Goal: Task Accomplishment & Management: Manage account settings

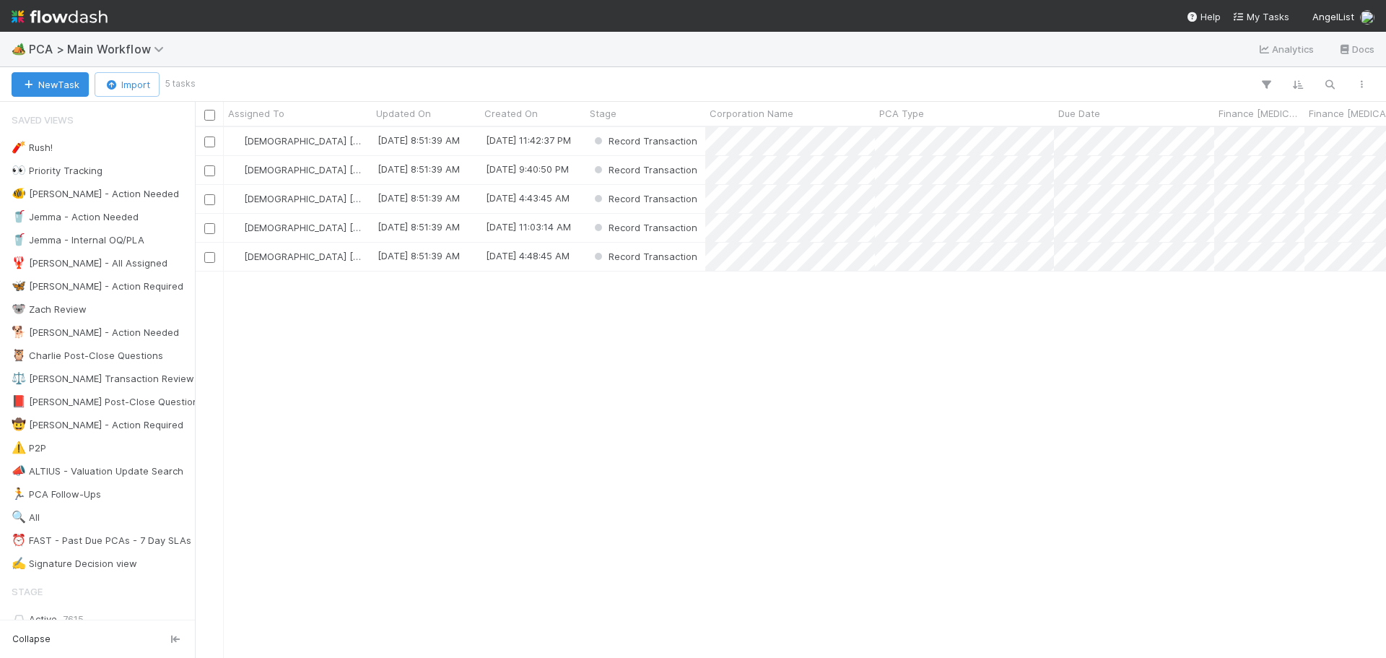
scroll to position [520, 1180]
click at [384, 178] on div "9/3/25, 8:51:39 AM" at bounding box center [426, 170] width 108 height 28
click at [477, 179] on div "9/3/25, 8:51:39 AM" at bounding box center [426, 170] width 108 height 28
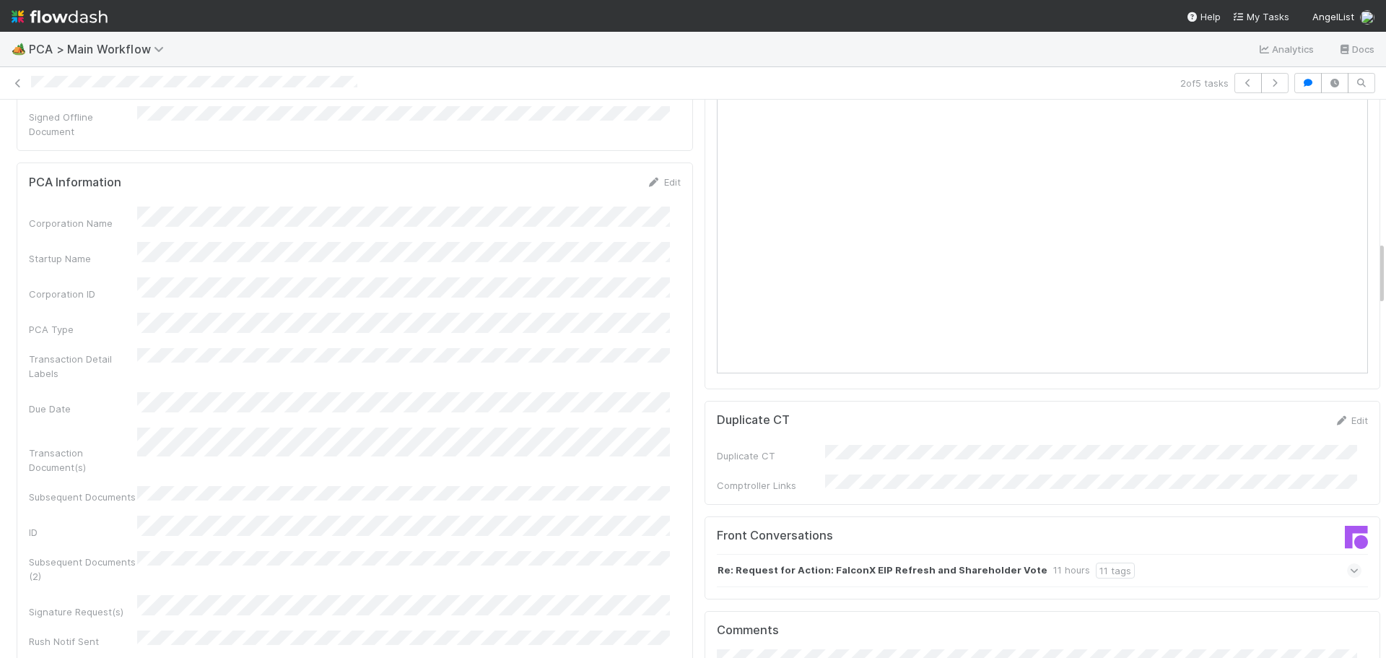
scroll to position [1227, 0]
click at [25, 80] on icon at bounding box center [18, 83] width 14 height 9
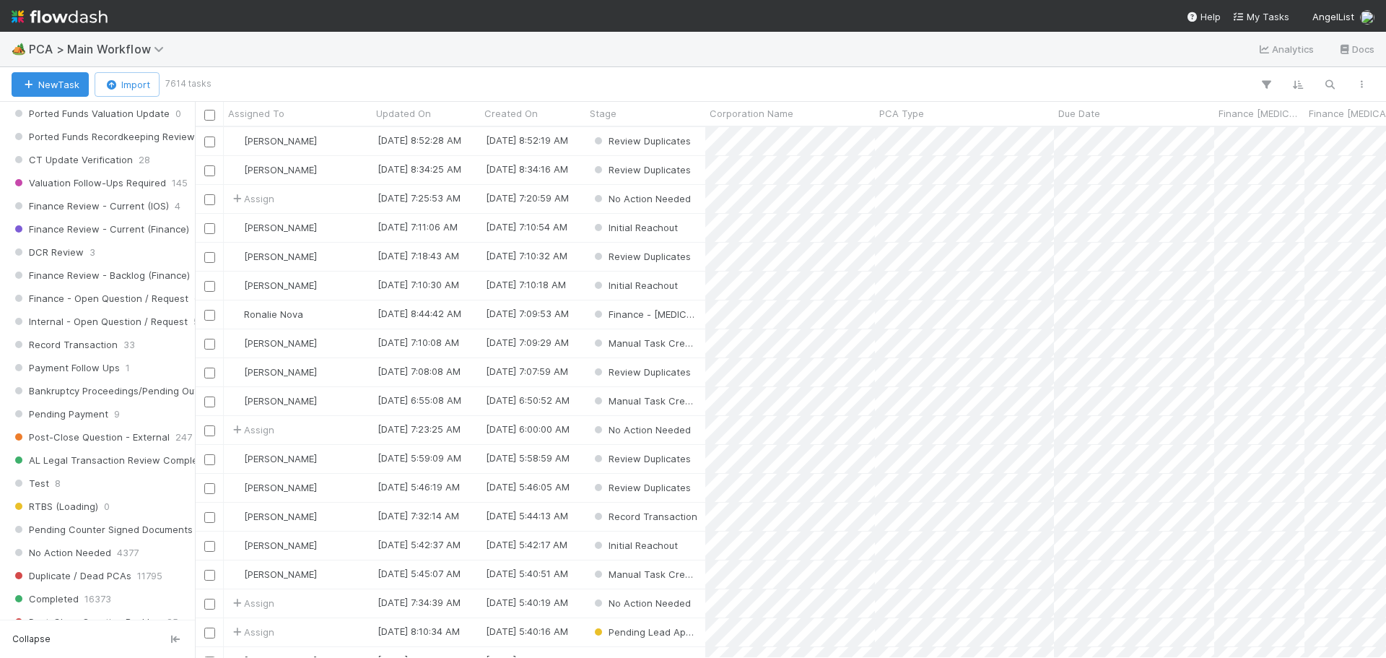
scroll to position [1011, 0]
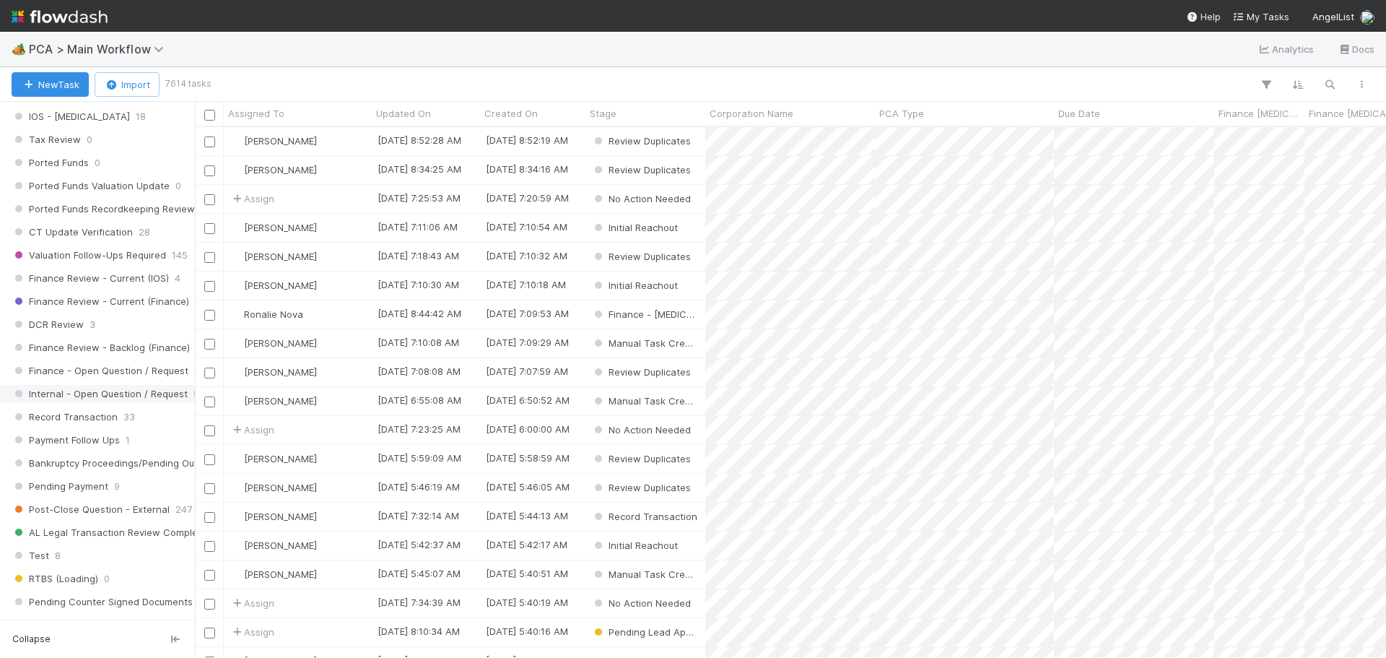
click at [96, 398] on span "Internal - Open Question / Request" at bounding box center [100, 394] width 176 height 18
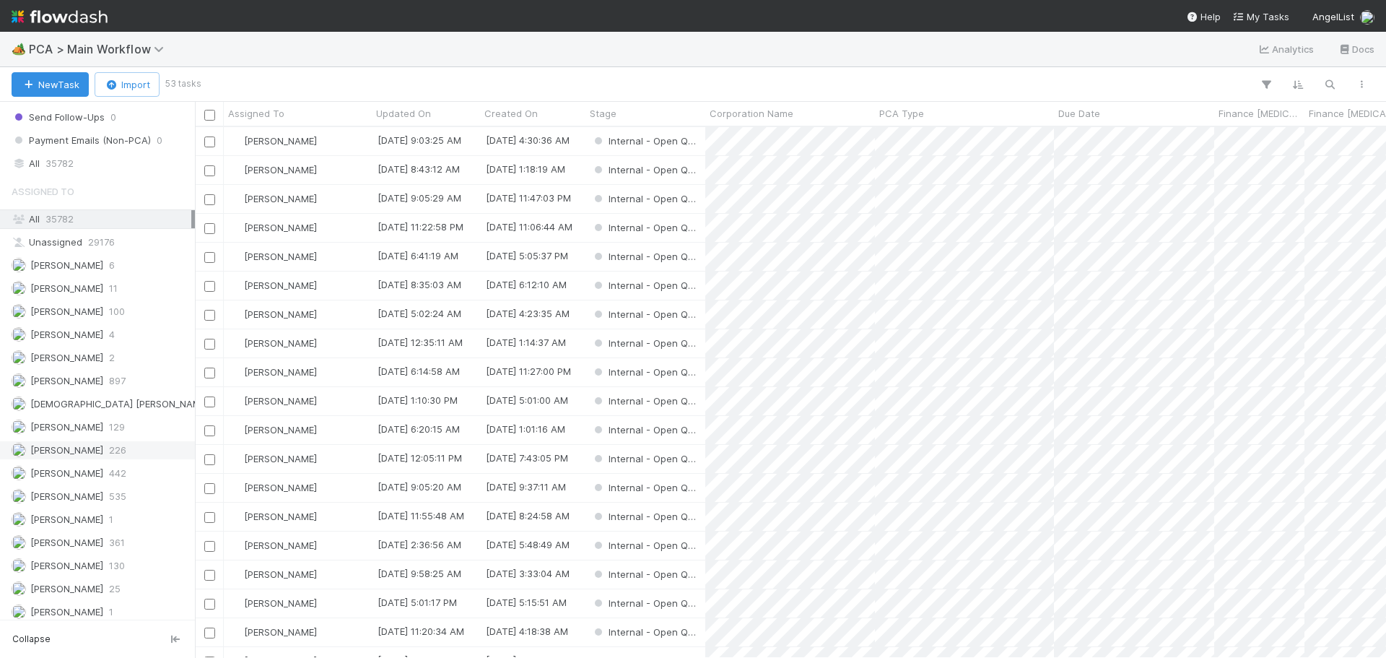
scroll to position [1660, 0]
click at [118, 404] on span "[DEMOGRAPHIC_DATA] [PERSON_NAME]" at bounding box center [119, 400] width 178 height 12
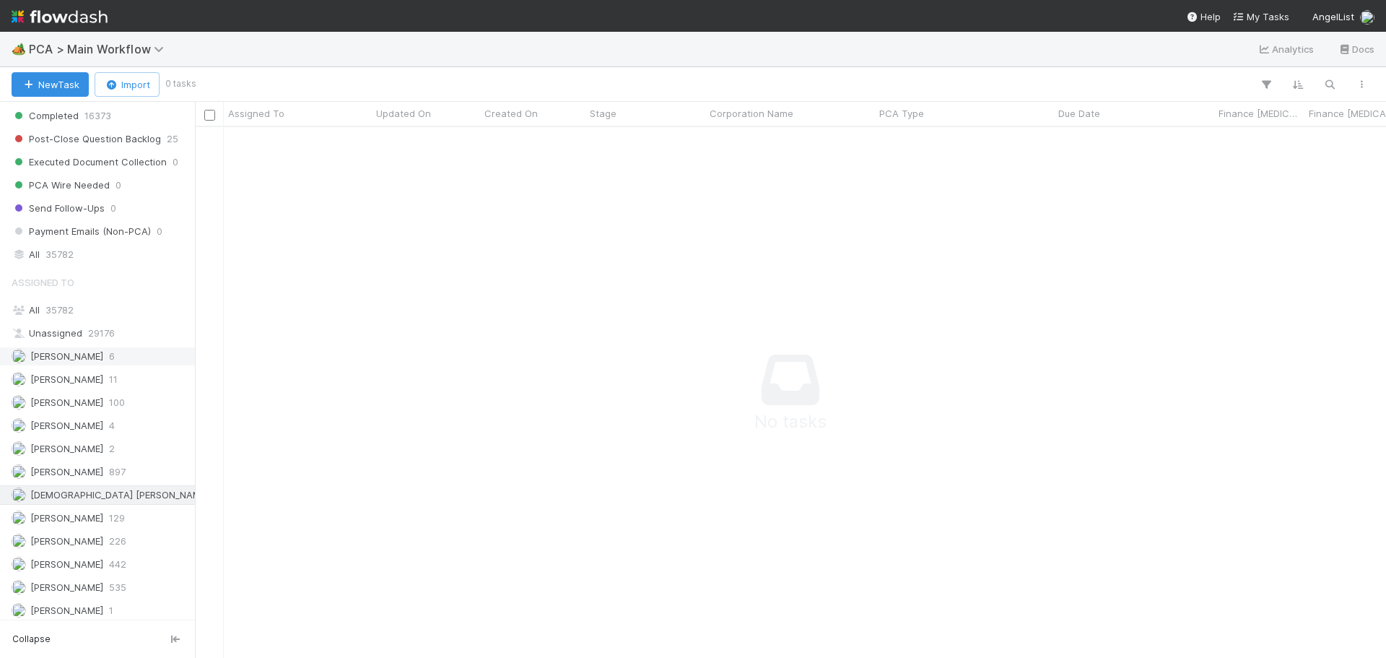
scroll to position [1596, 0]
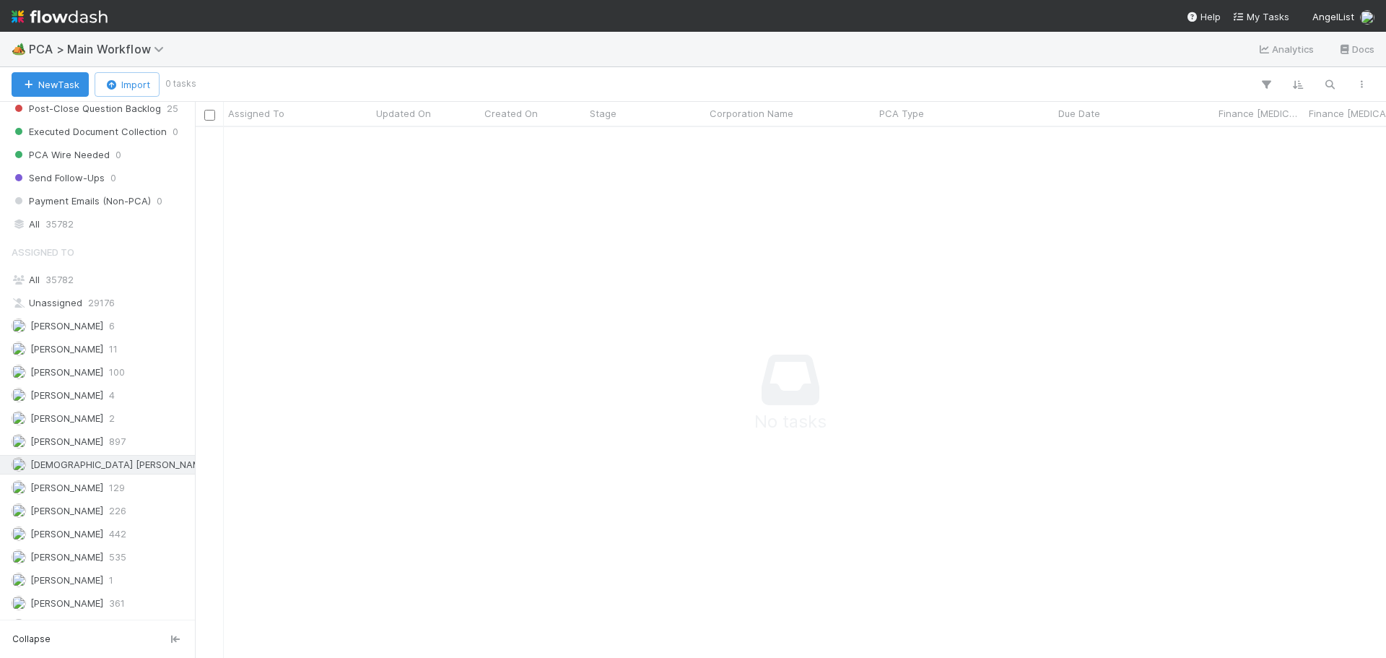
click at [43, 469] on span "[DEMOGRAPHIC_DATA] [PERSON_NAME]" at bounding box center [119, 464] width 178 height 12
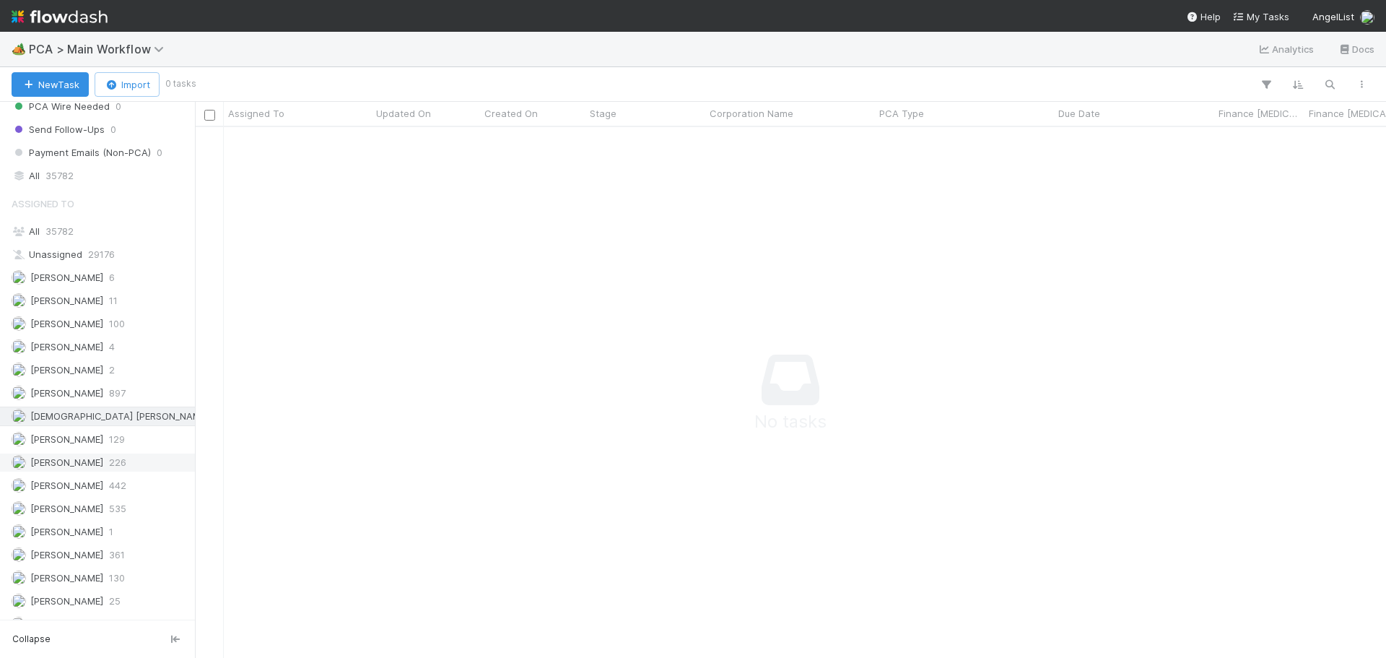
scroll to position [1660, 0]
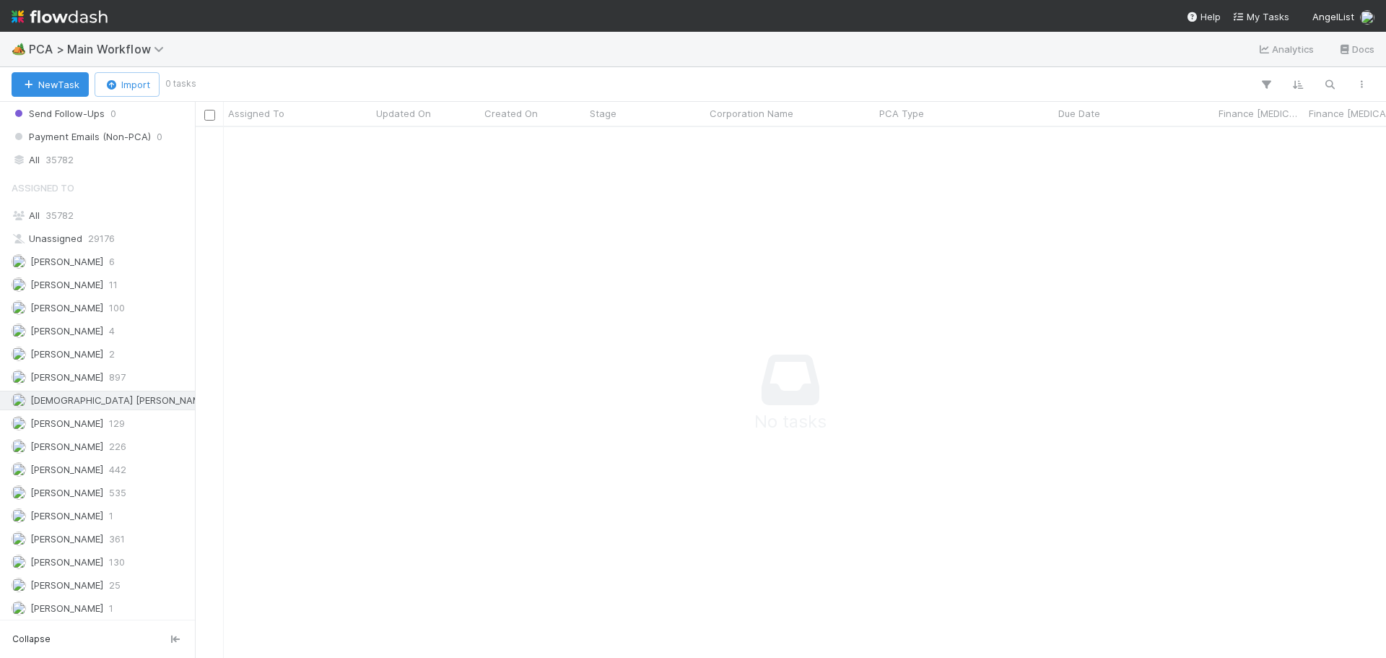
click at [112, 404] on span "[DEMOGRAPHIC_DATA] [PERSON_NAME]" at bounding box center [119, 400] width 178 height 12
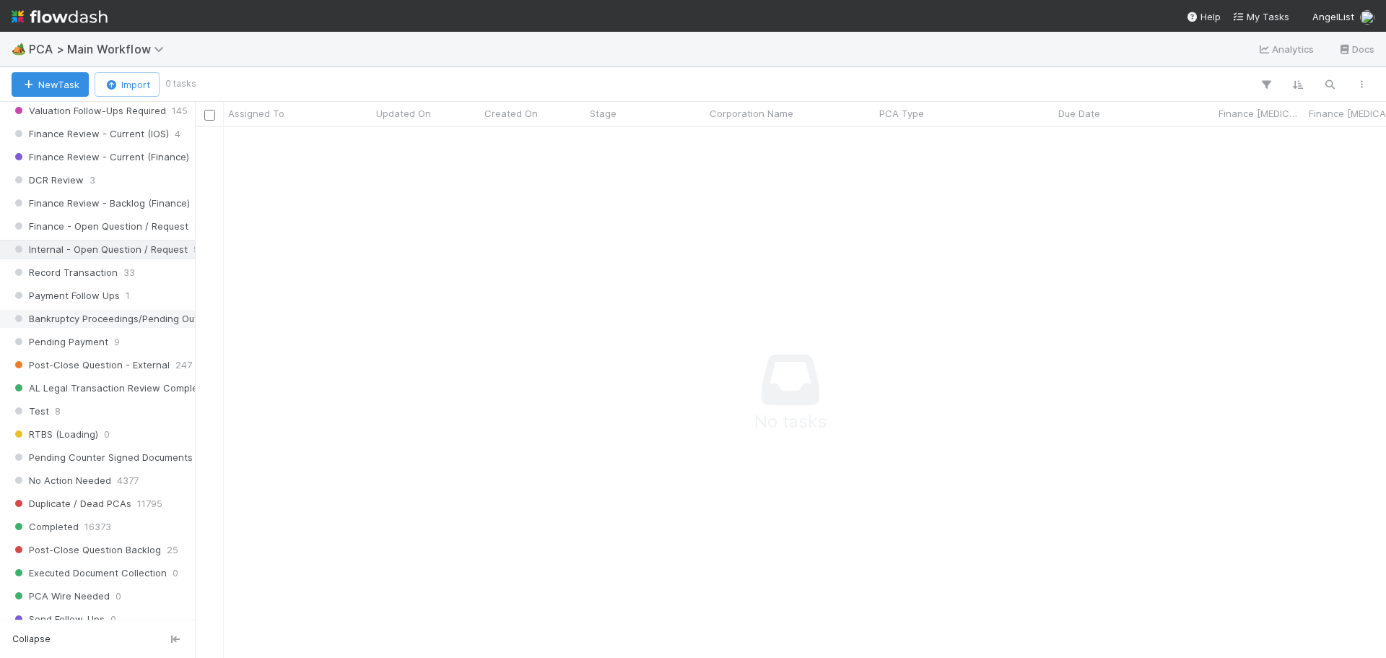
scroll to position [1083, 0]
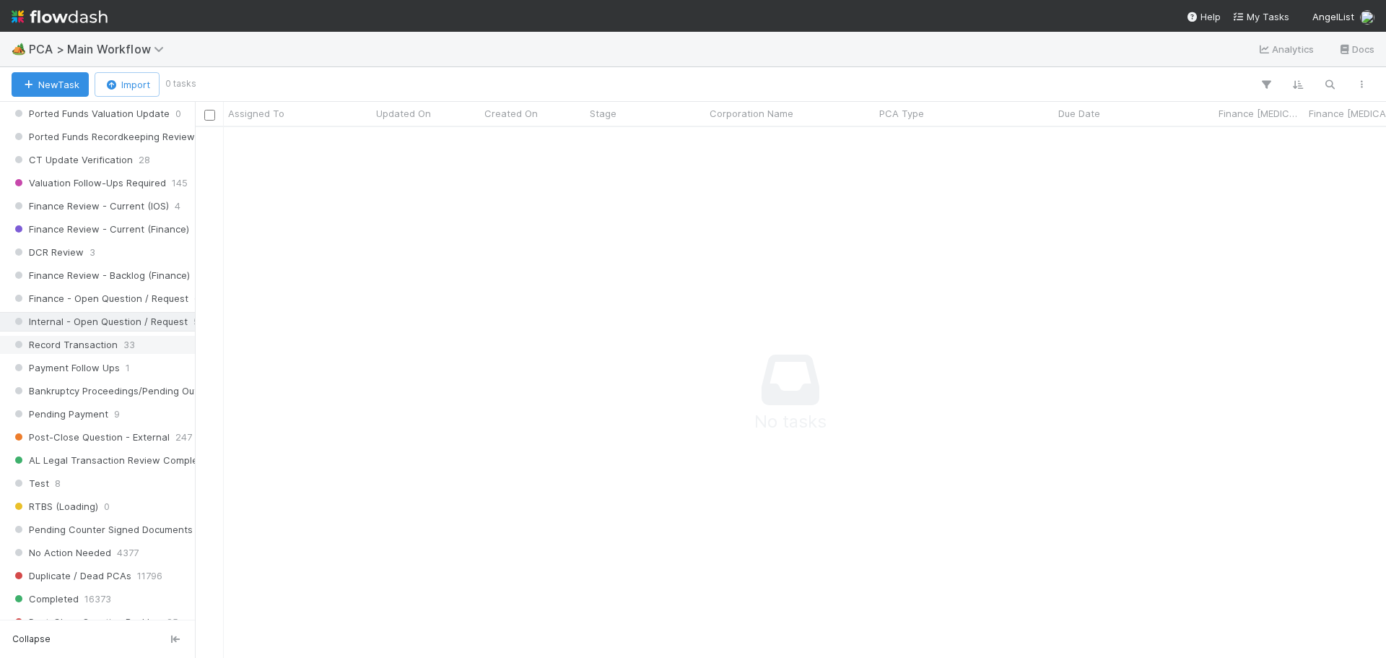
click at [70, 343] on span "Record Transaction" at bounding box center [65, 345] width 106 height 18
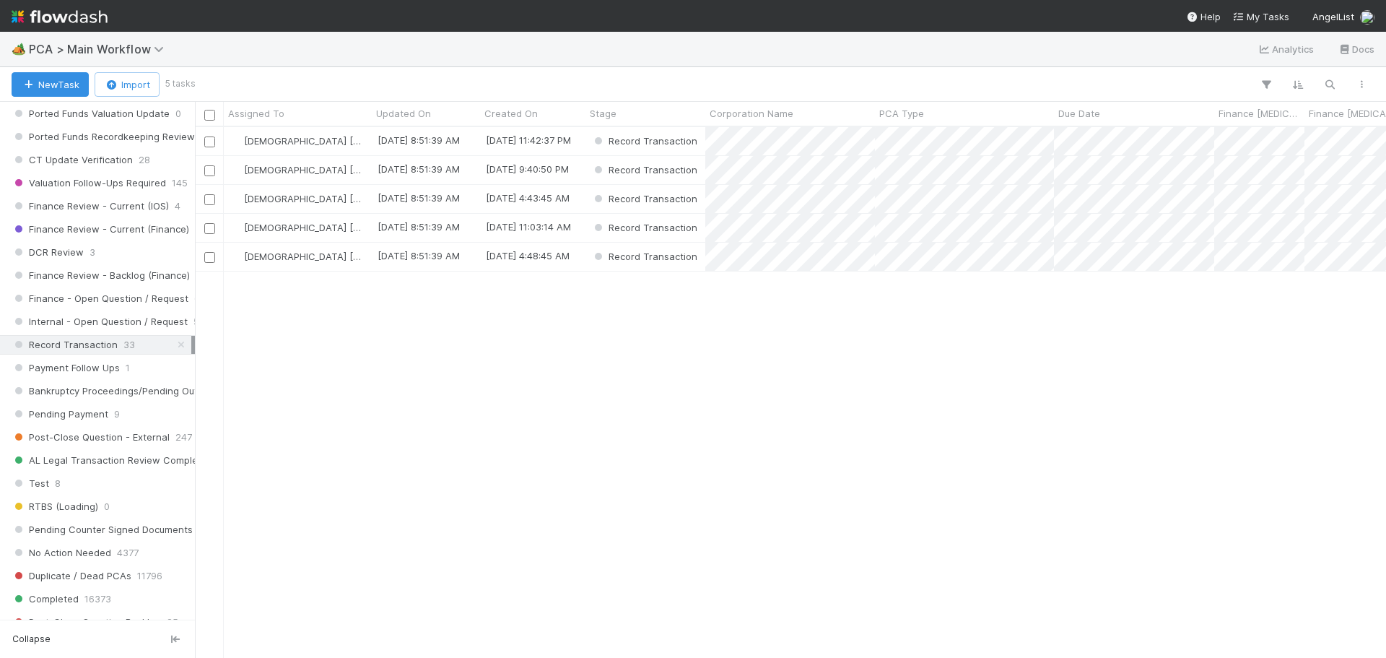
scroll to position [520, 1180]
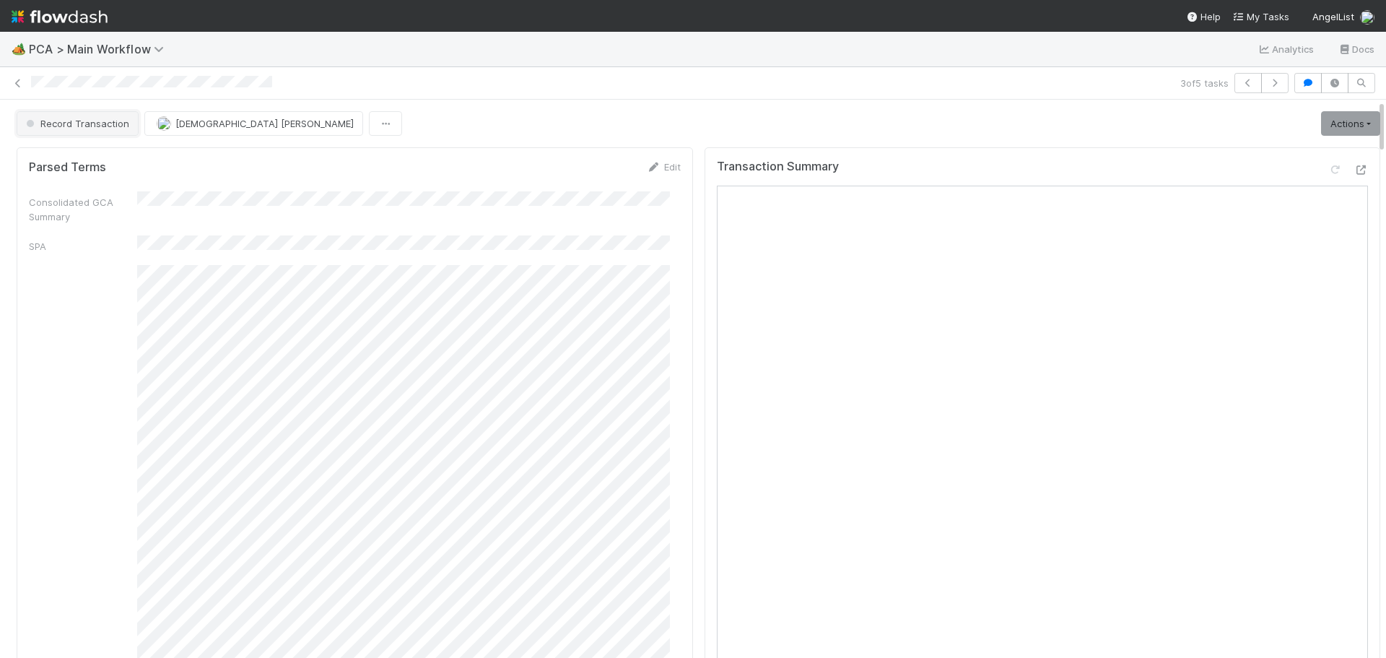
click at [92, 126] on span "Record Transaction" at bounding box center [76, 124] width 106 height 12
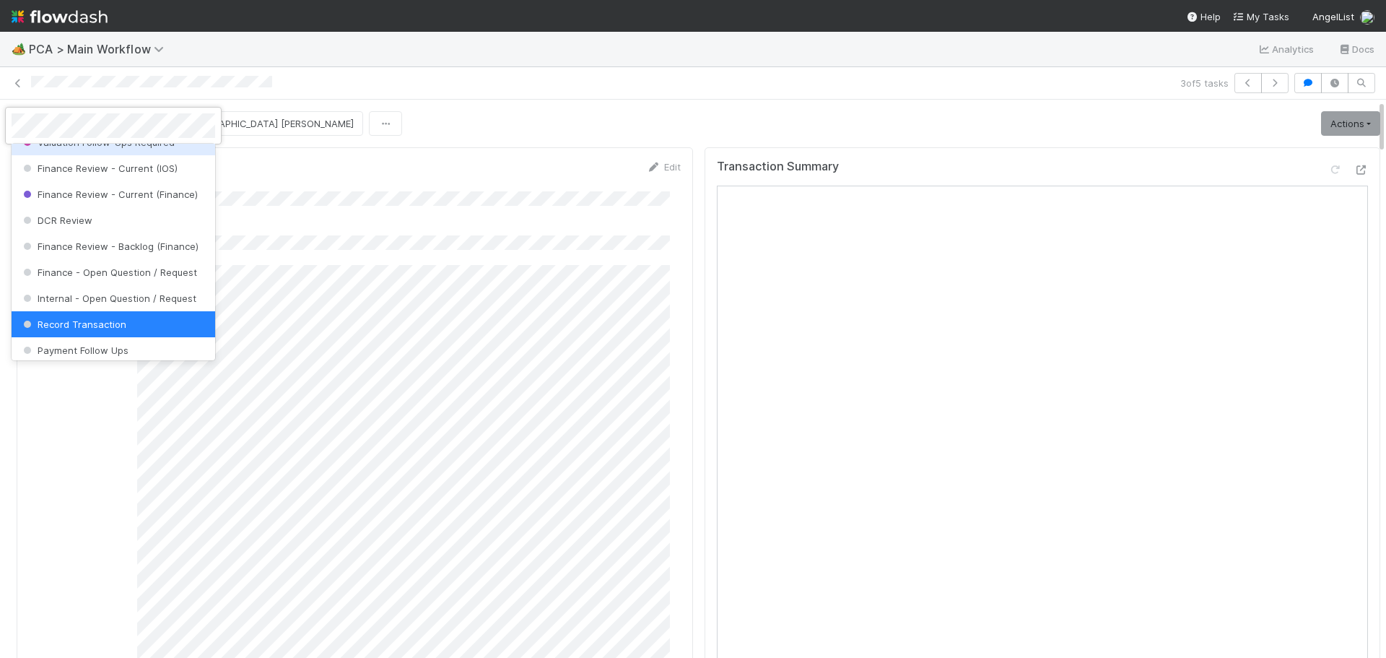
click at [662, 117] on div at bounding box center [693, 329] width 1386 height 658
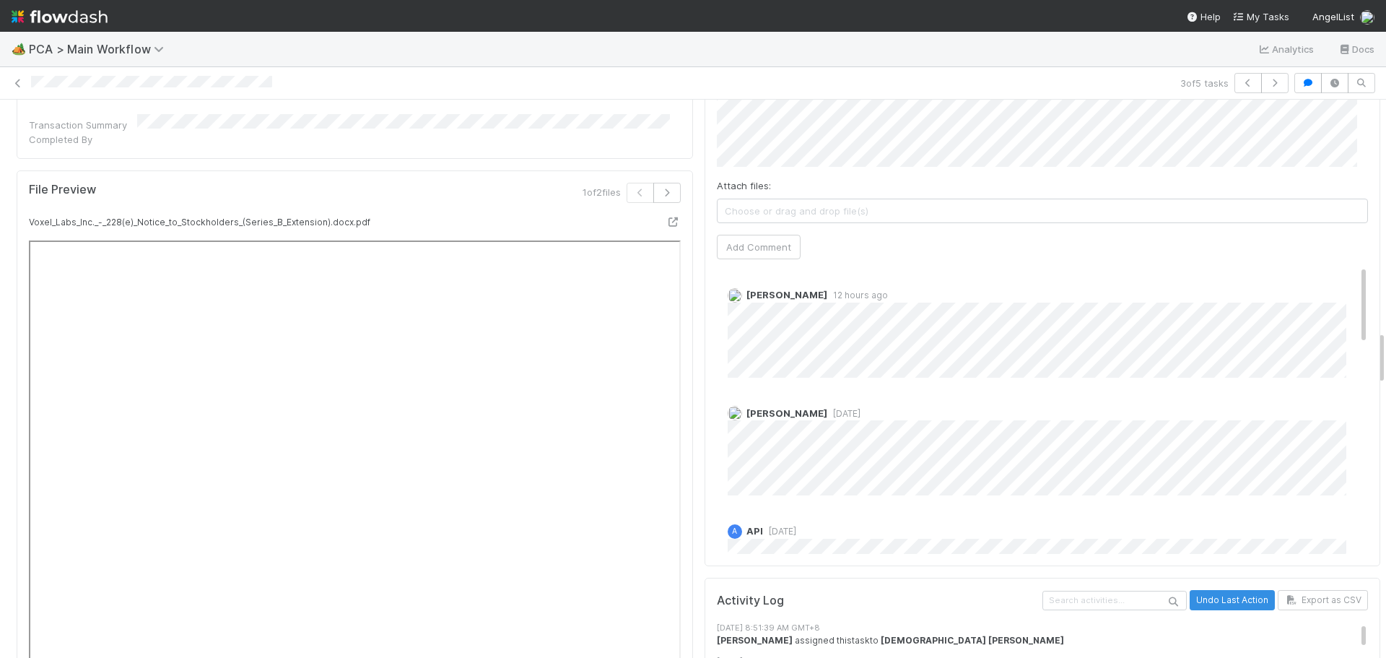
scroll to position [2454, 0]
click at [793, 525] on span "[DATE]" at bounding box center [779, 530] width 33 height 11
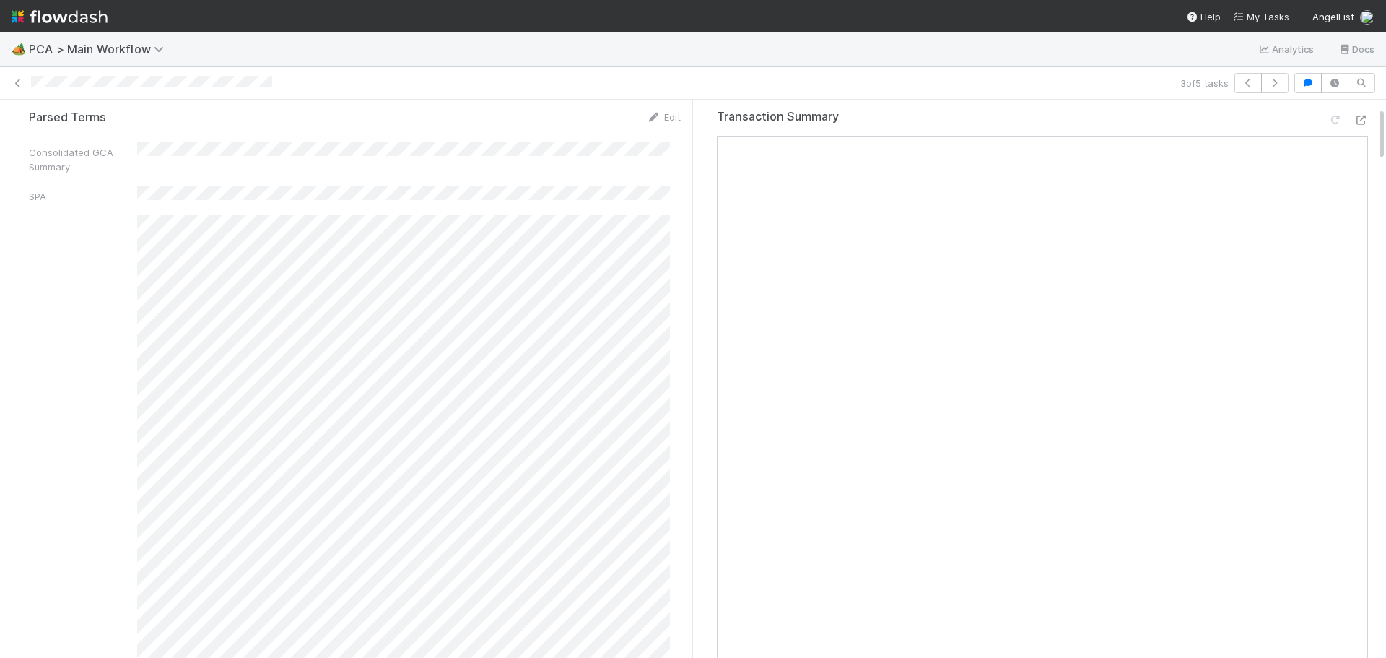
scroll to position [72, 0]
click at [327, 83] on div at bounding box center [602, 83] width 1143 height 15
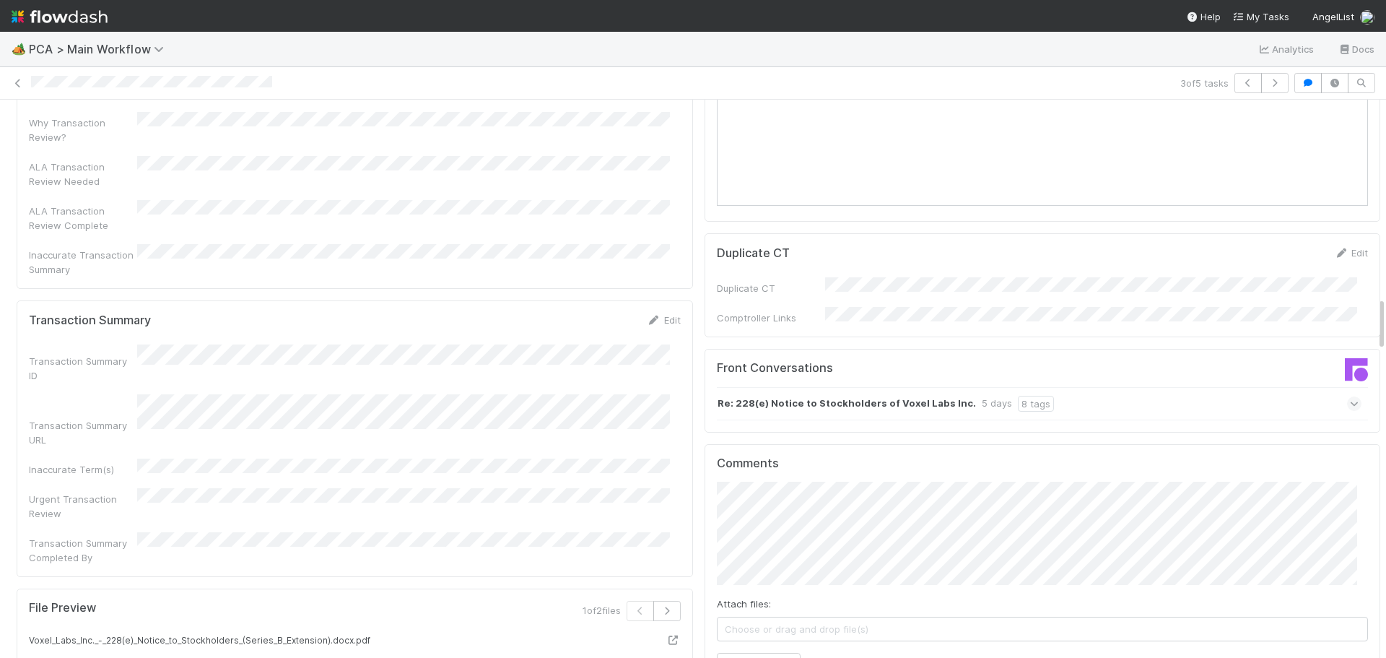
scroll to position [2021, 0]
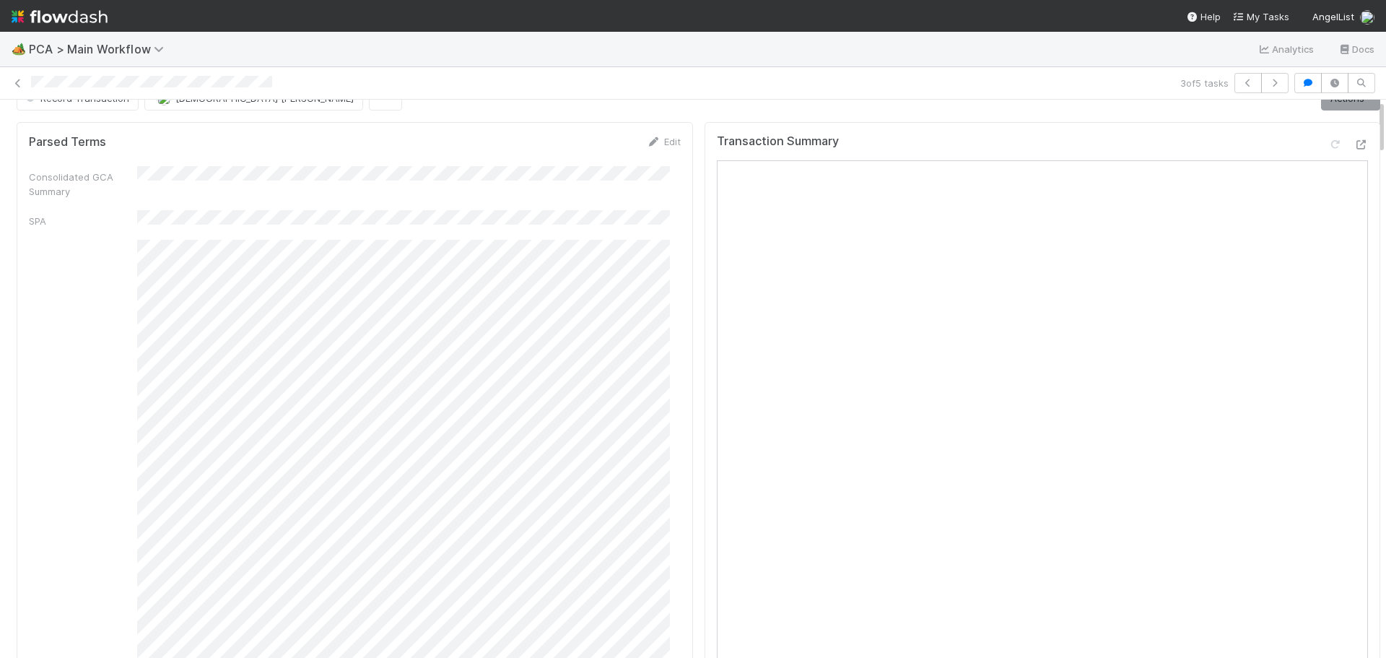
scroll to position [0, 0]
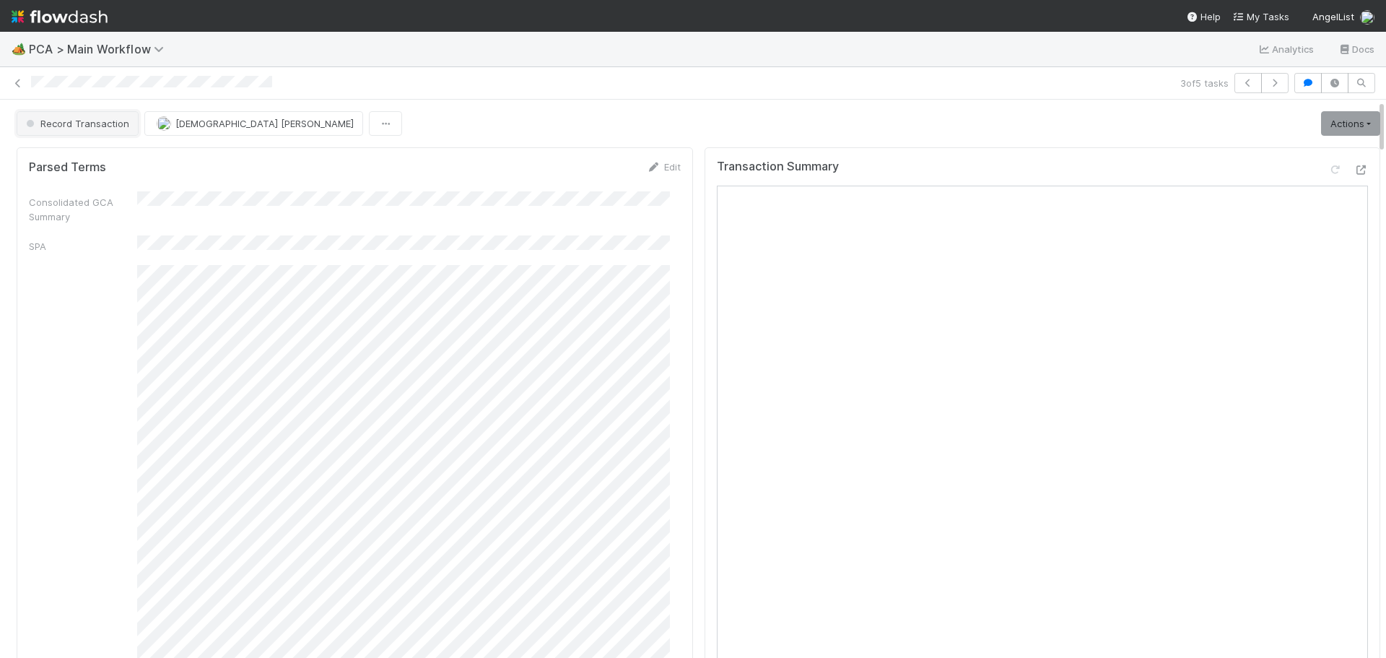
click at [90, 122] on span "Record Transaction" at bounding box center [76, 124] width 106 height 12
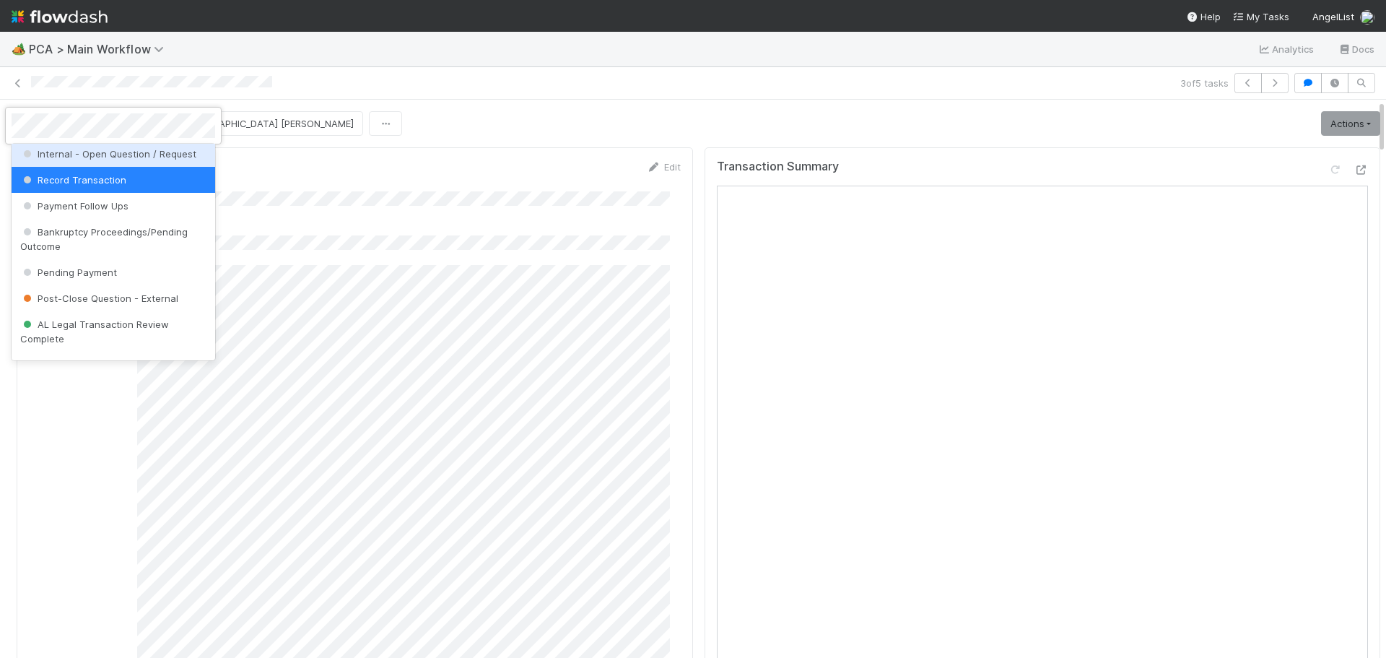
scroll to position [791, 0]
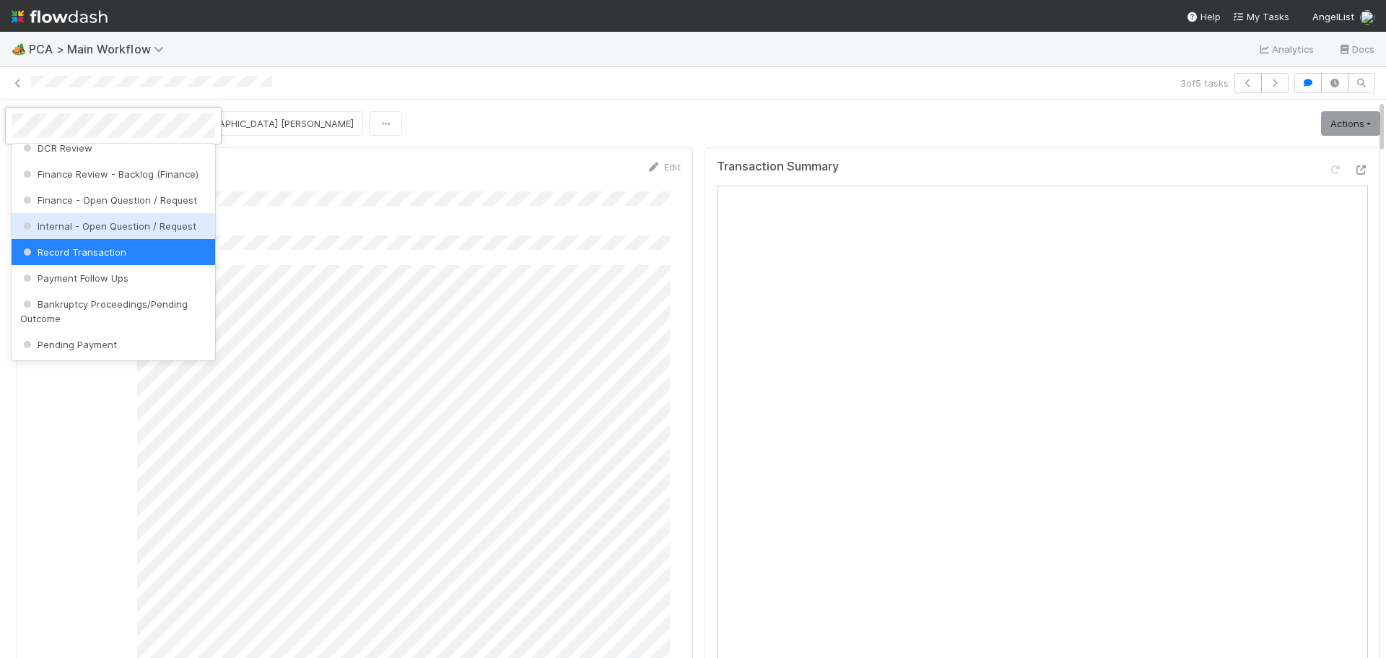
click at [124, 232] on span "Internal - Open Question / Request" at bounding box center [108, 226] width 176 height 12
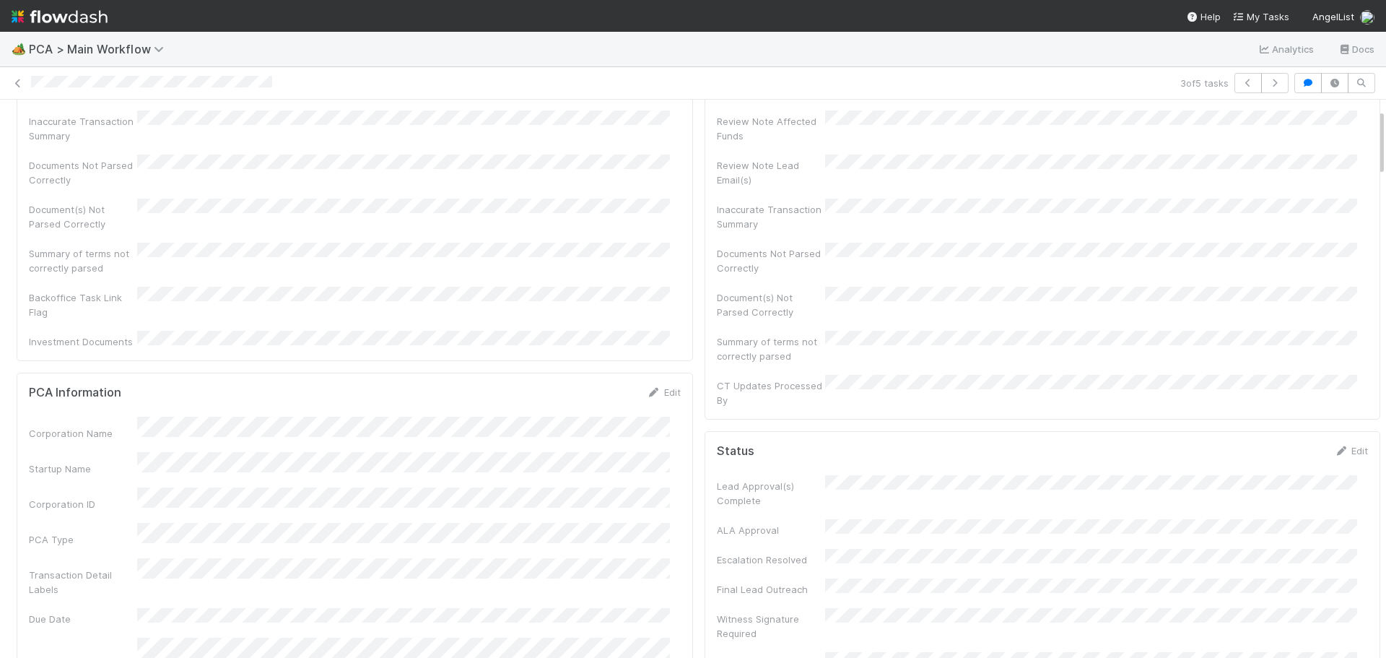
scroll to position [0, 0]
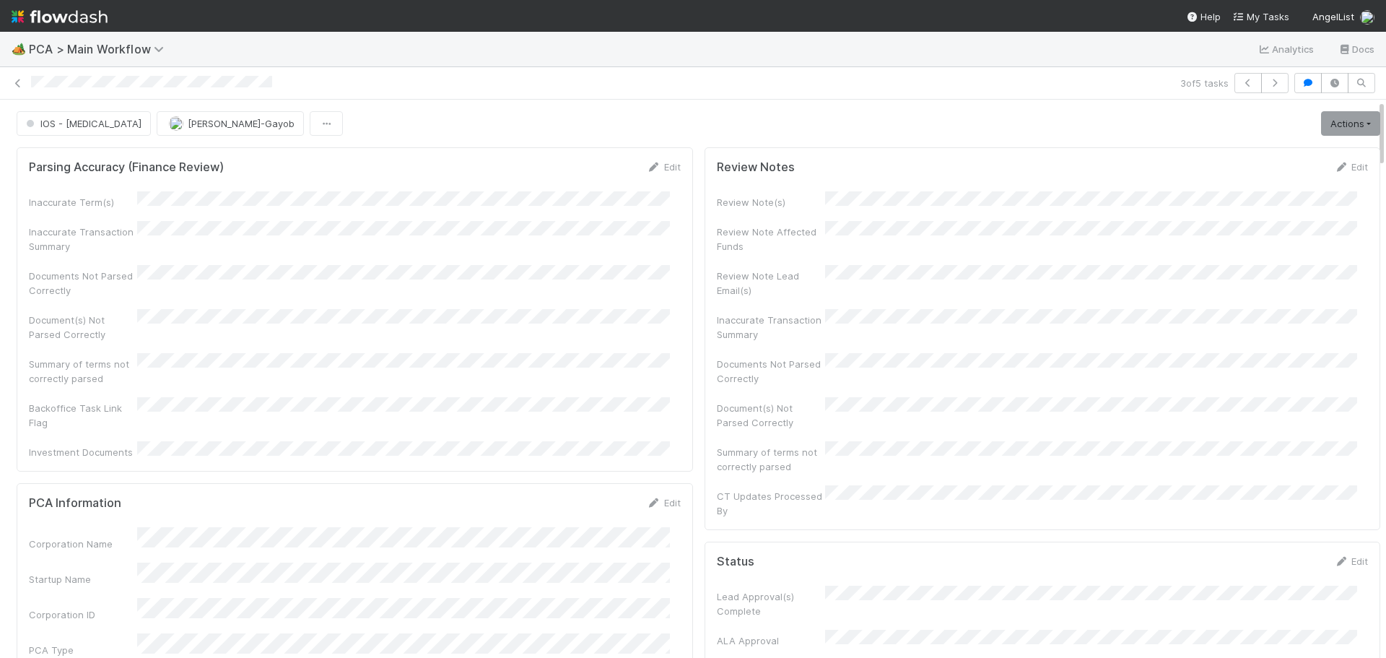
click at [311, 84] on div at bounding box center [602, 83] width 1143 height 15
click at [62, 128] on span "IOS - [MEDICAL_DATA]" at bounding box center [82, 124] width 118 height 12
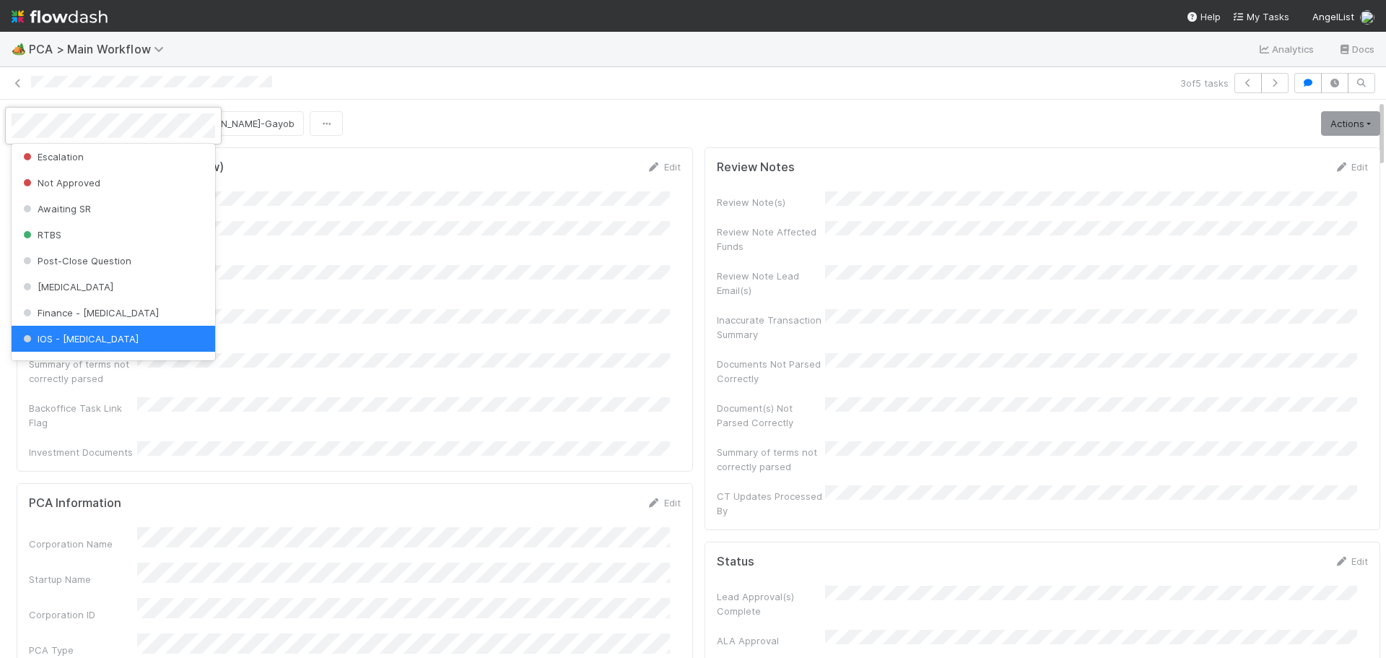
click at [353, 237] on div at bounding box center [693, 329] width 1386 height 658
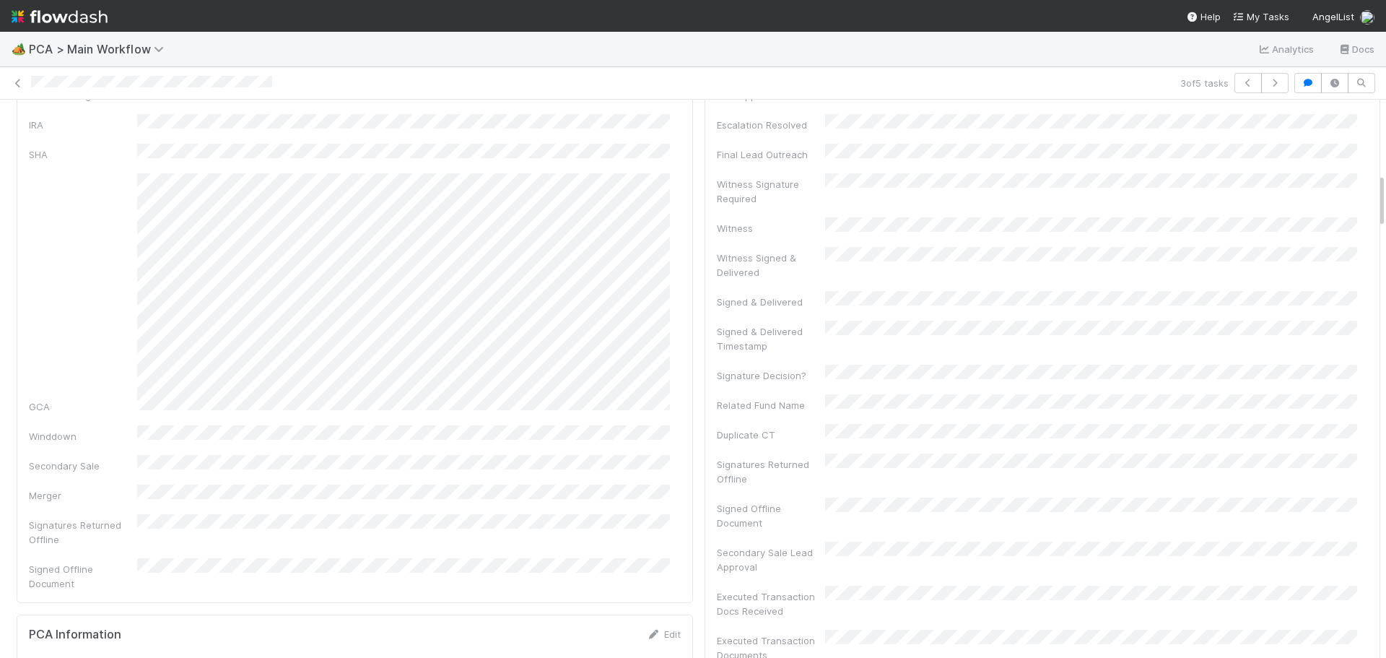
scroll to position [722, 0]
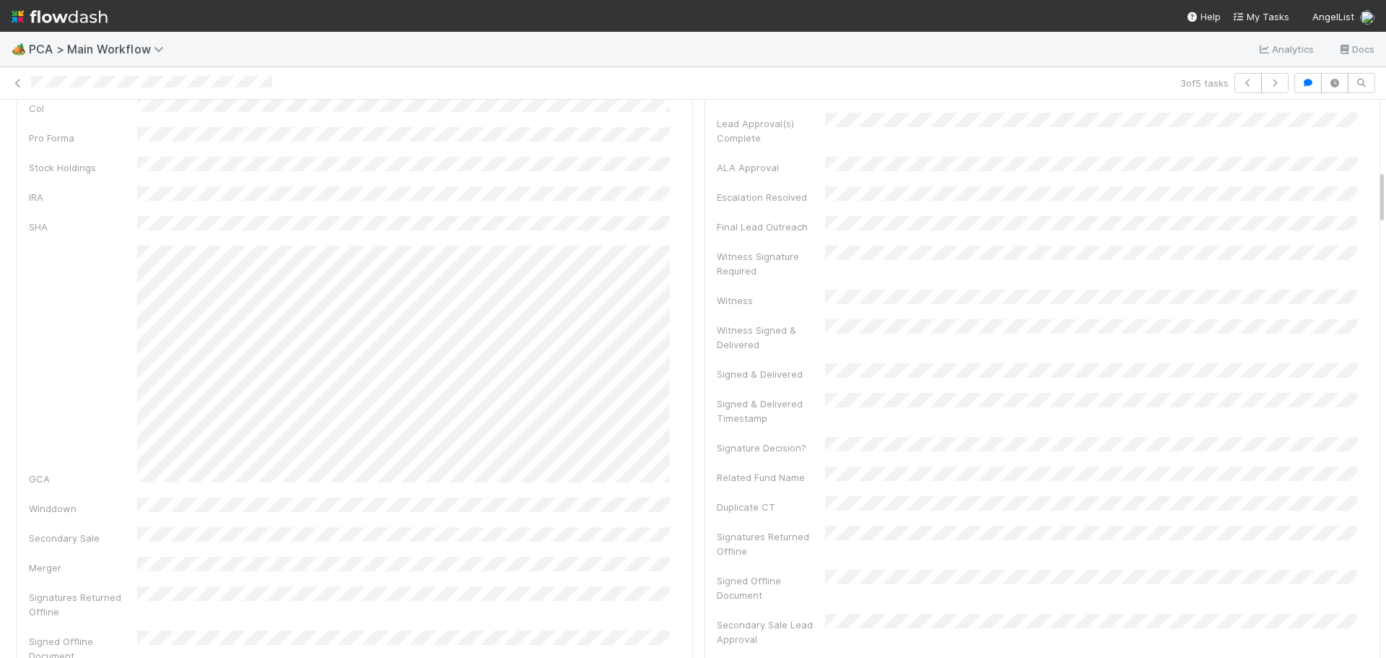
click at [1295, 393] on div "Signed & Delivered Timestamp" at bounding box center [1043, 409] width 652 height 32
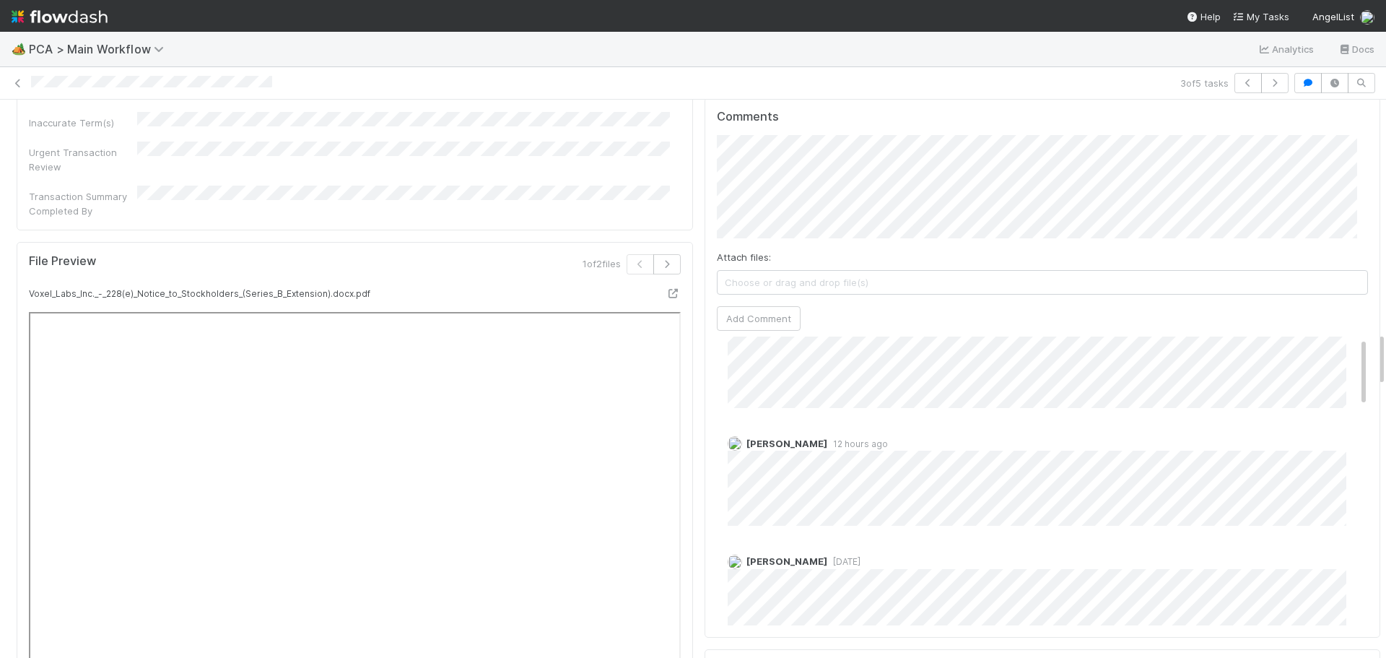
scroll to position [0, 0]
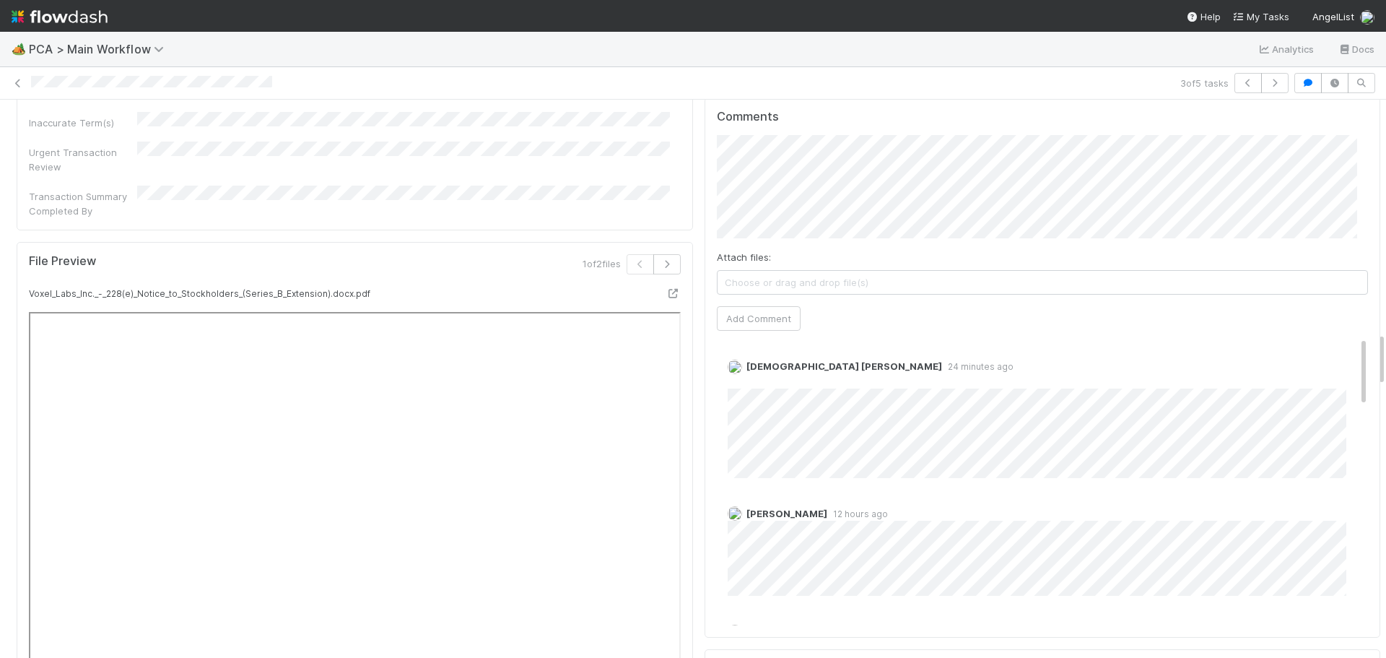
drag, startPoint x: 777, startPoint y: 305, endPoint x: 760, endPoint y: 64, distance: 241.7
click at [777, 375] on link "Delete" at bounding box center [782, 381] width 30 height 12
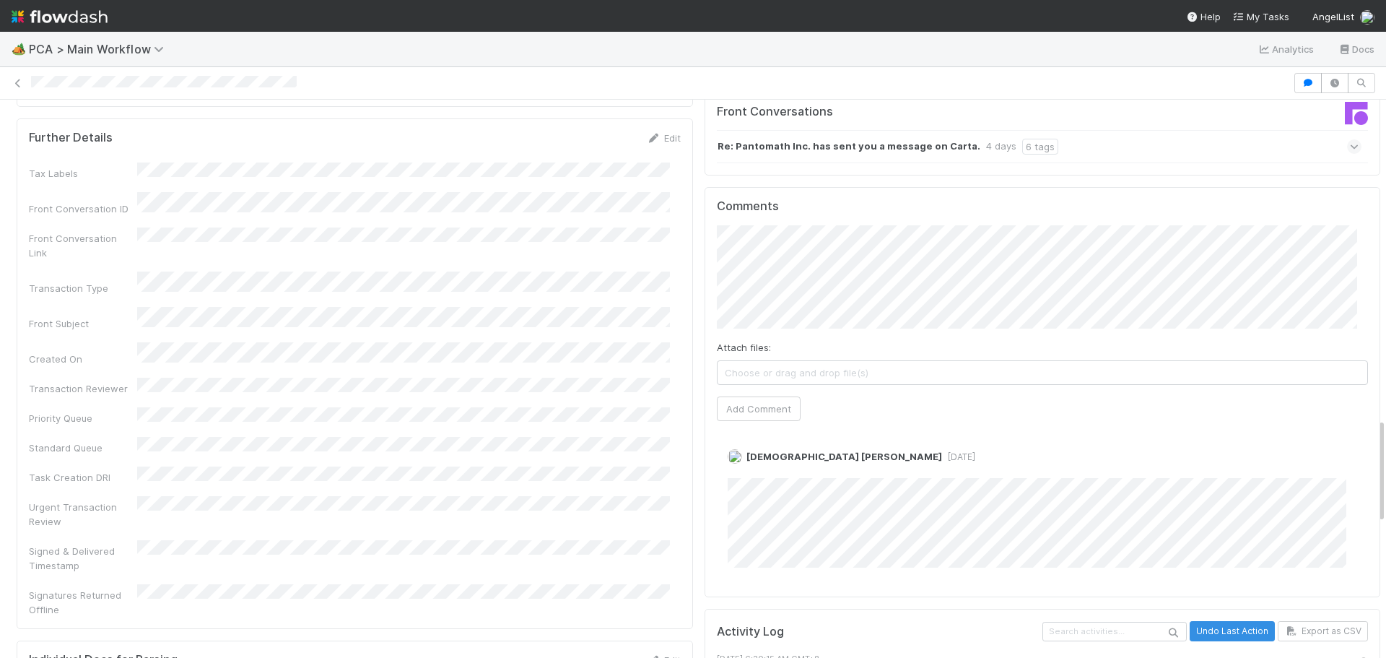
scroll to position [1733, 0]
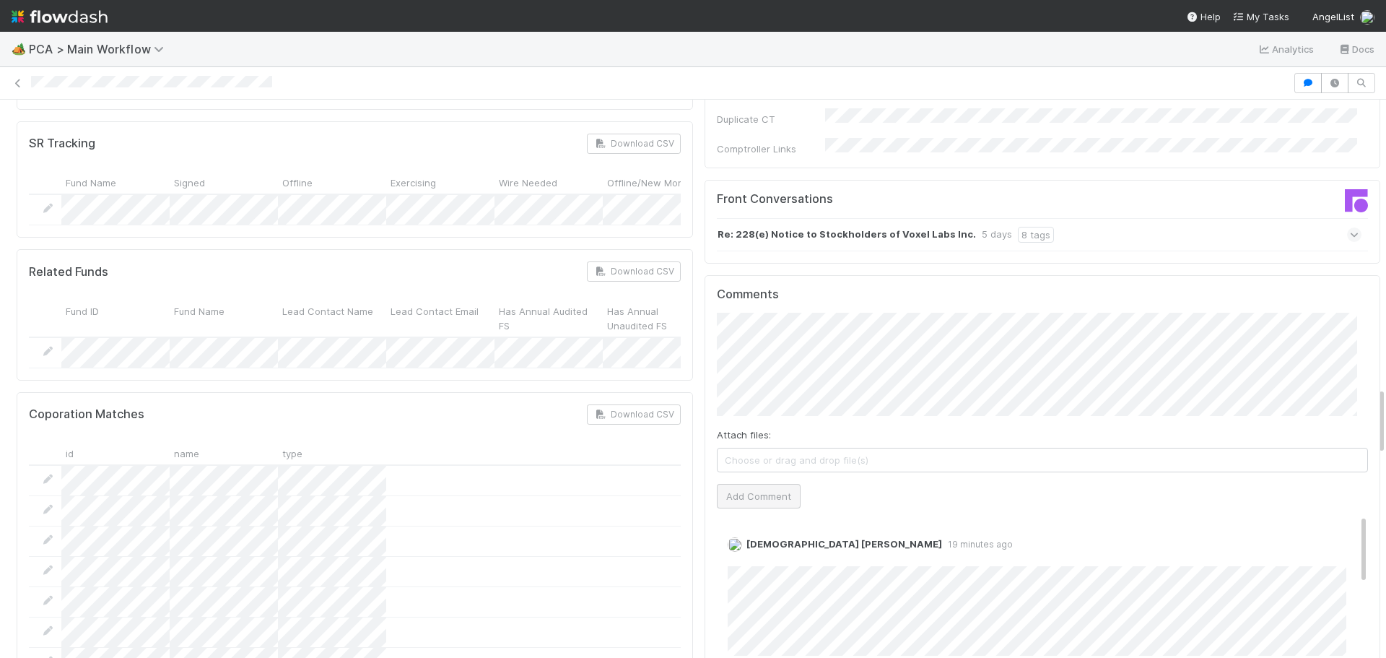
scroll to position [2310, 0]
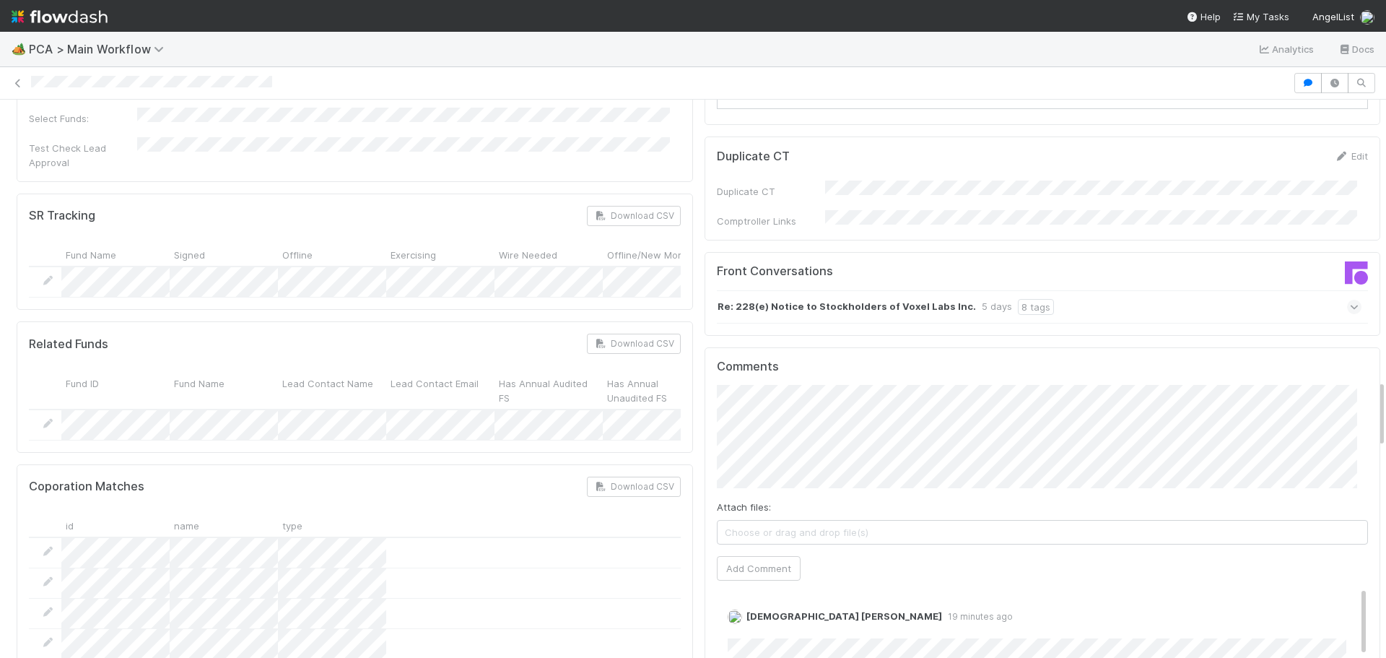
drag, startPoint x: 773, startPoint y: 526, endPoint x: 751, endPoint y: 63, distance: 463.2
click at [773, 625] on link "Delete" at bounding box center [782, 631] width 30 height 12
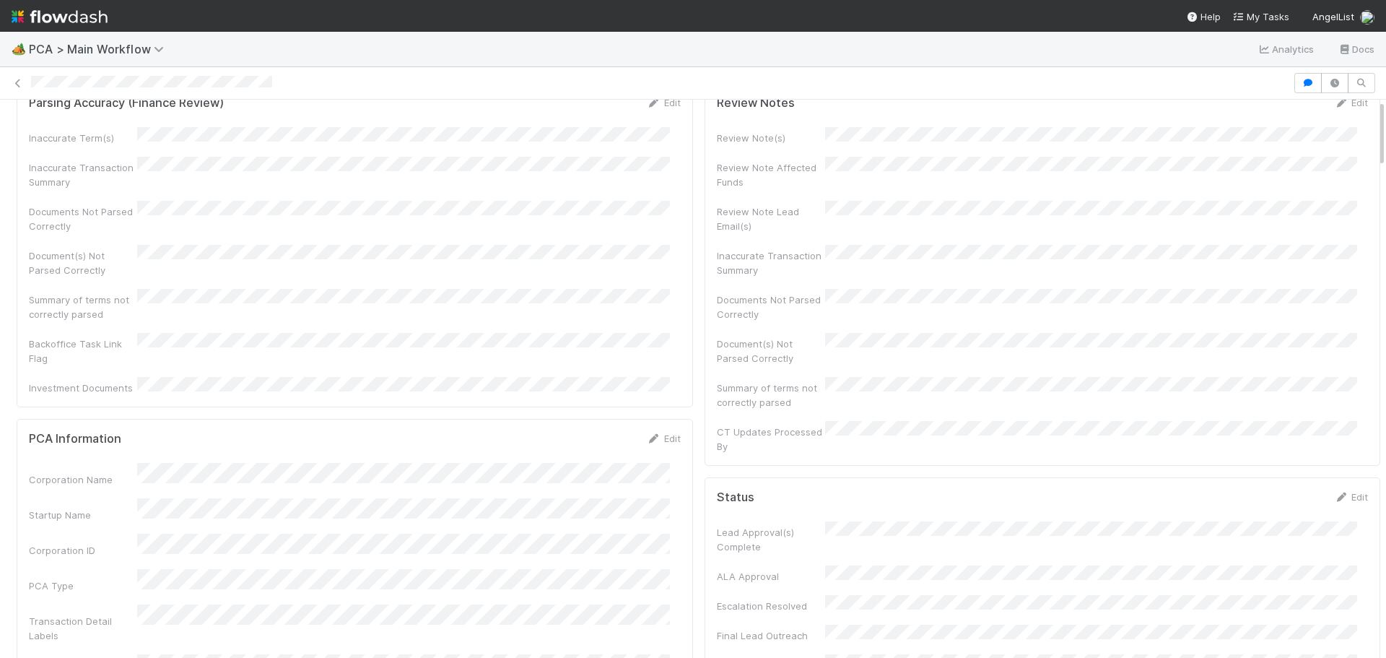
scroll to position [0, 0]
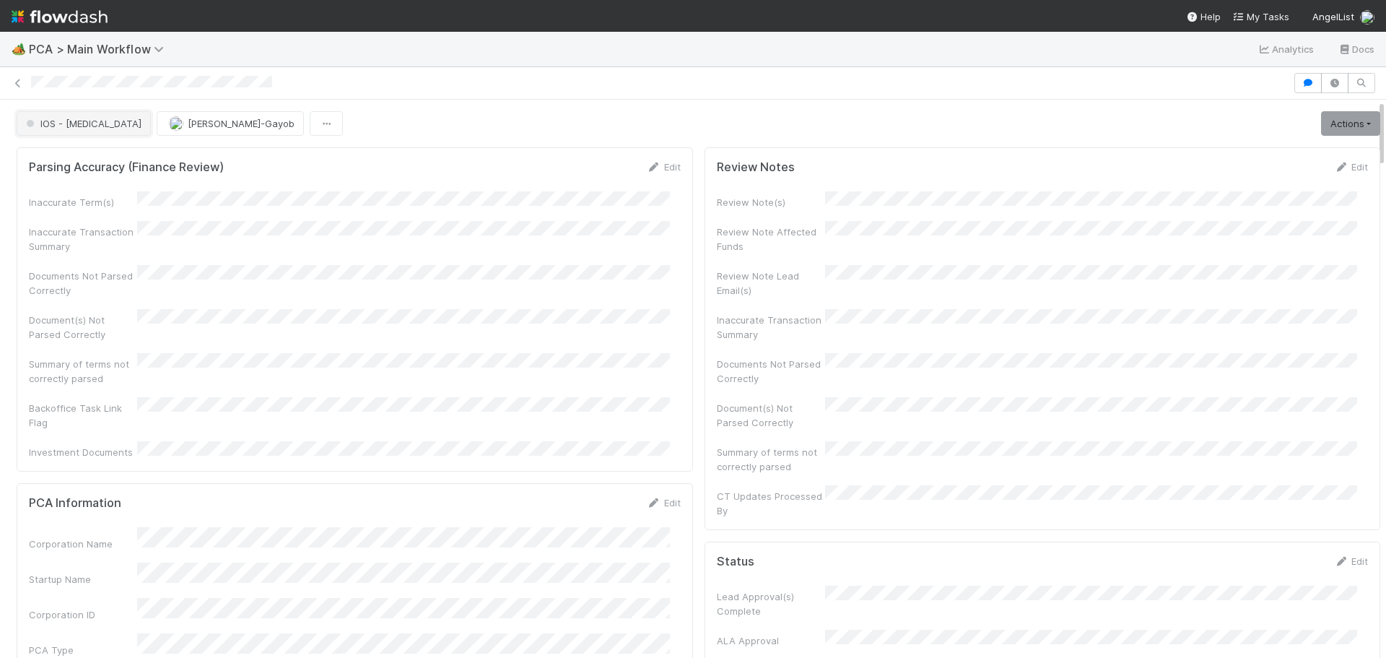
click at [57, 128] on span "IOS - [MEDICAL_DATA]" at bounding box center [82, 124] width 118 height 12
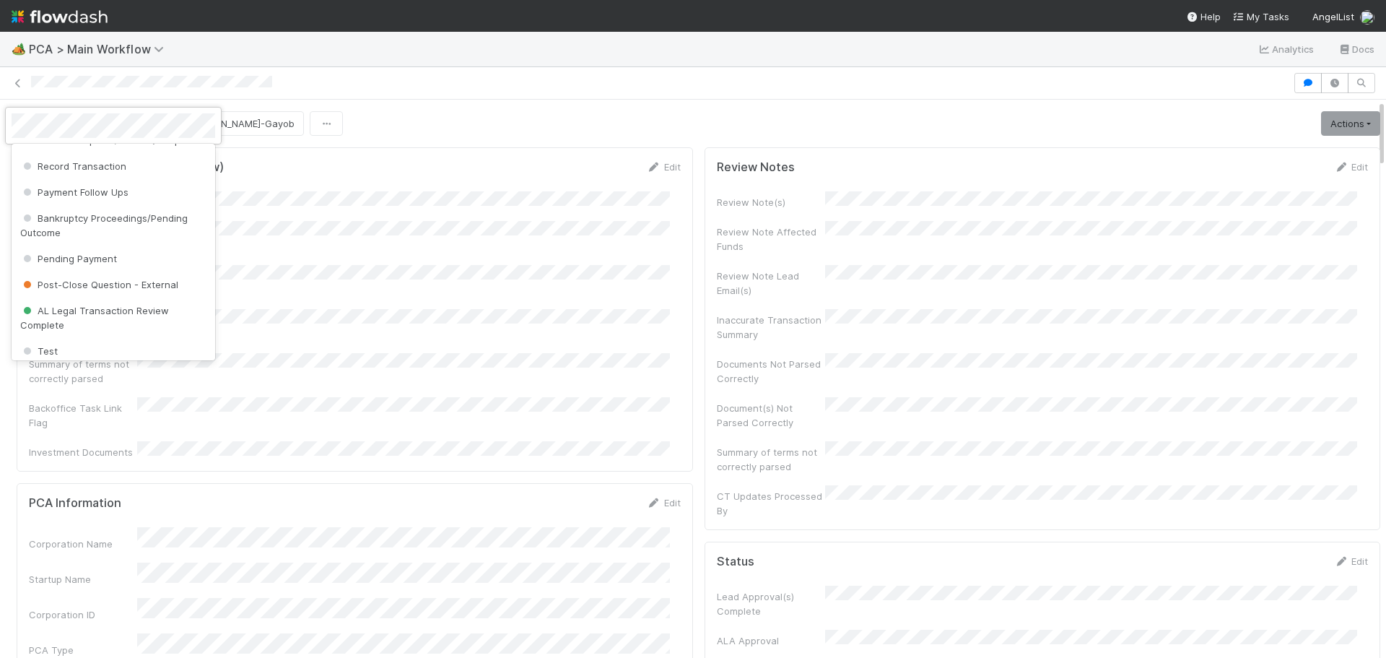
scroll to position [872, 0]
click at [112, 177] on span "Record Transaction" at bounding box center [73, 171] width 106 height 12
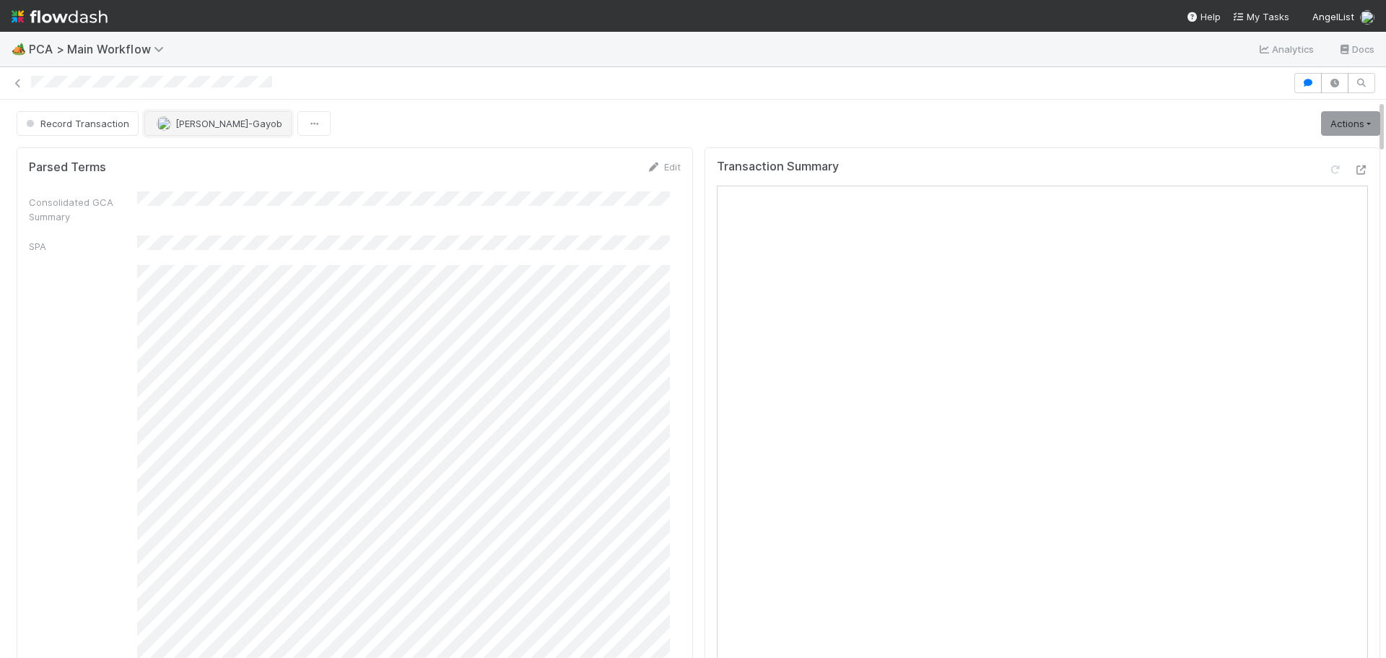
click at [217, 120] on span "[PERSON_NAME]-Gayob" at bounding box center [228, 124] width 107 height 12
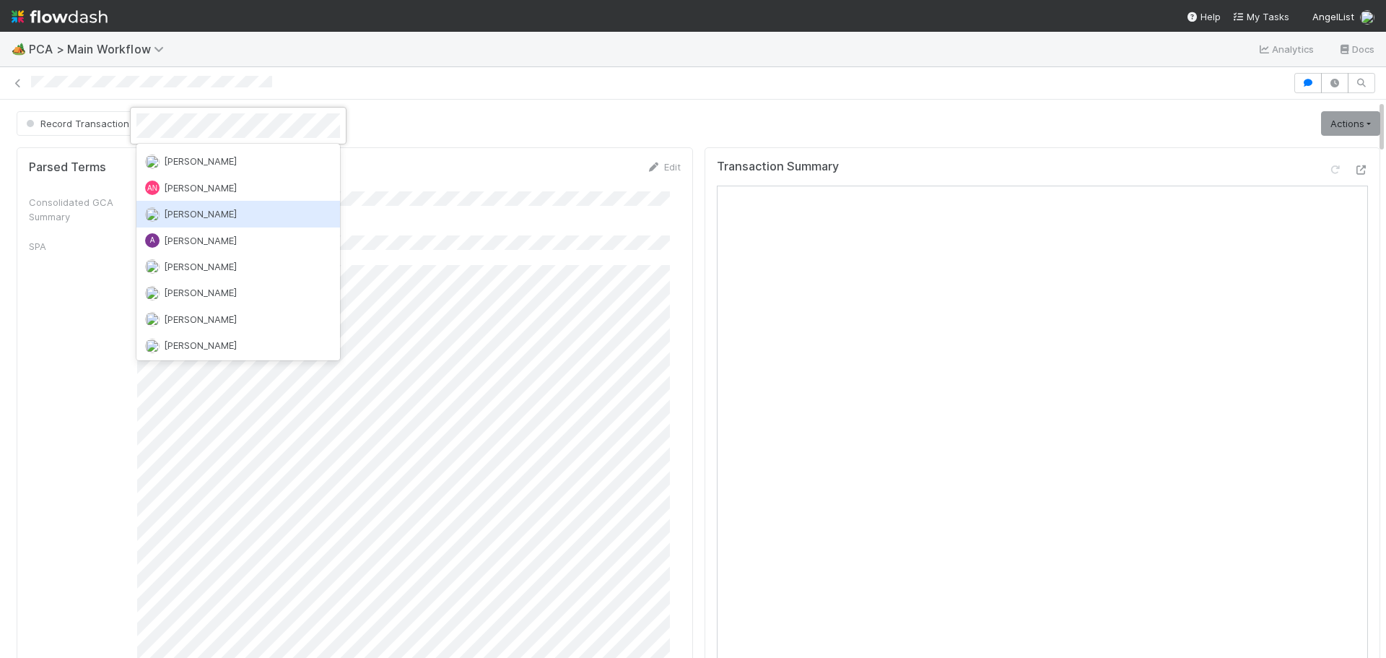
scroll to position [222, 0]
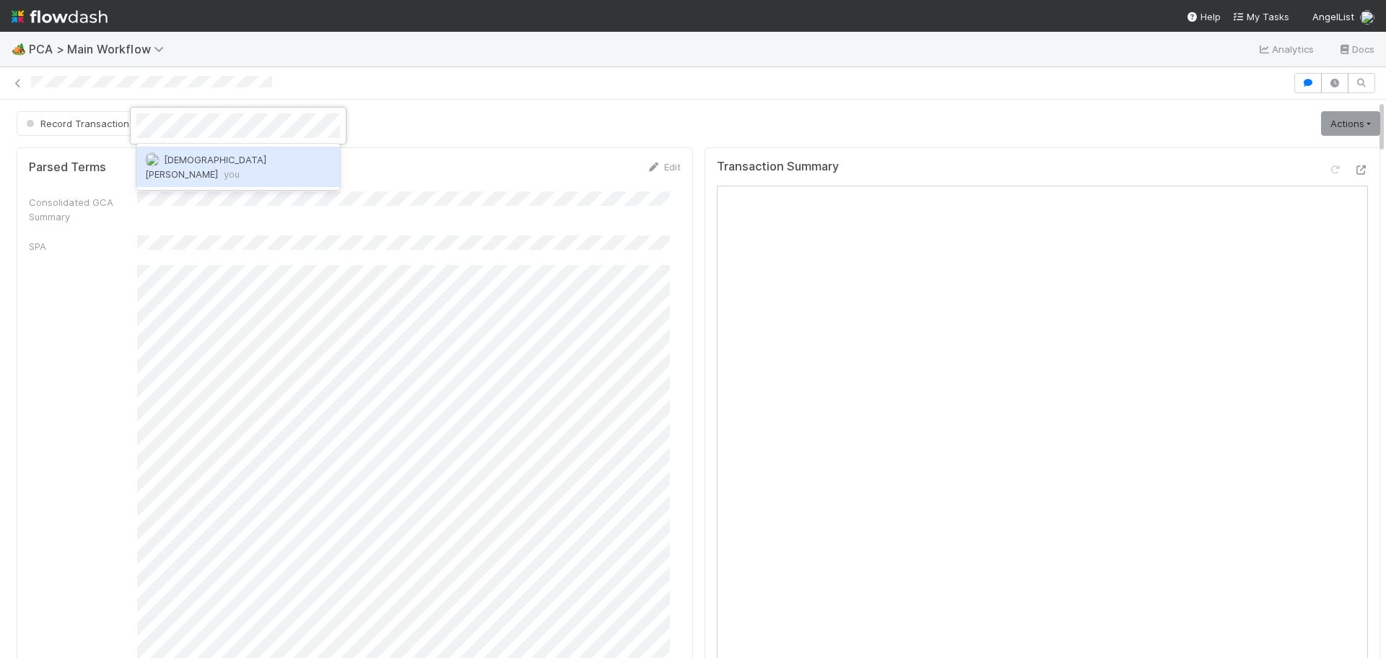
click at [263, 162] on span "Cristantine Angelus Caparos you" at bounding box center [205, 167] width 121 height 26
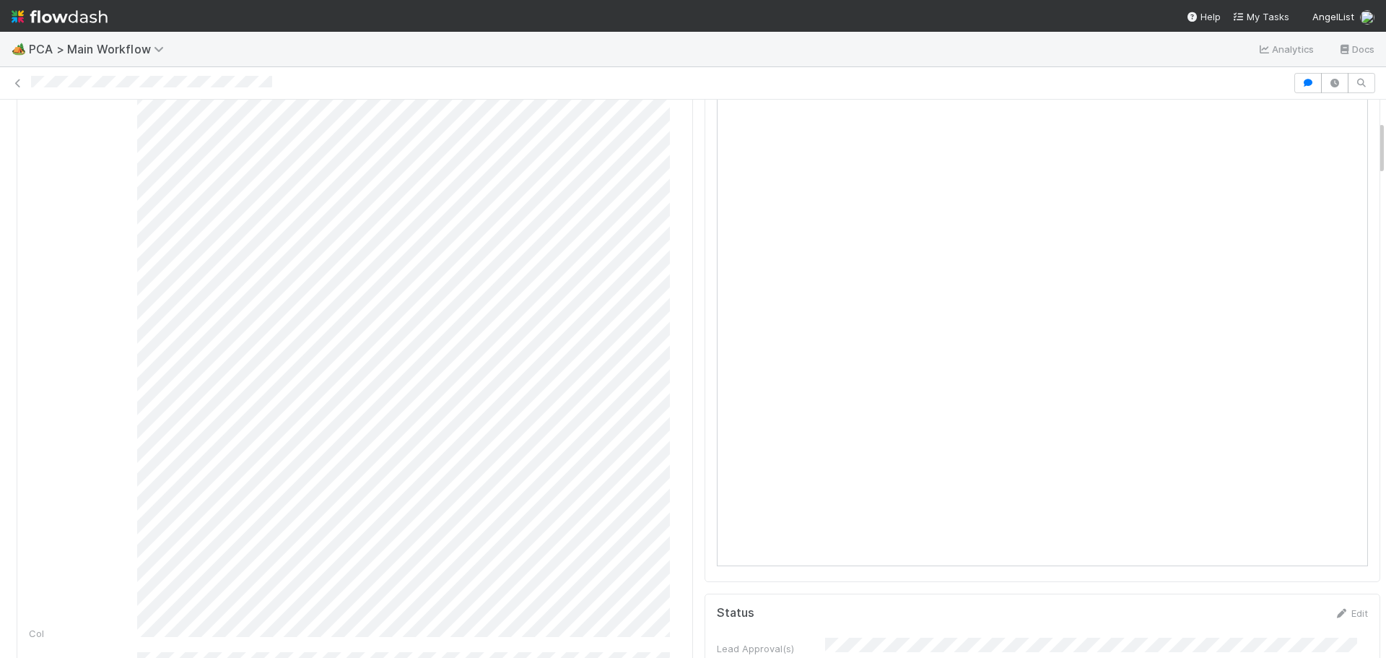
scroll to position [217, 0]
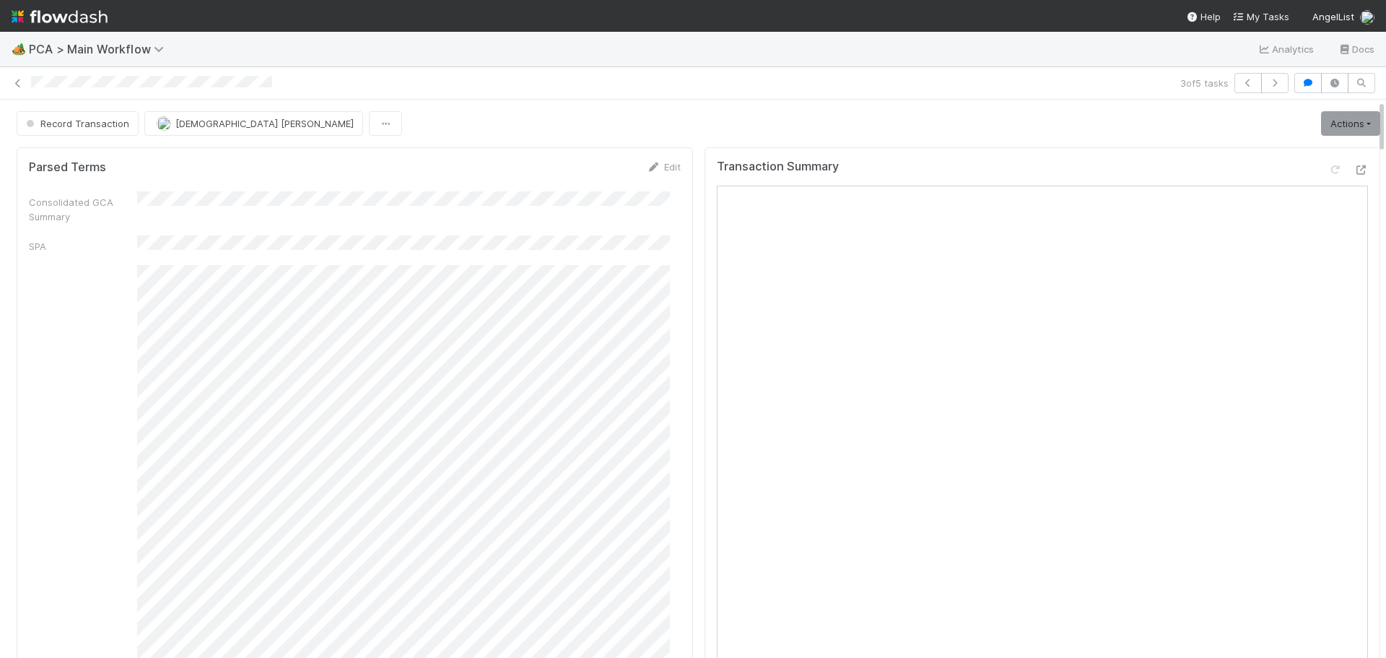
click at [44, 378] on div "CoI" at bounding box center [355, 551] width 652 height 572
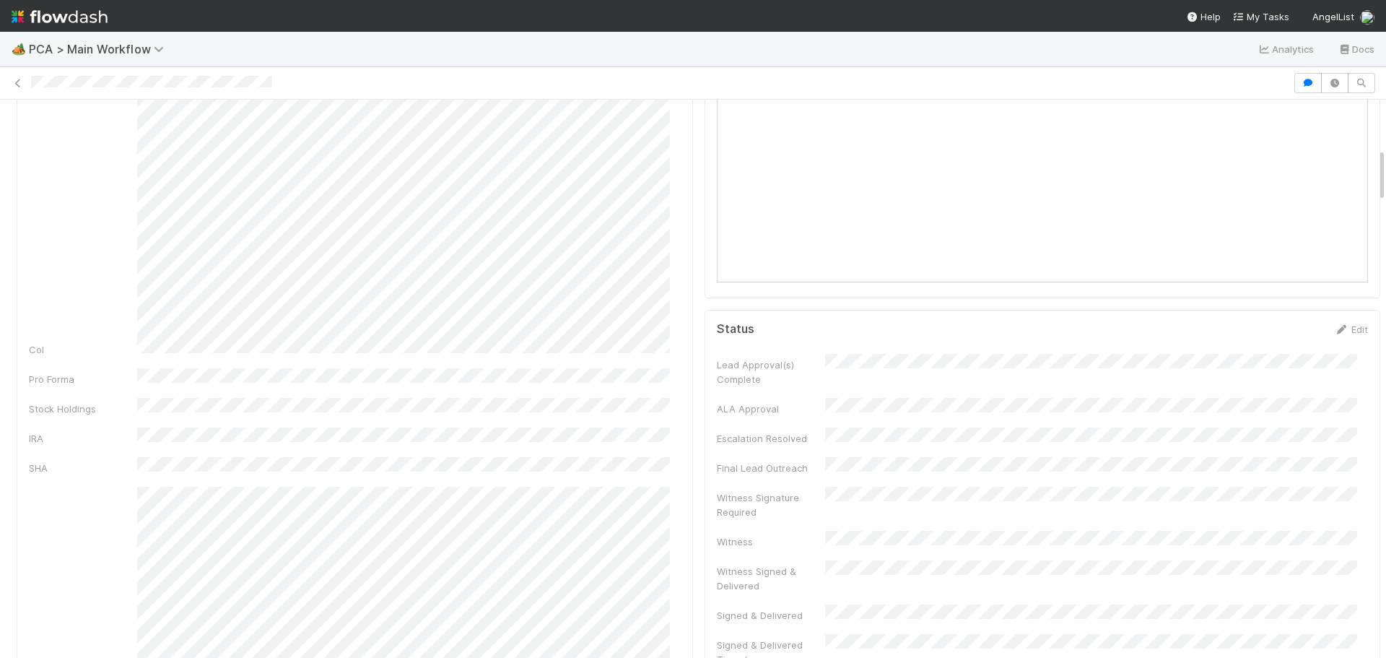
scroll to position [505, 0]
drag, startPoint x: 62, startPoint y: 240, endPoint x: 74, endPoint y: 237, distance: 11.8
click at [62, 240] on div "CoI" at bounding box center [355, 46] width 652 height 572
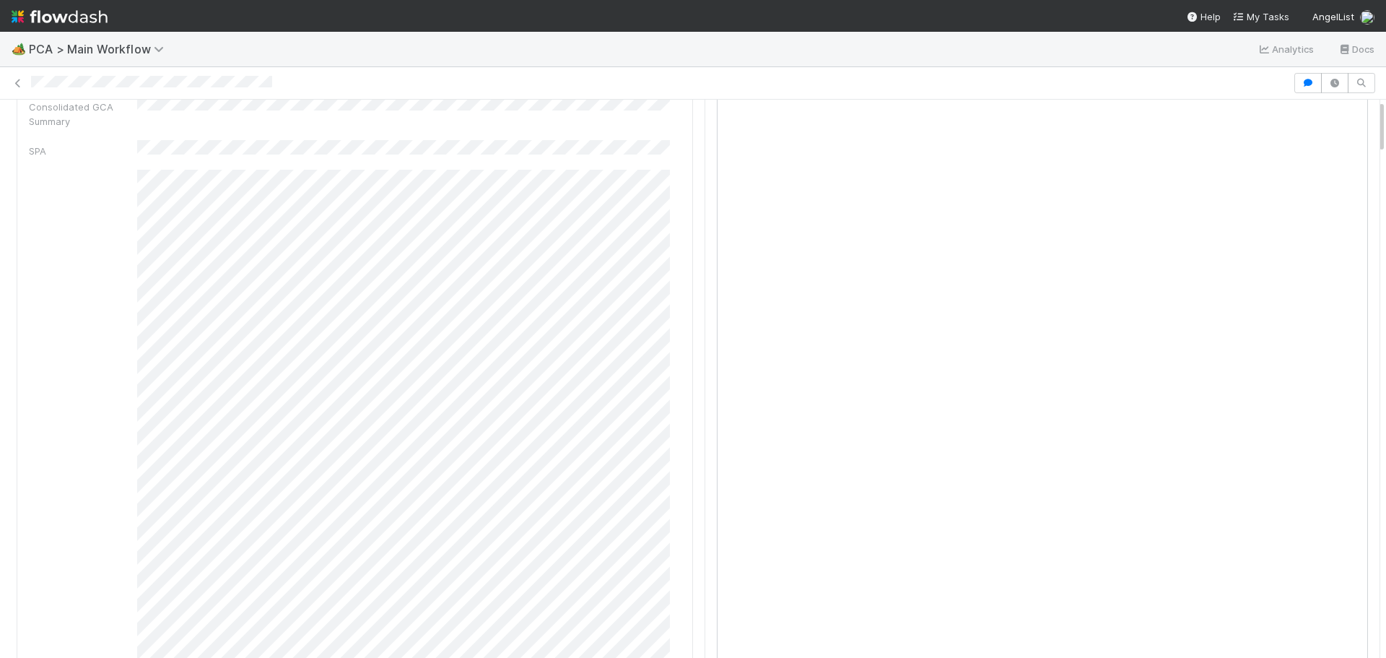
scroll to position [0, 0]
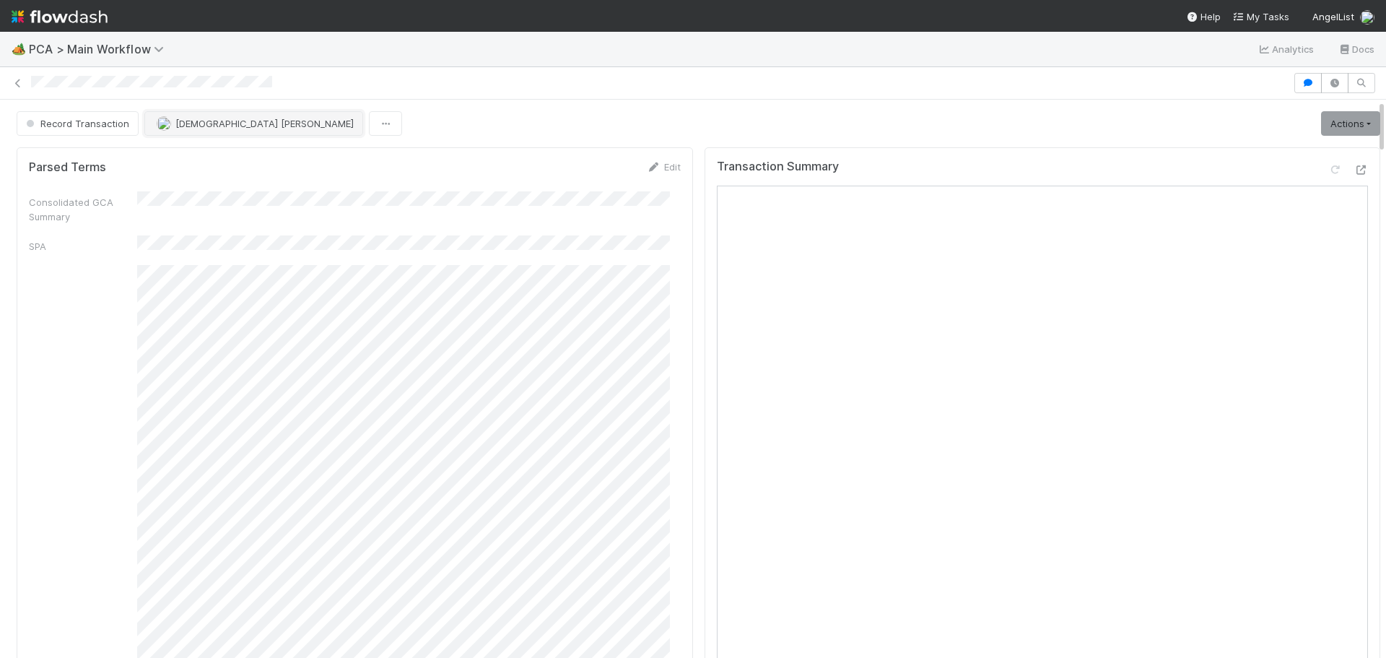
click at [240, 126] on span "[DEMOGRAPHIC_DATA] [PERSON_NAME]" at bounding box center [264, 124] width 178 height 12
click at [235, 156] on div "[PERSON_NAME]" at bounding box center [238, 160] width 204 height 26
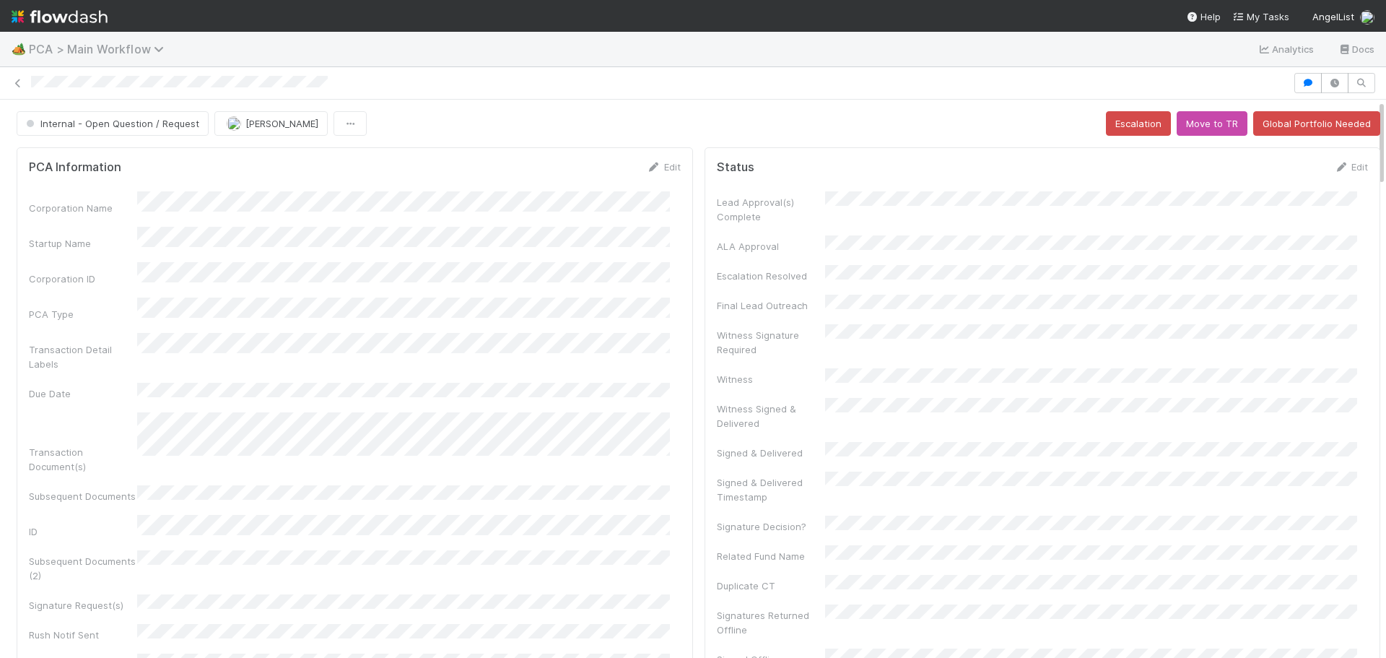
click at [35, 52] on span "PCA > Main Workflow" at bounding box center [100, 49] width 142 height 14
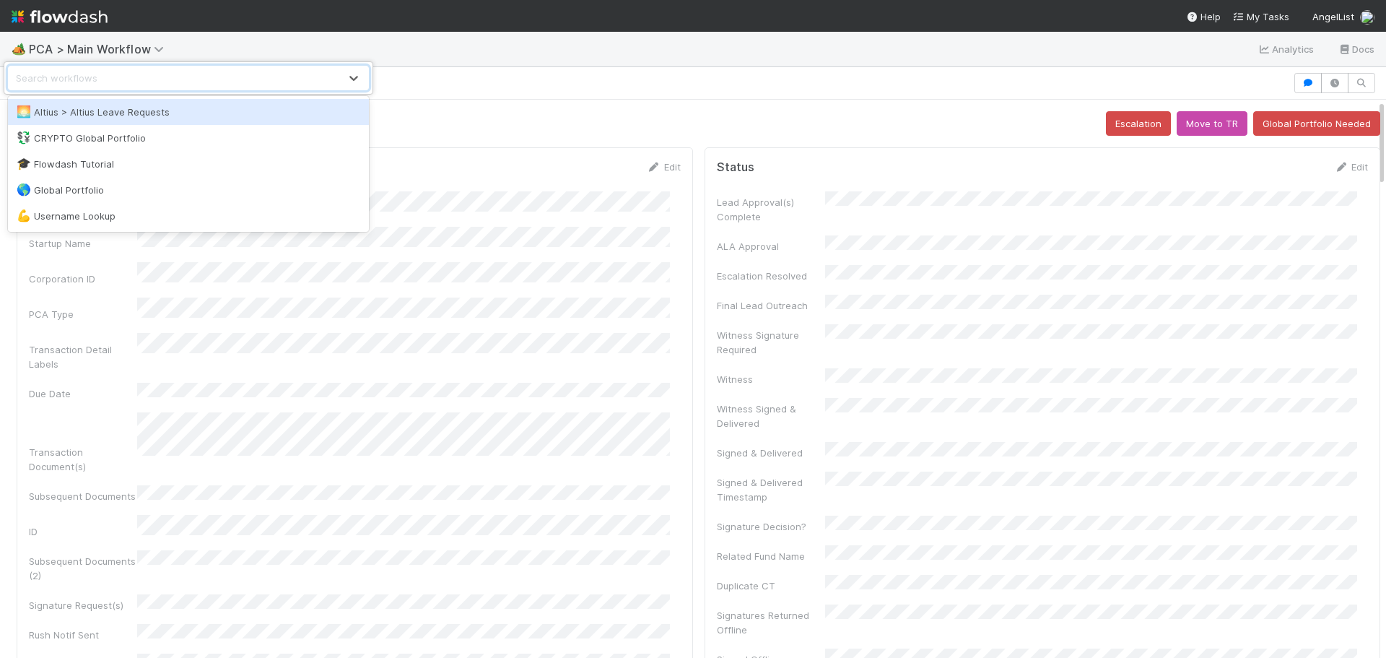
click at [311, 32] on div "option Altius > Altius Leave Requests focused, 1 of 5. 5 results available. Use…" at bounding box center [693, 329] width 1386 height 658
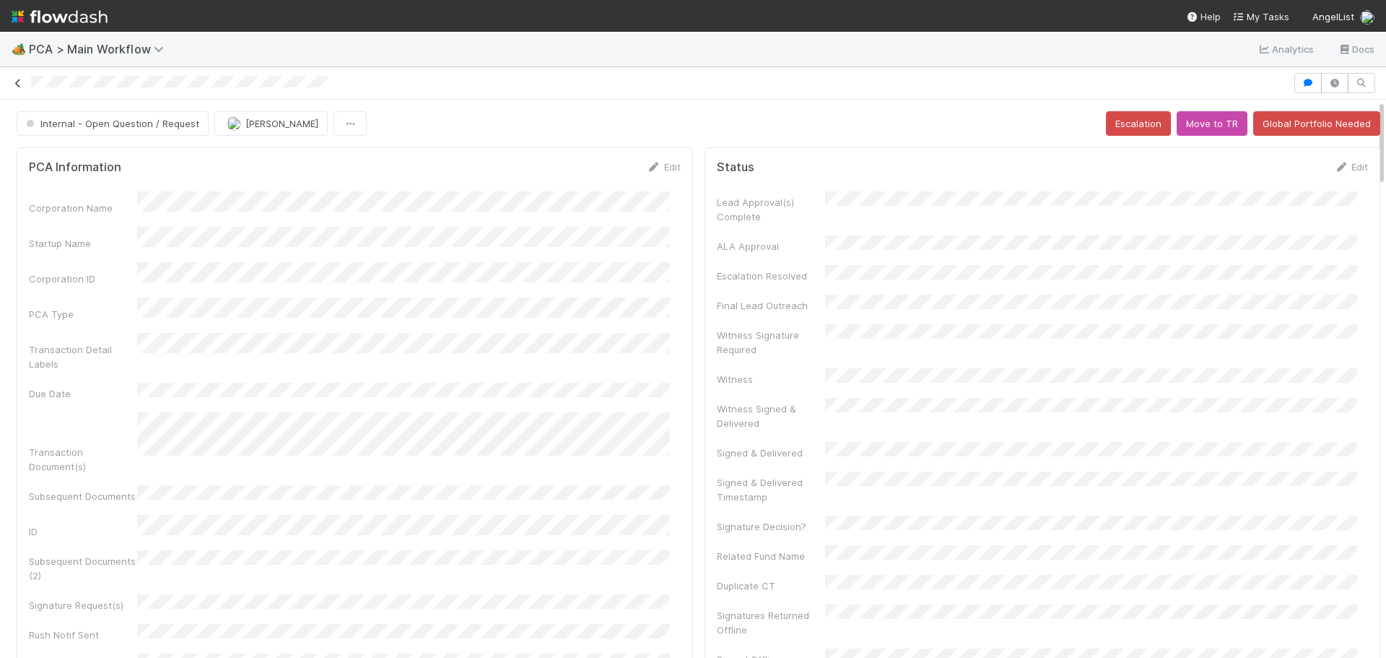
click at [15, 79] on icon at bounding box center [18, 83] width 14 height 9
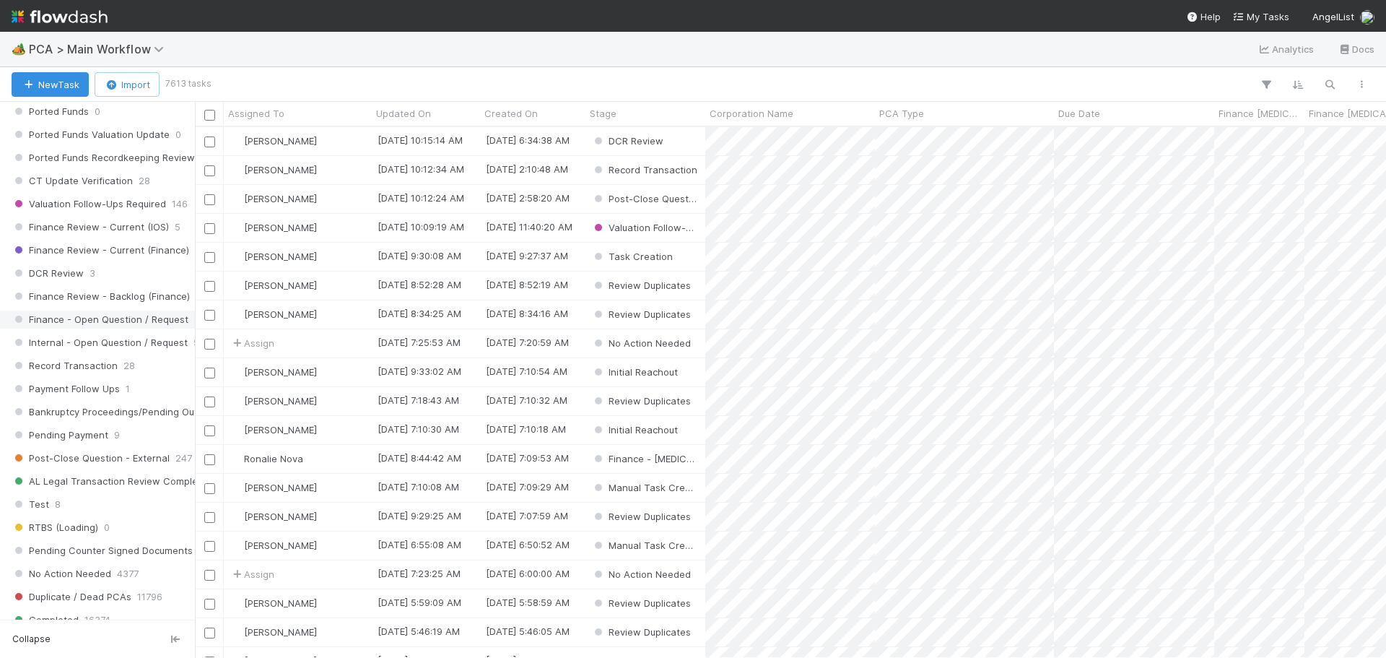
scroll to position [1083, 0]
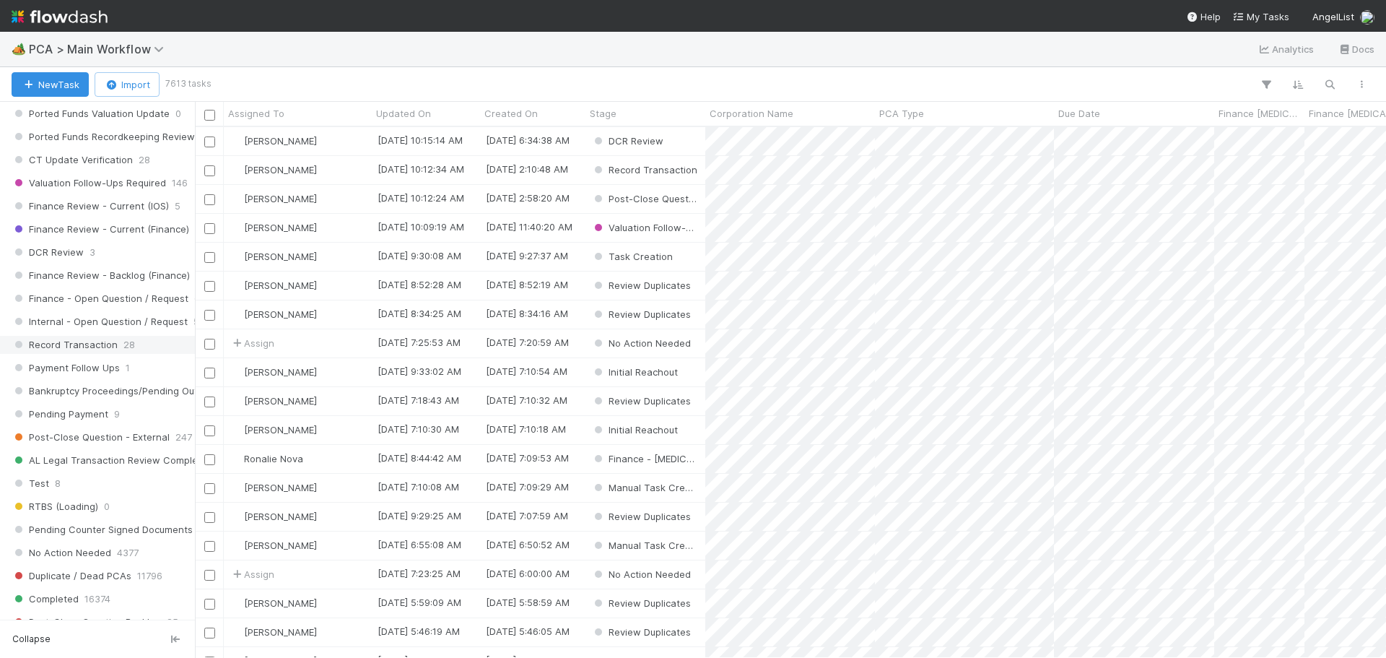
click at [110, 344] on span "Record Transaction" at bounding box center [65, 345] width 106 height 18
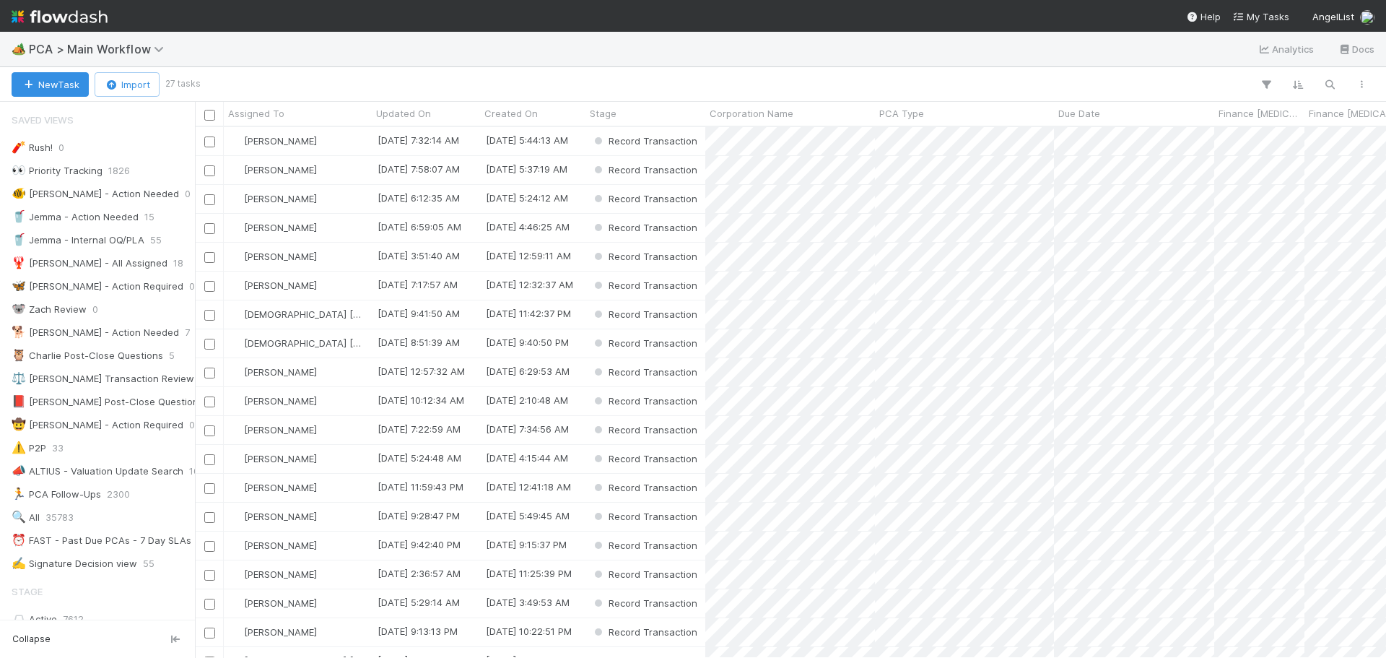
scroll to position [1083, 0]
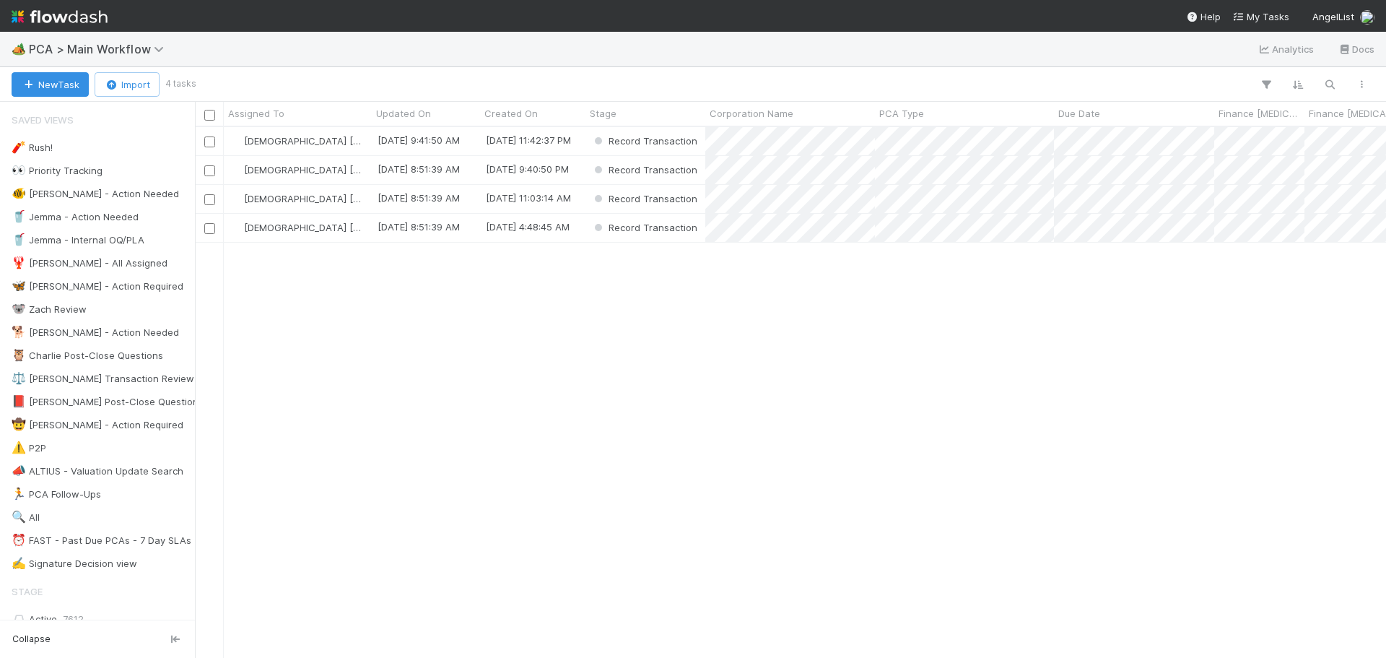
scroll to position [520, 1180]
click at [601, 241] on div "Record Transaction" at bounding box center [645, 228] width 120 height 28
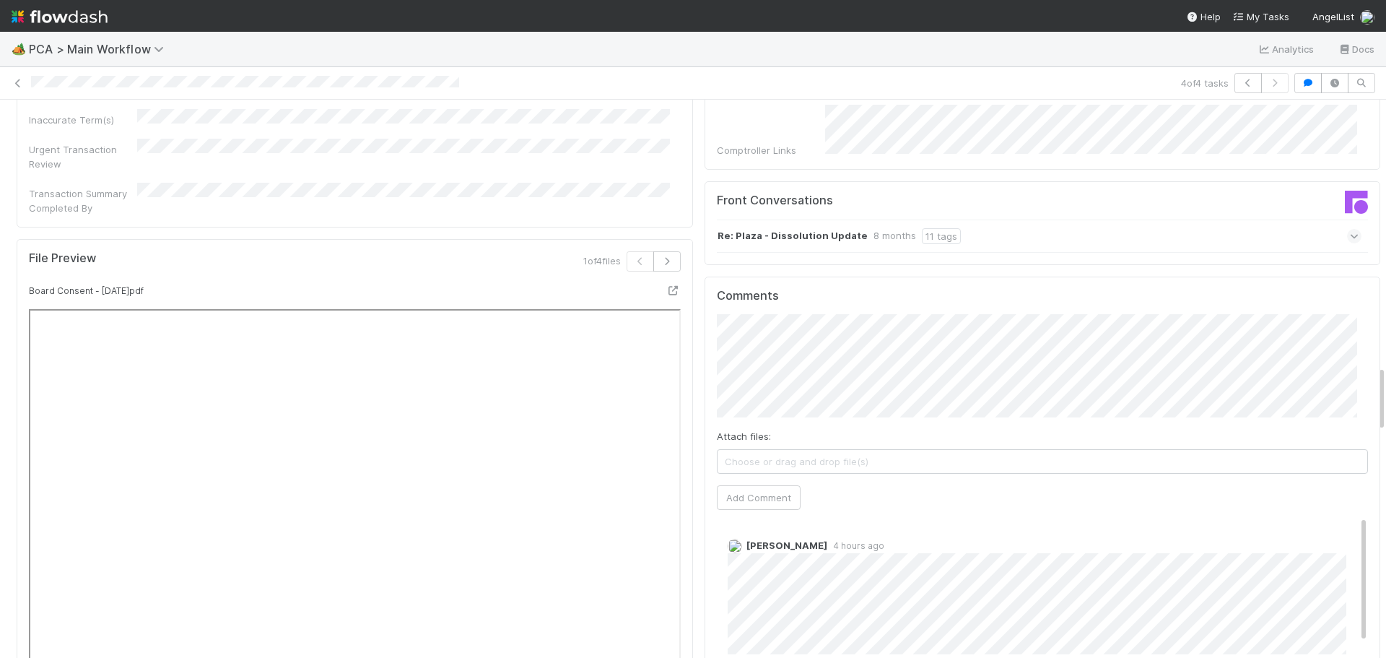
scroll to position [2093, 0]
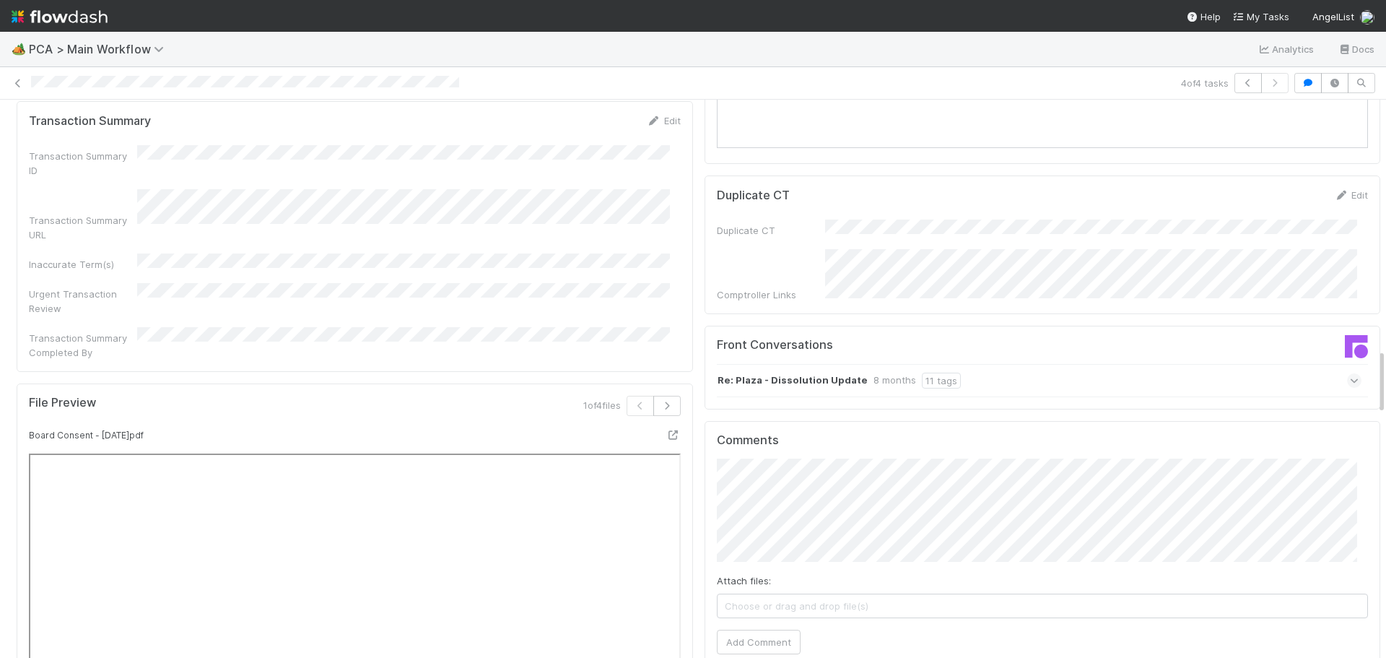
click at [1347, 373] on span at bounding box center [1354, 380] width 14 height 14
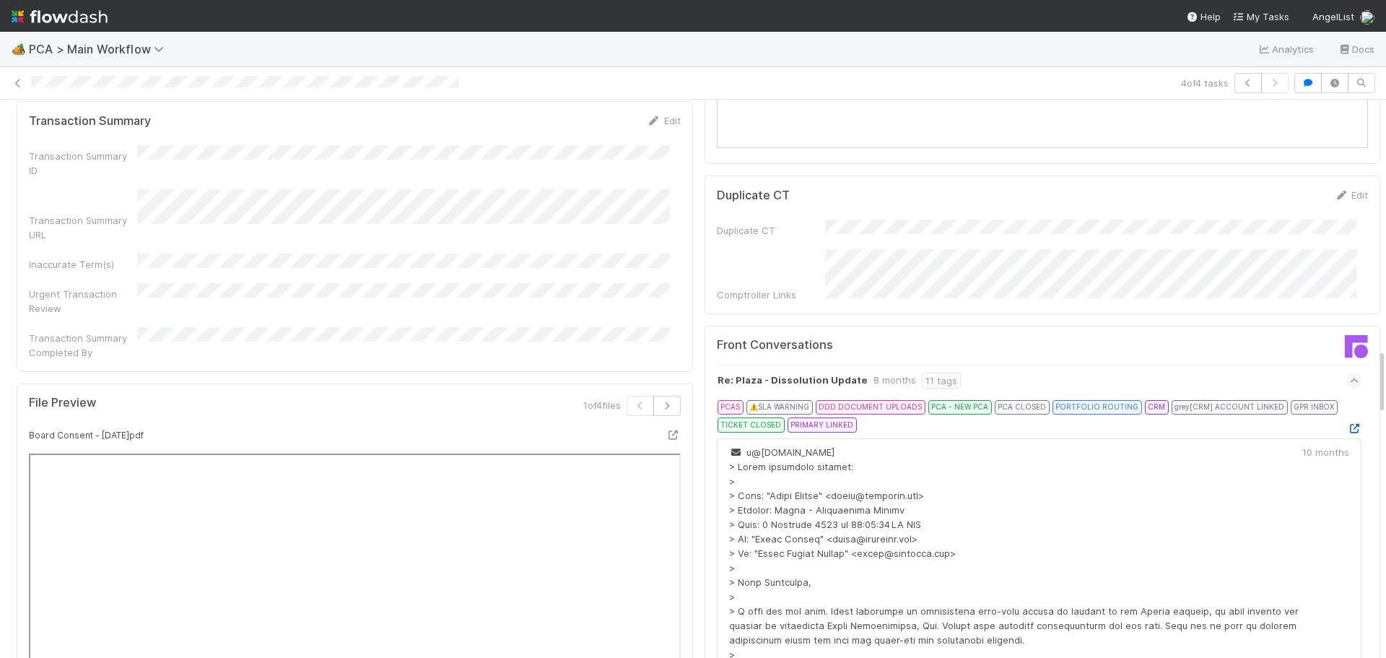
click at [1347, 424] on icon at bounding box center [1354, 428] width 14 height 9
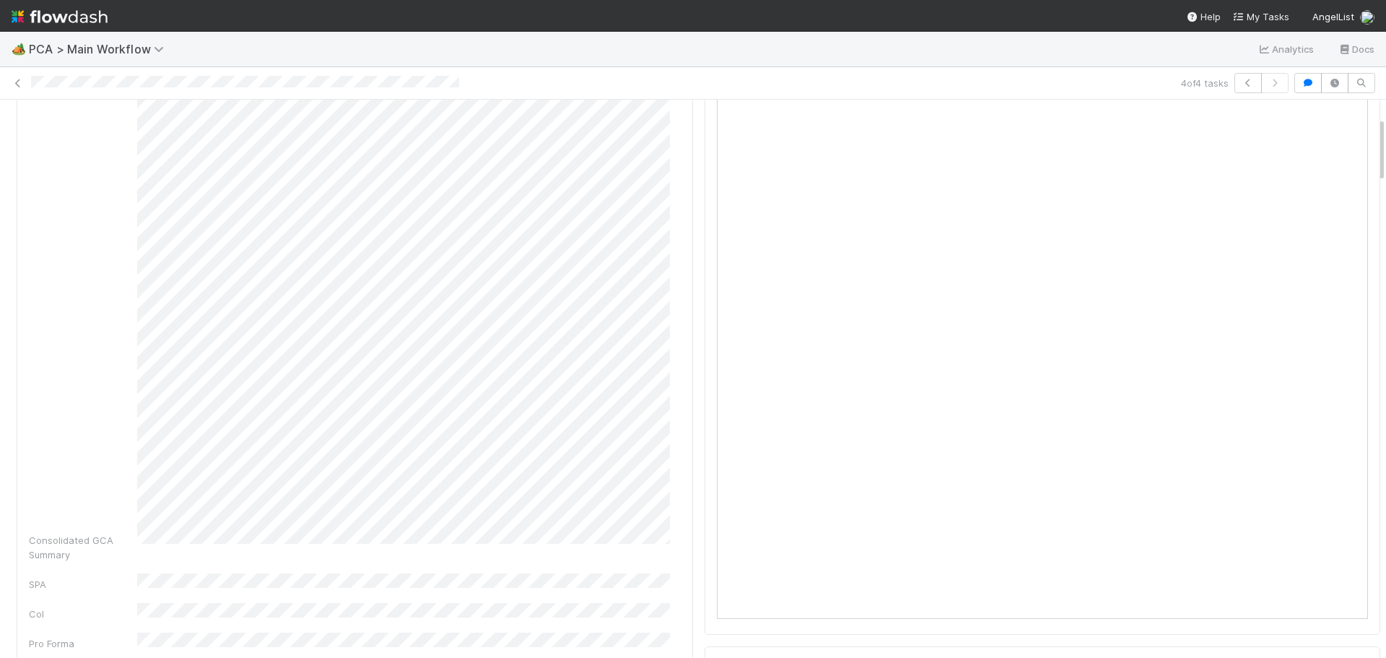
scroll to position [72, 0]
click at [77, 297] on div "Consolidated GCA Summary" at bounding box center [355, 376] width 652 height 515
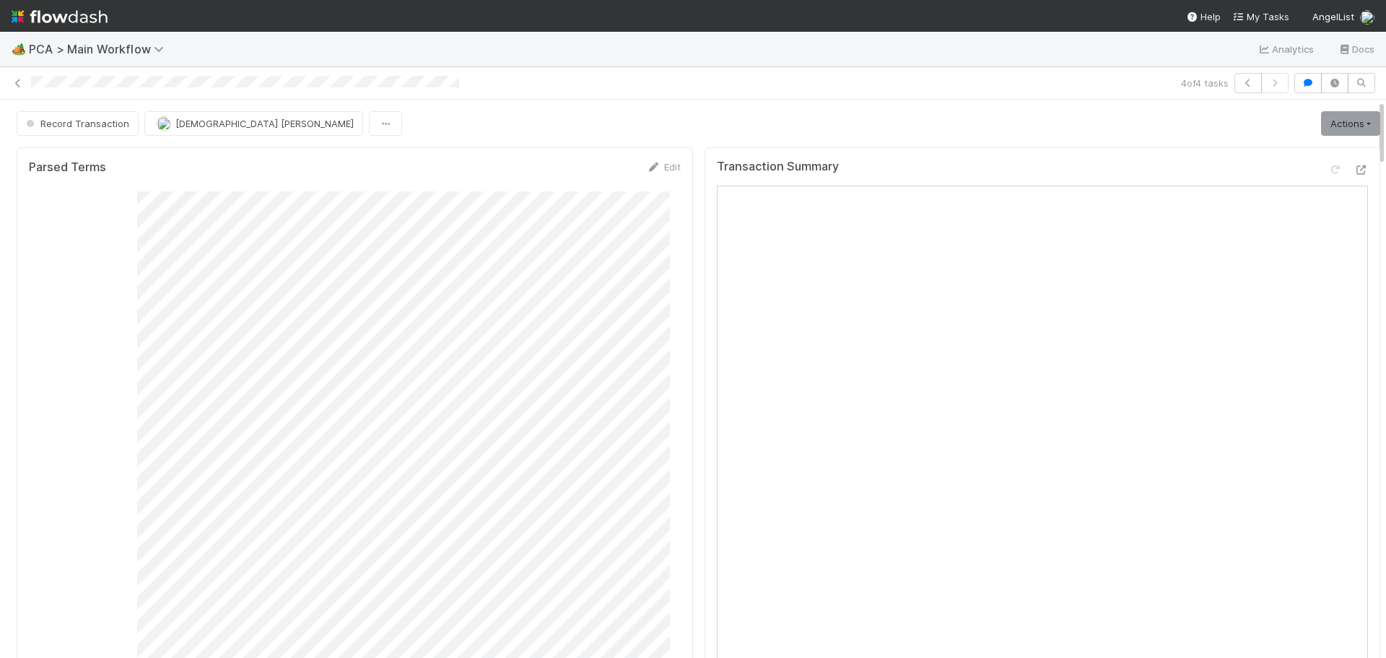
scroll to position [0, 0]
click at [248, 127] on span "[DEMOGRAPHIC_DATA] [PERSON_NAME]" at bounding box center [264, 124] width 178 height 12
click at [220, 160] on span "[PERSON_NAME]" at bounding box center [200, 160] width 73 height 12
click at [17, 83] on icon at bounding box center [18, 83] width 14 height 9
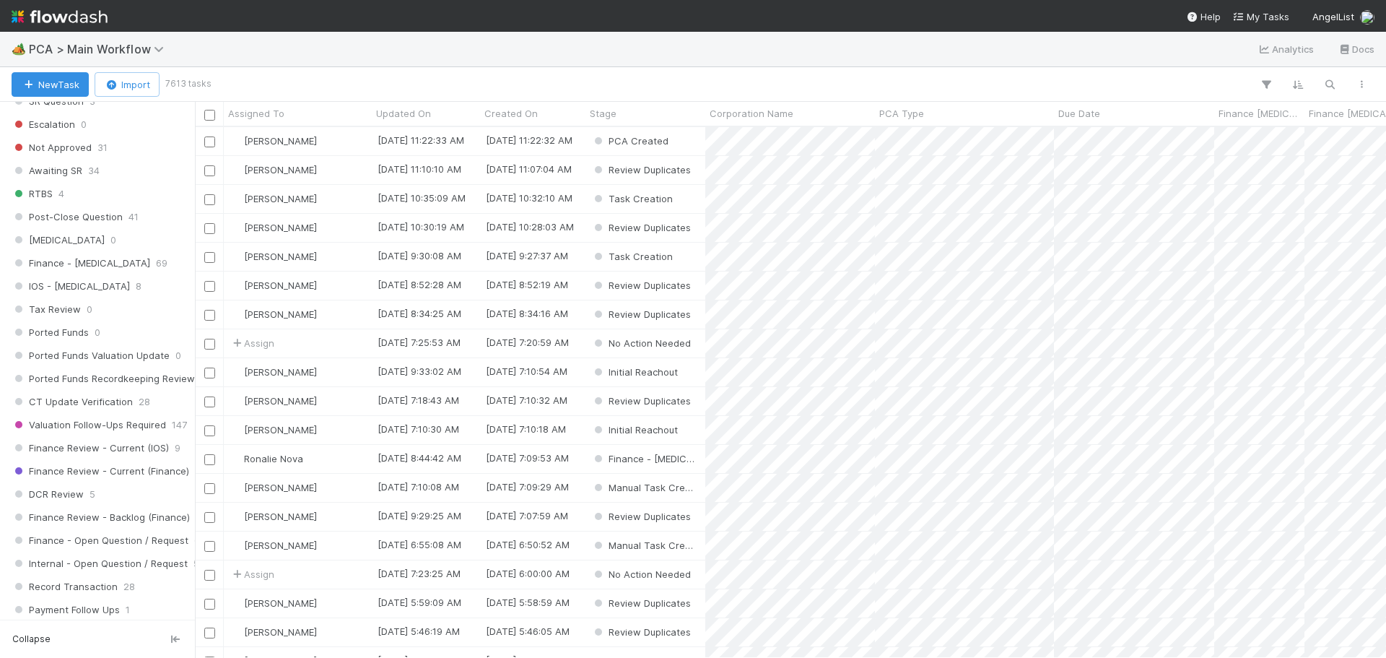
scroll to position [938, 0]
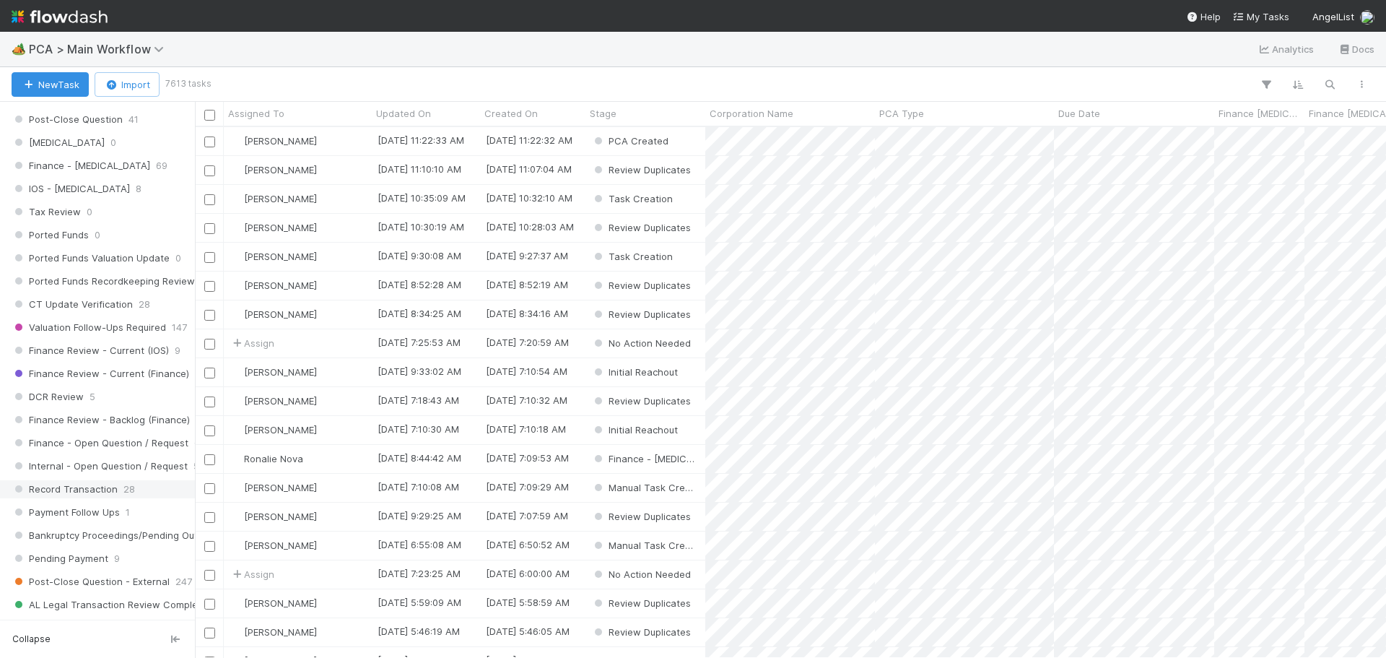
click at [92, 486] on span "Record Transaction" at bounding box center [65, 489] width 106 height 18
click at [1274, 87] on button "button" at bounding box center [1266, 84] width 26 height 19
click at [1190, 84] on div "Add Filter" at bounding box center [693, 329] width 1386 height 658
click at [1268, 82] on icon "button" at bounding box center [1266, 84] width 14 height 13
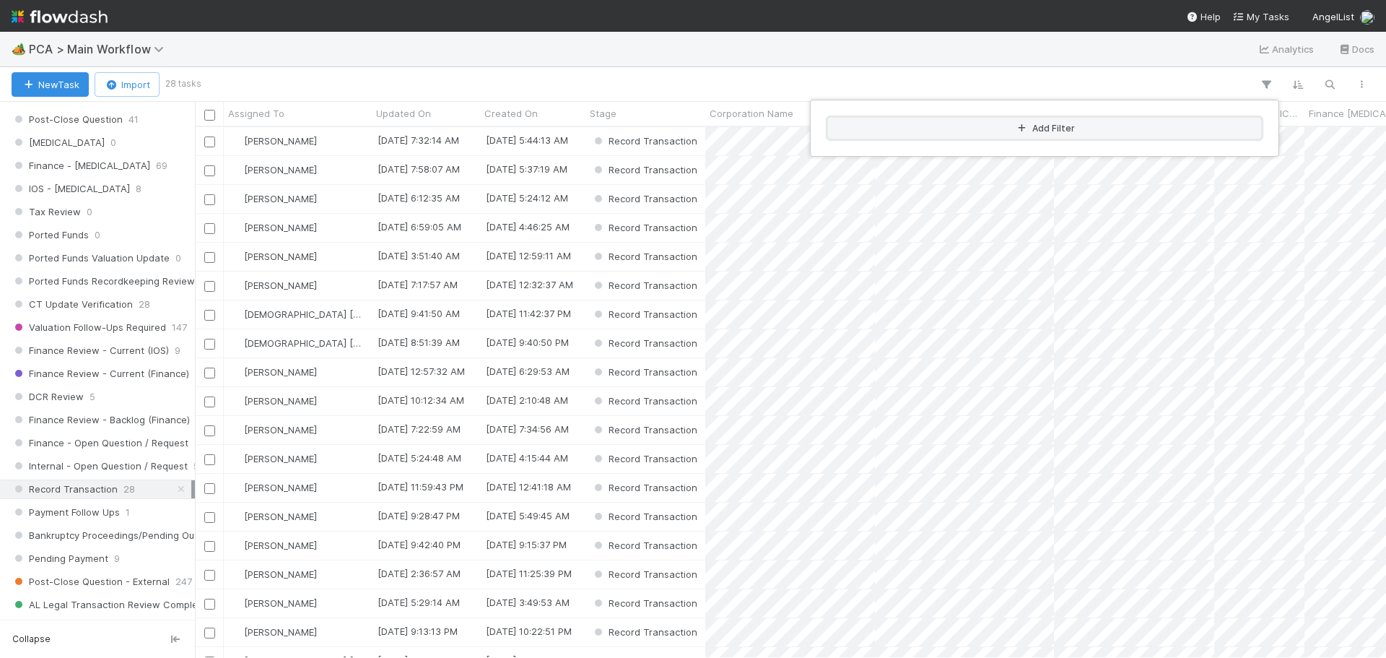
click at [1023, 134] on button "Add Filter" at bounding box center [1044, 128] width 433 height 21
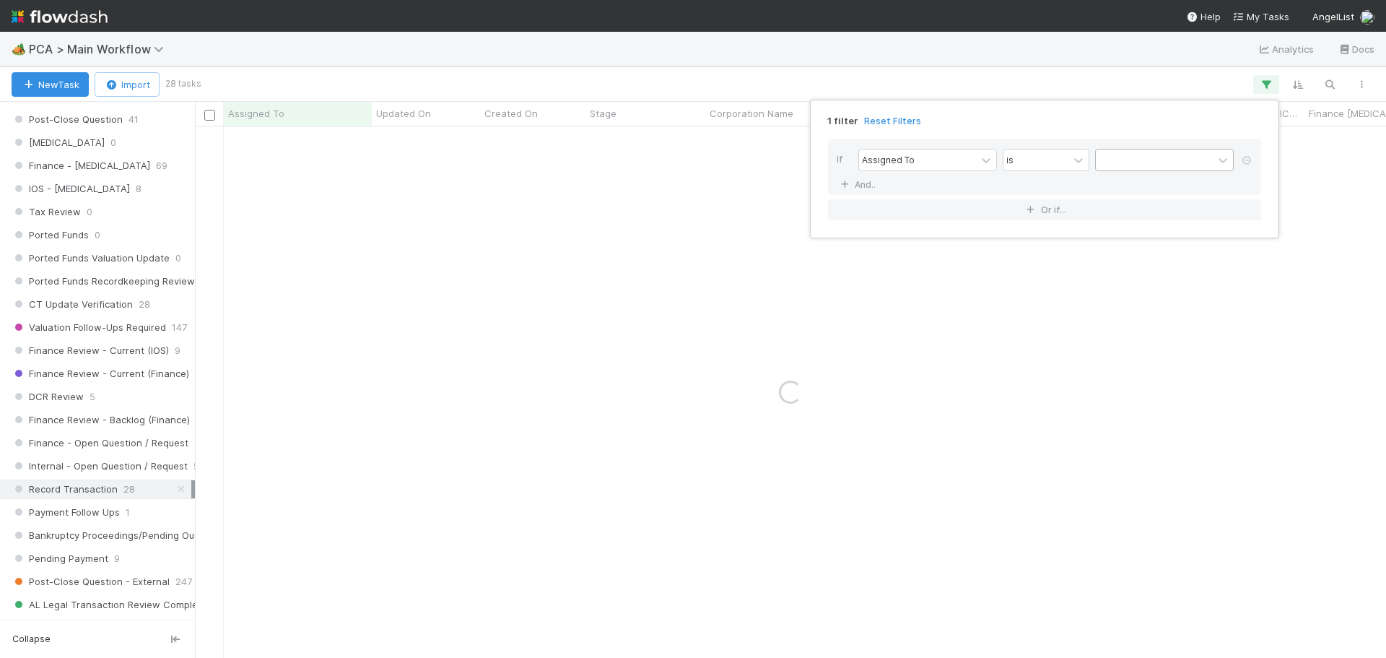
click at [1169, 165] on div at bounding box center [1154, 159] width 117 height 21
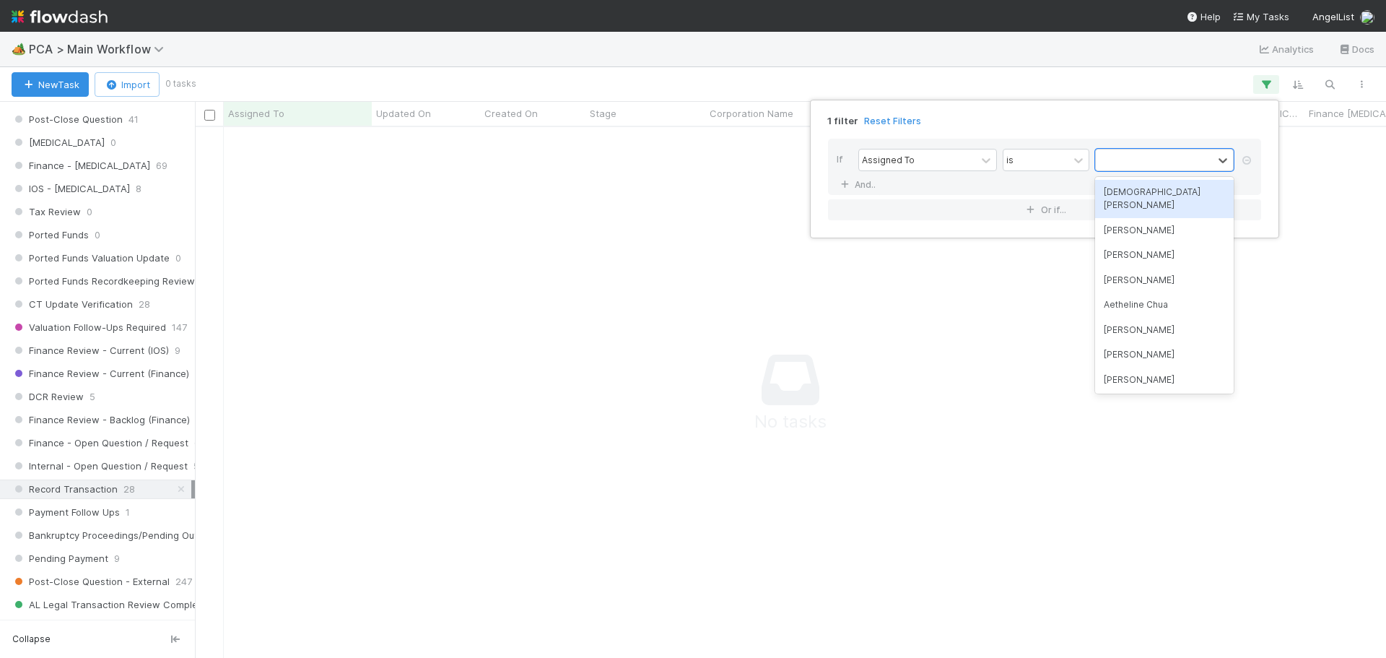
scroll to position [509, 1180]
click at [1160, 199] on div "[DEMOGRAPHIC_DATA] [PERSON_NAME]" at bounding box center [1164, 199] width 139 height 38
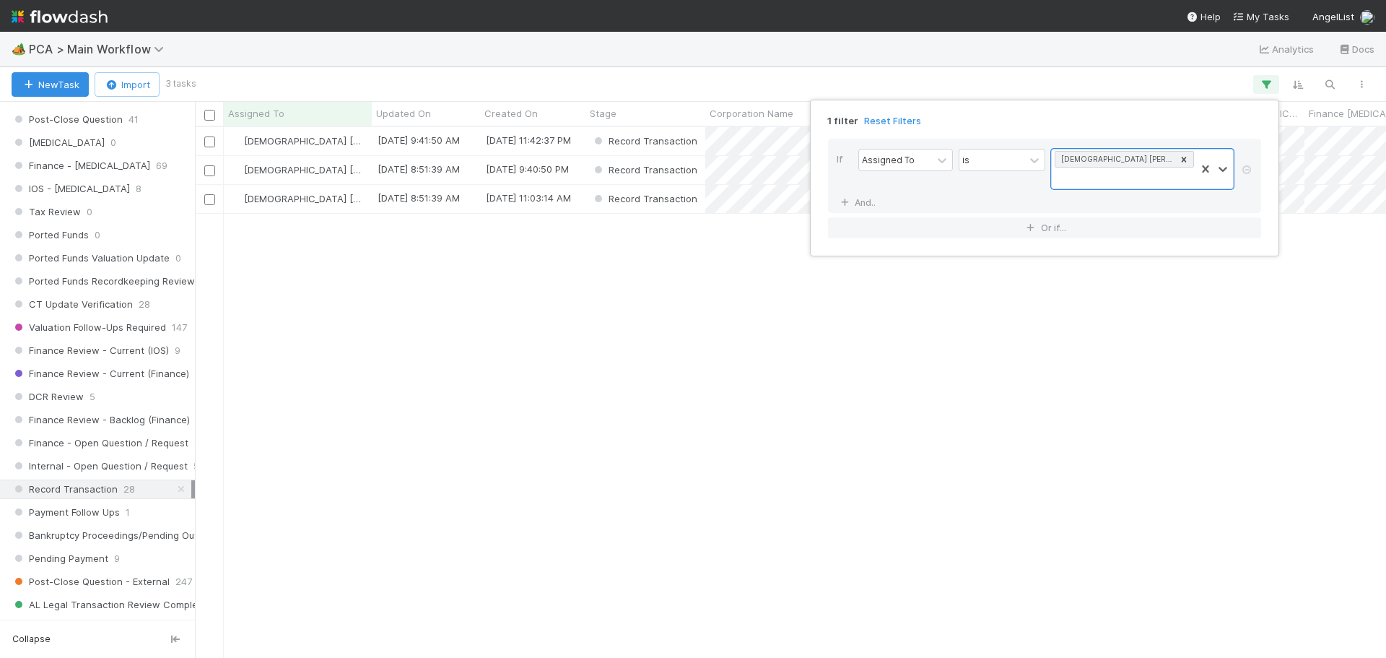
scroll to position [520, 1180]
click at [505, 274] on div "1 filter Reset Filters If Assigned To is option Cristantine Angelus Caparos, se…" at bounding box center [693, 329] width 1386 height 658
click at [532, 212] on div "6/2/25, 11:03:14 AM" at bounding box center [532, 199] width 105 height 28
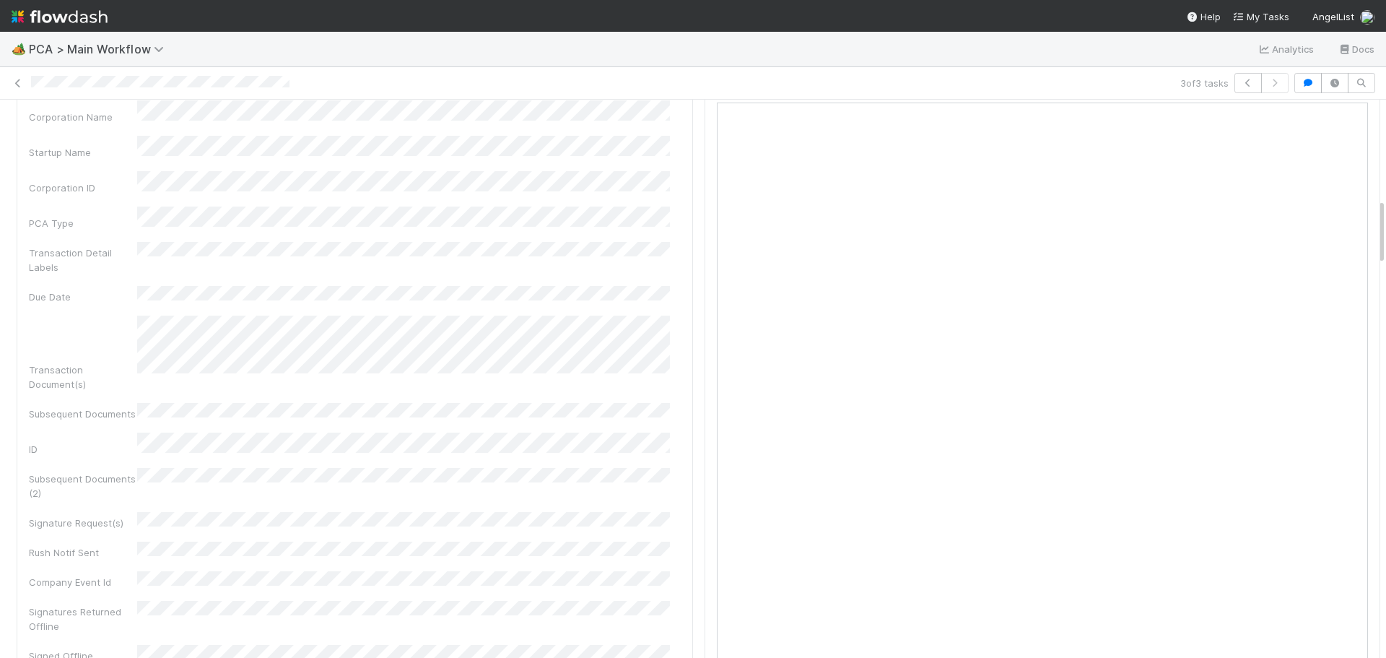
scroll to position [794, 0]
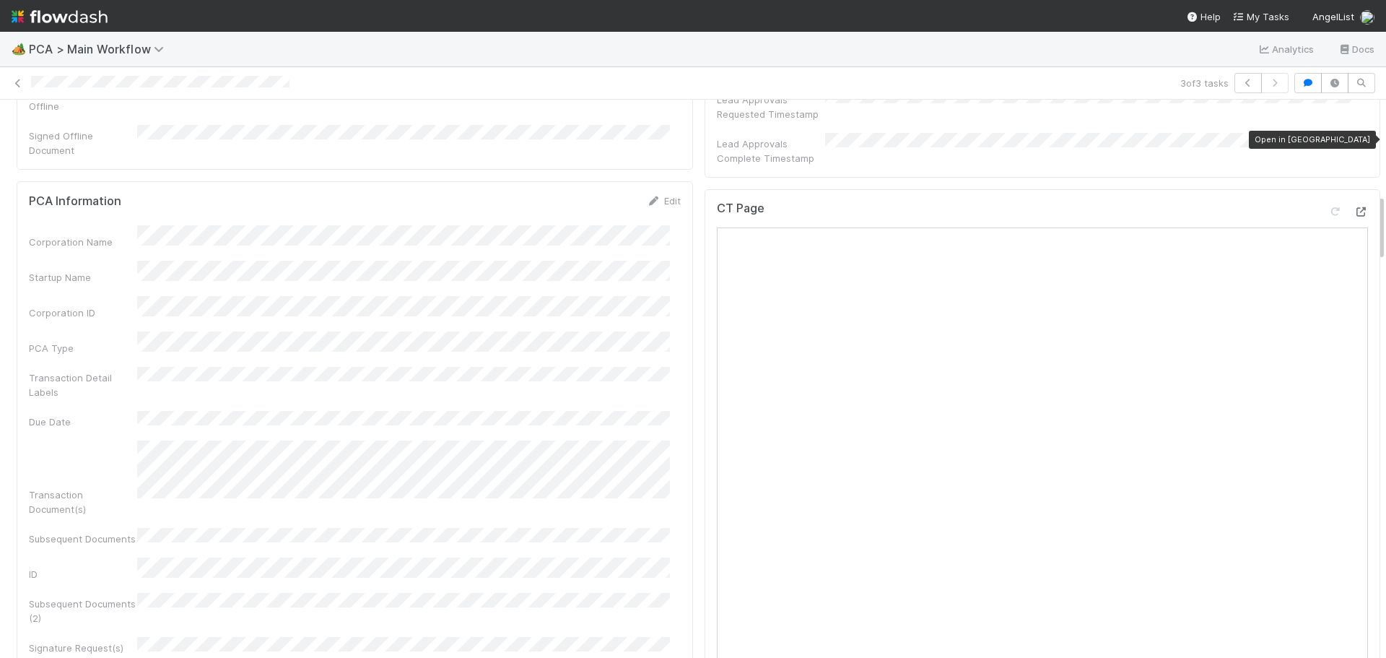
click at [1354, 207] on icon at bounding box center [1361, 211] width 14 height 9
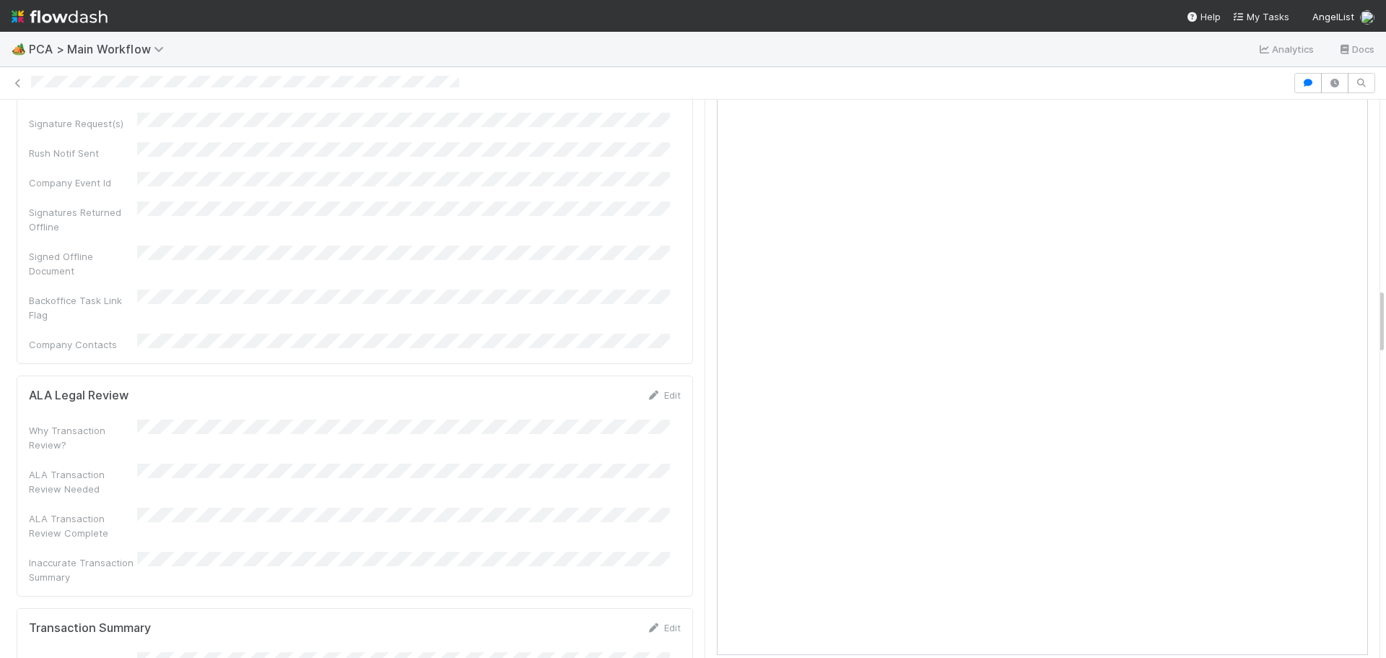
scroll to position [1588, 0]
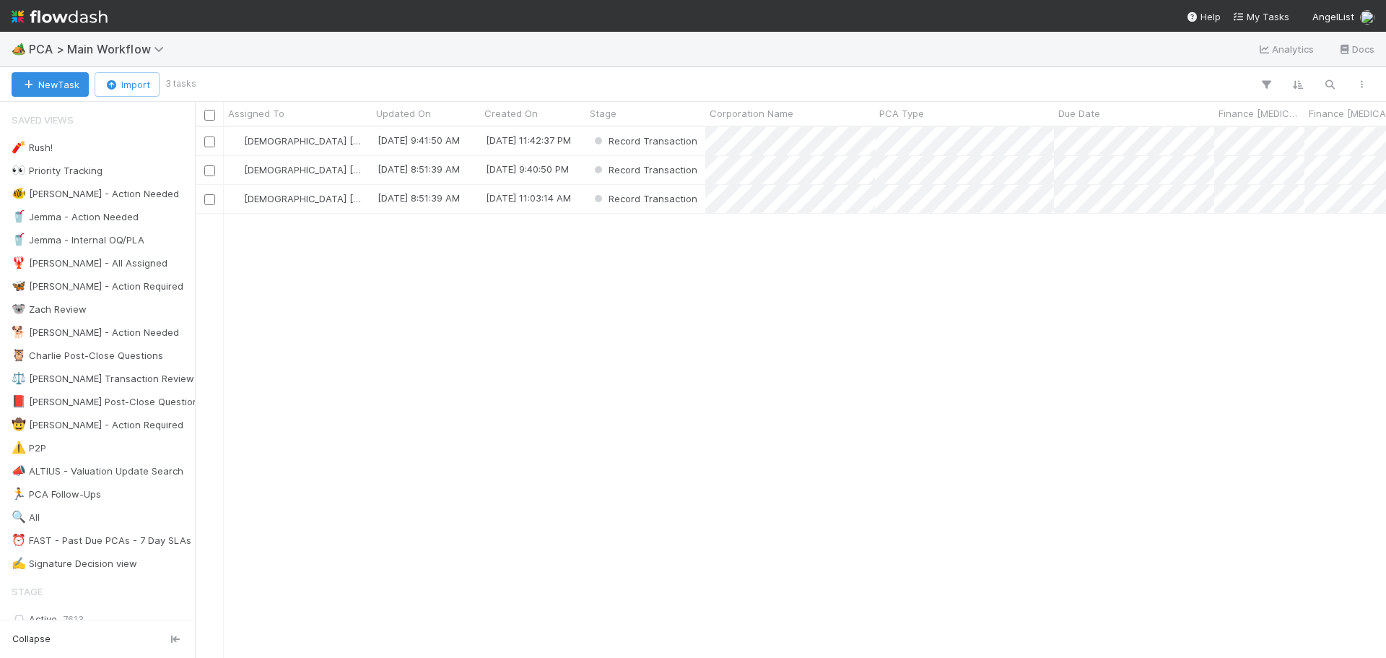
scroll to position [520, 1180]
click at [385, 211] on div "9/3/25, 8:51:39 AM" at bounding box center [426, 199] width 108 height 28
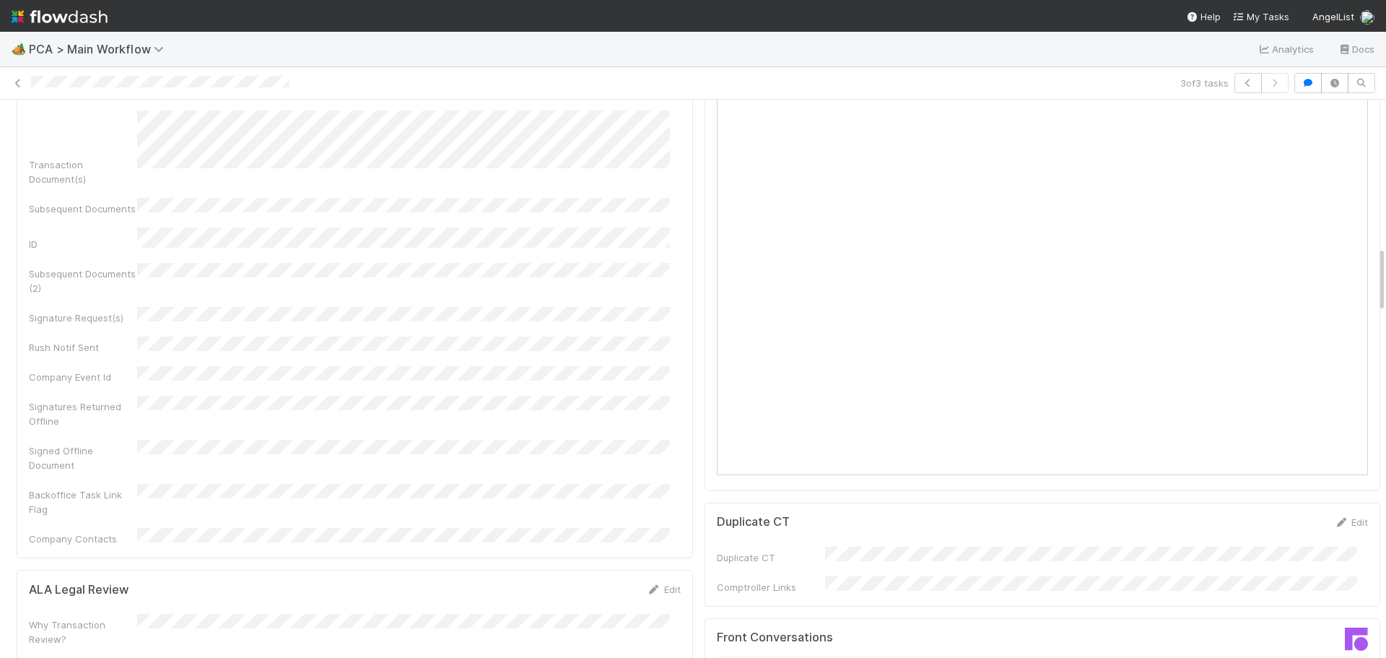
scroll to position [1227, 0]
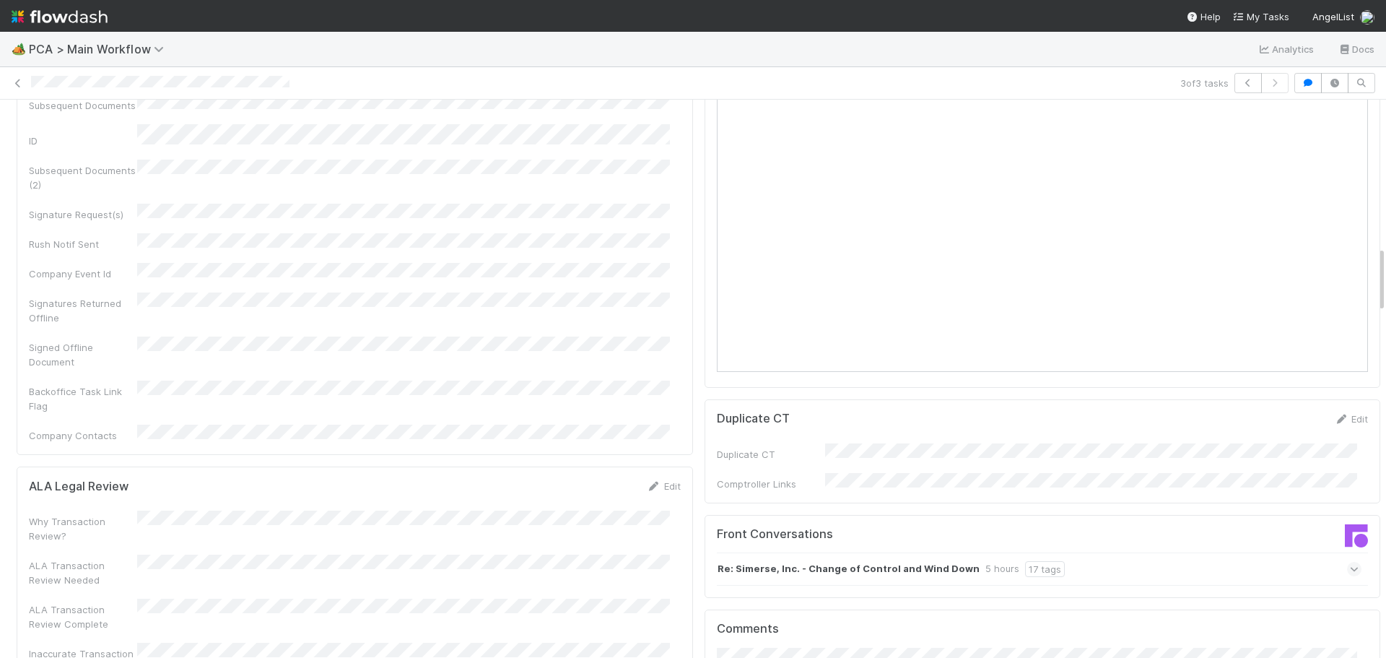
click at [1347, 562] on span at bounding box center [1354, 569] width 14 height 14
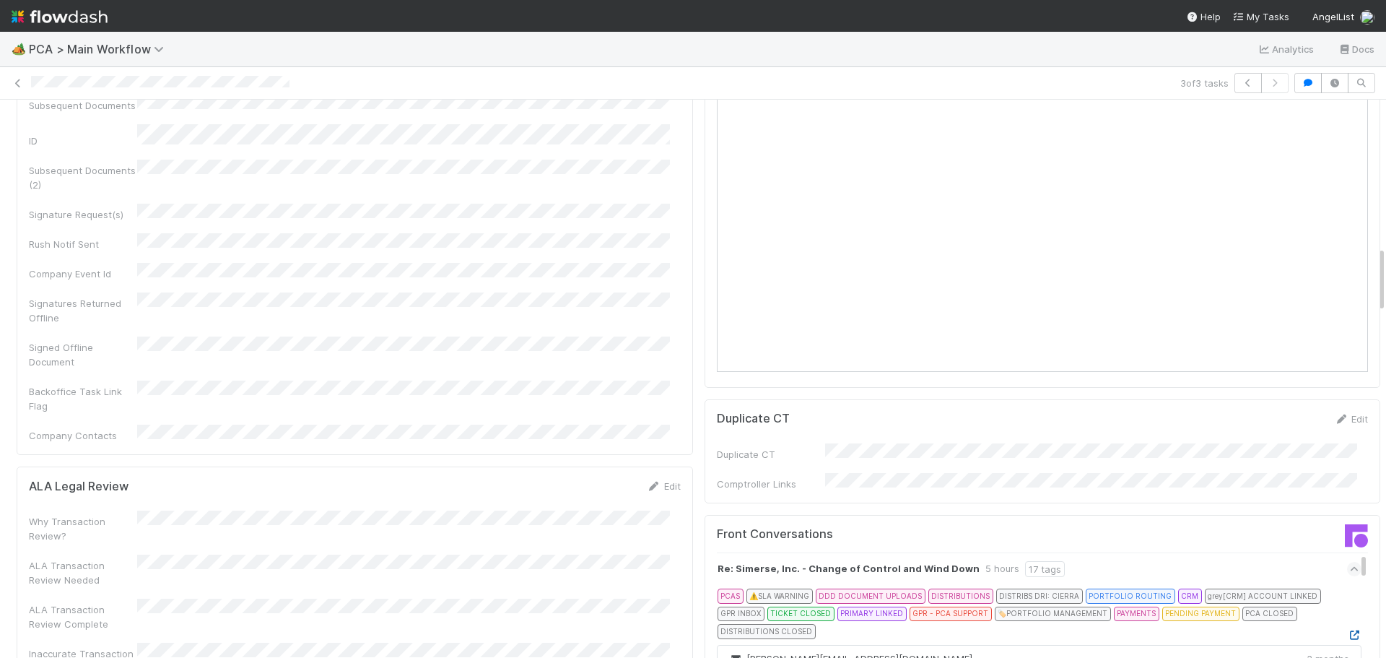
click at [1347, 630] on icon at bounding box center [1354, 634] width 14 height 9
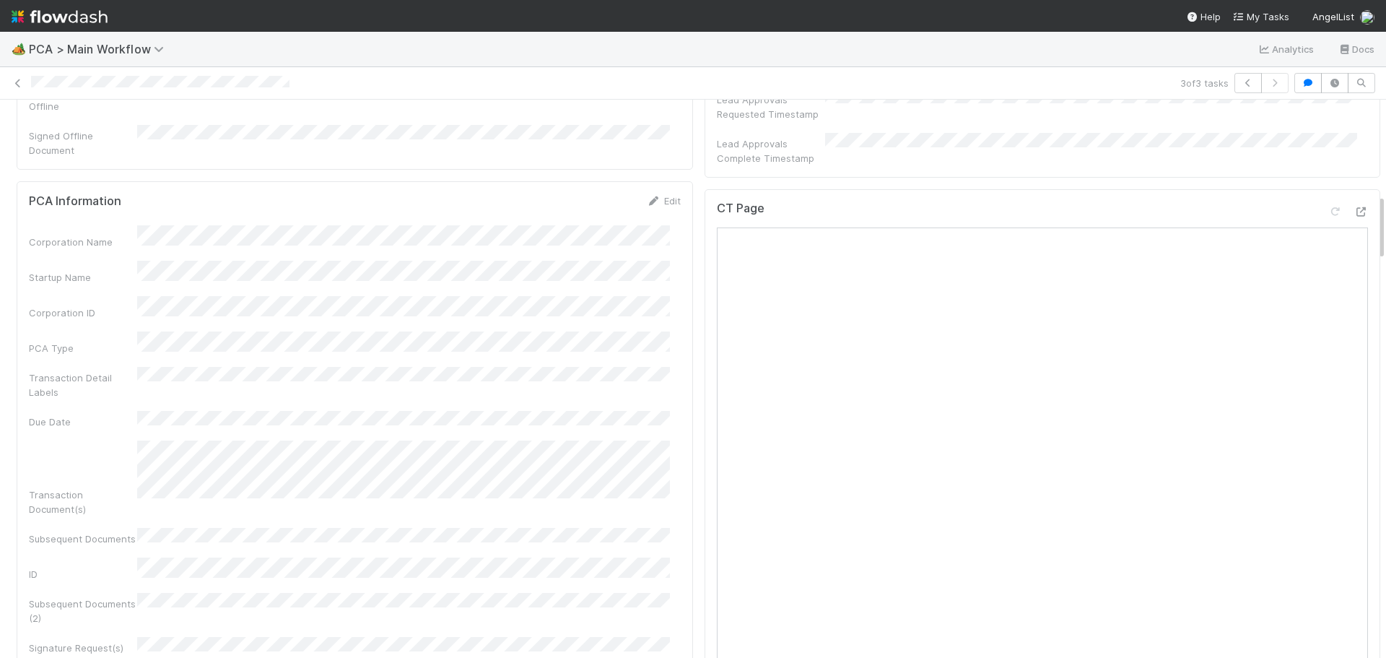
scroll to position [722, 0]
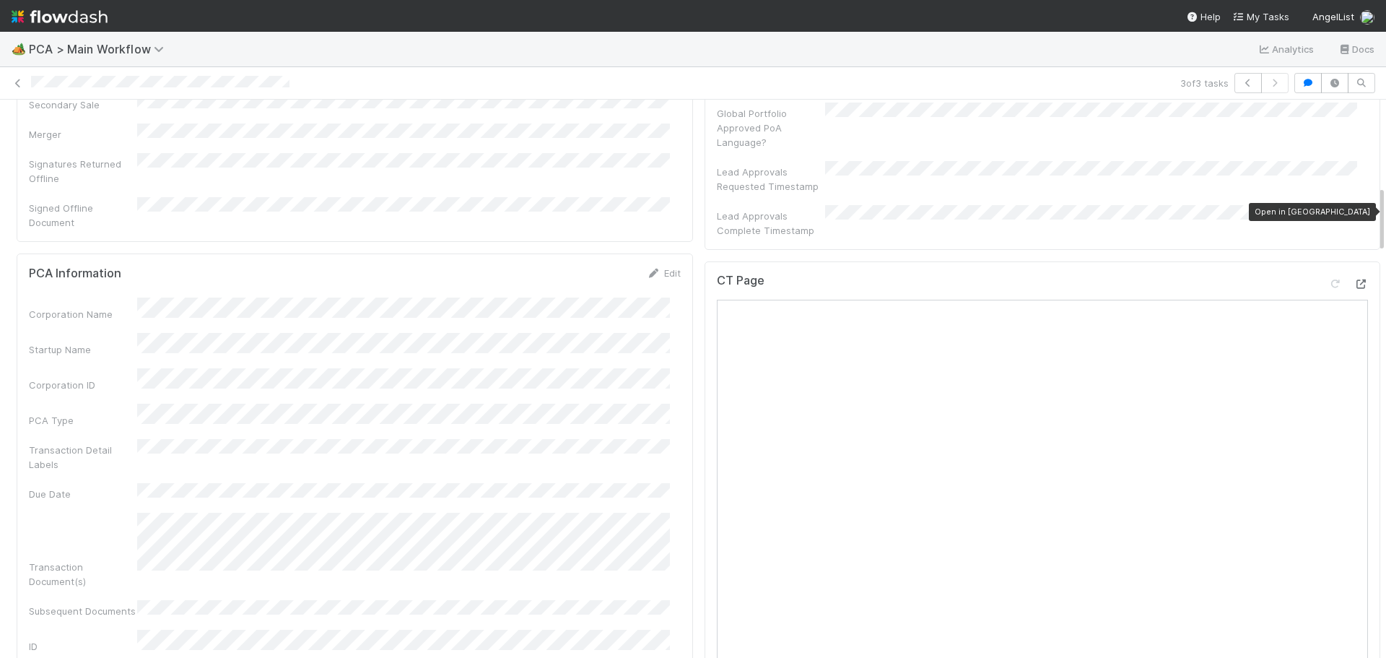
click at [1354, 276] on div at bounding box center [1361, 283] width 14 height 14
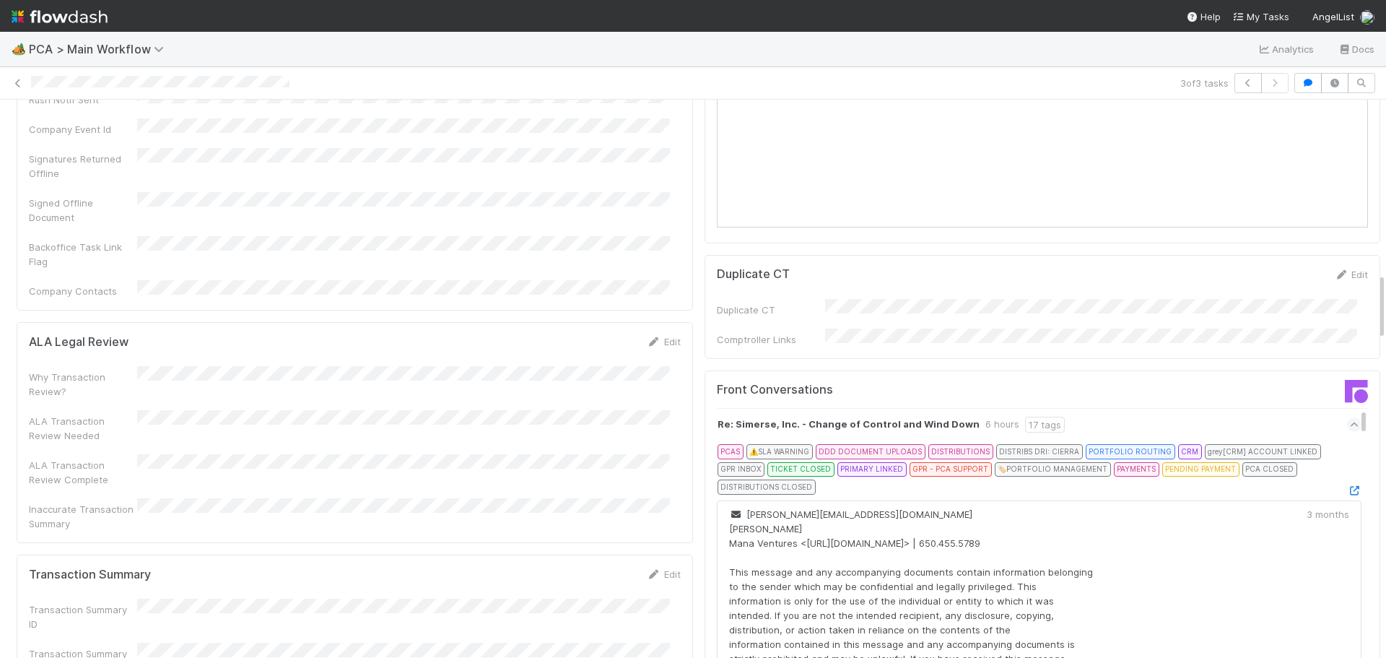
scroll to position [1516, 0]
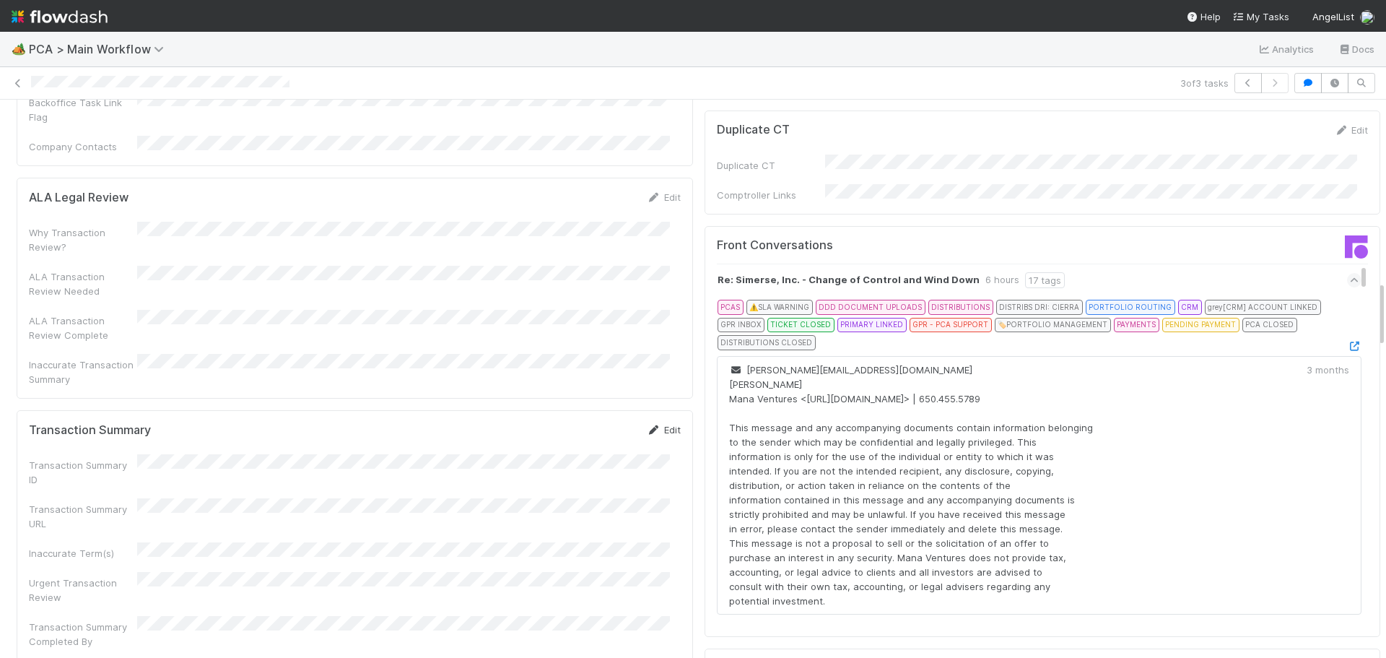
click at [651, 424] on link "Edit" at bounding box center [664, 430] width 34 height 12
click at [440, 612] on div "Urgent Transaction Review" at bounding box center [355, 628] width 652 height 32
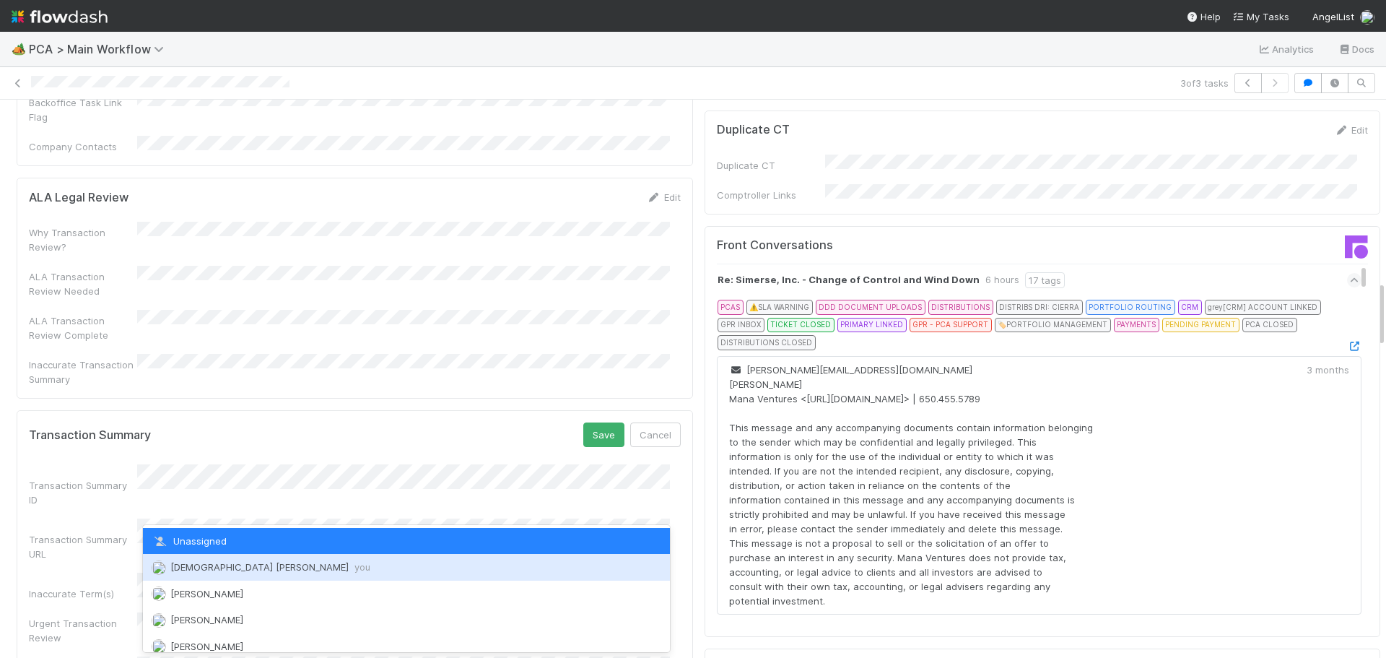
click at [236, 569] on span "[DEMOGRAPHIC_DATA][PERSON_NAME] you" at bounding box center [270, 567] width 200 height 12
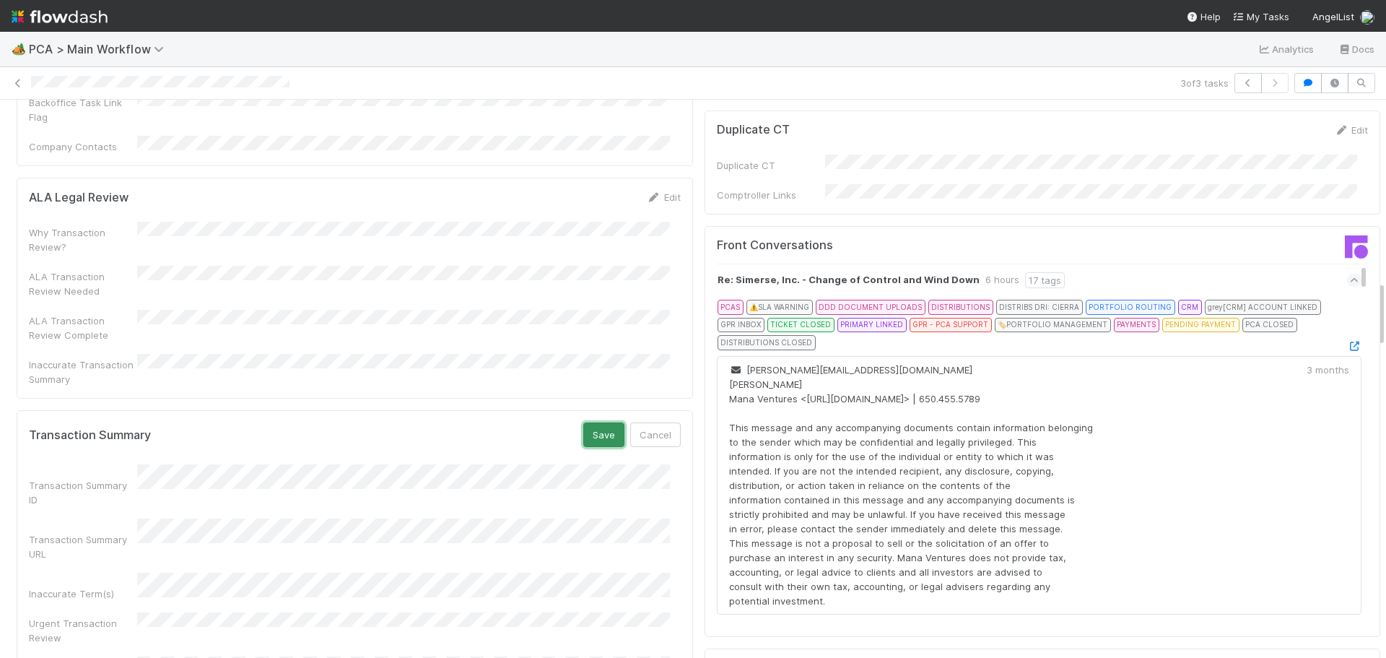
click at [593, 422] on button "Save" at bounding box center [603, 434] width 41 height 25
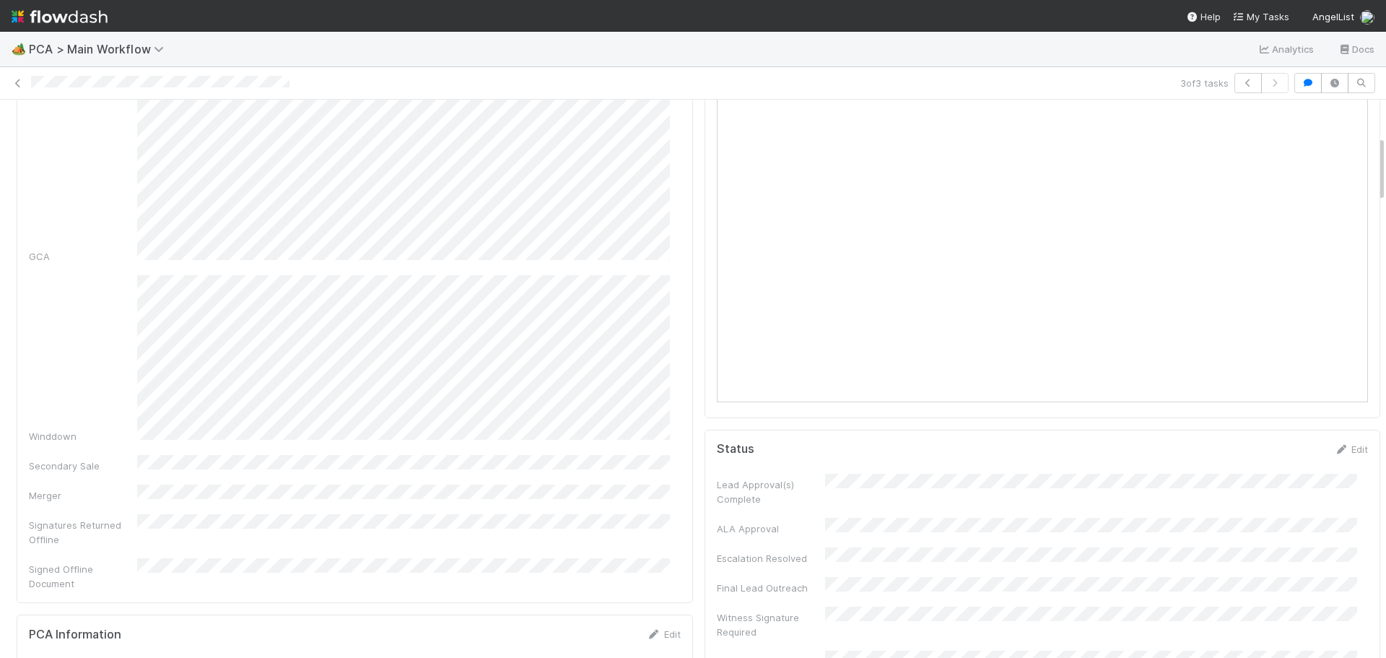
scroll to position [0, 0]
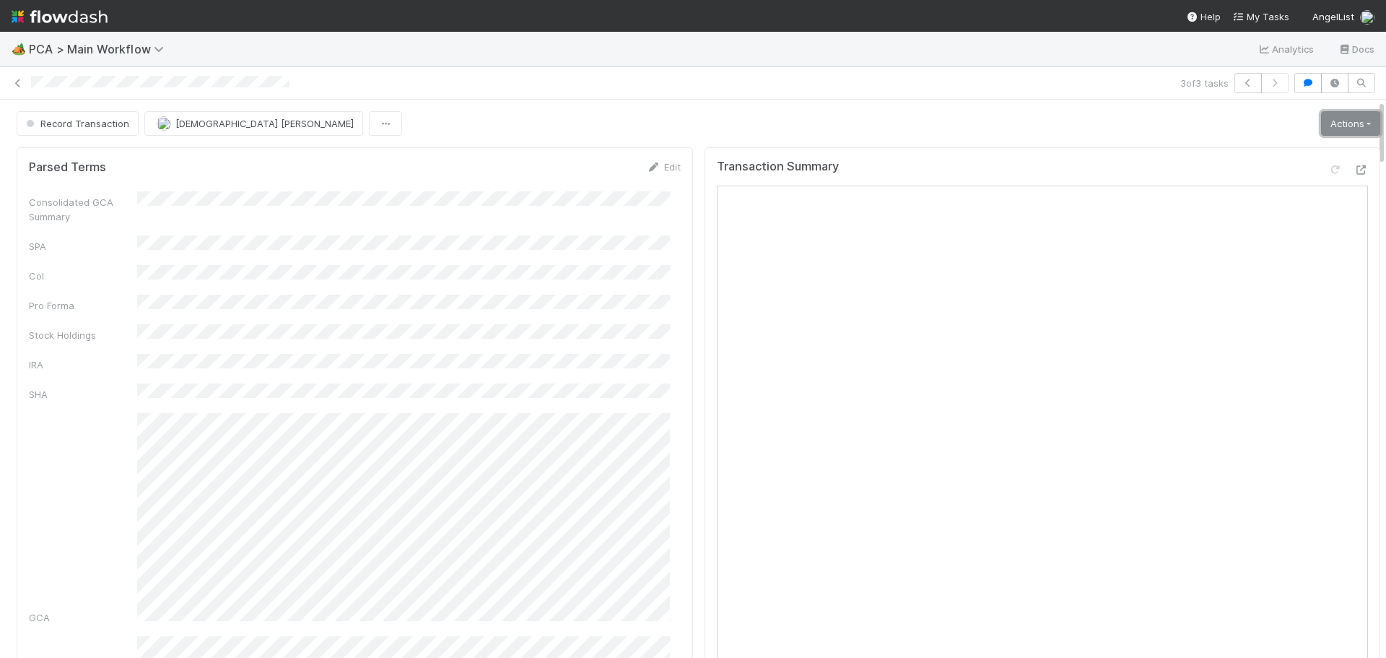
click at [1337, 127] on link "Actions" at bounding box center [1350, 123] width 59 height 25
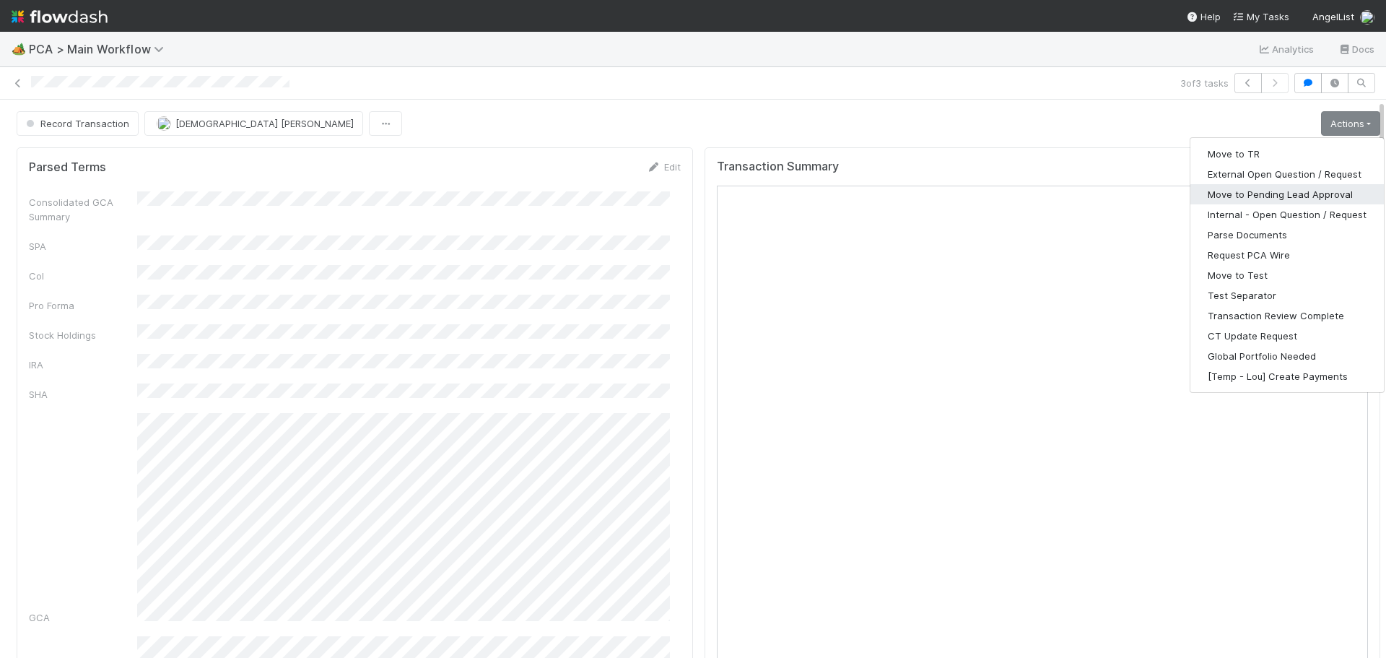
click at [1278, 199] on button "Move to Pending Lead Approval" at bounding box center [1286, 194] width 193 height 20
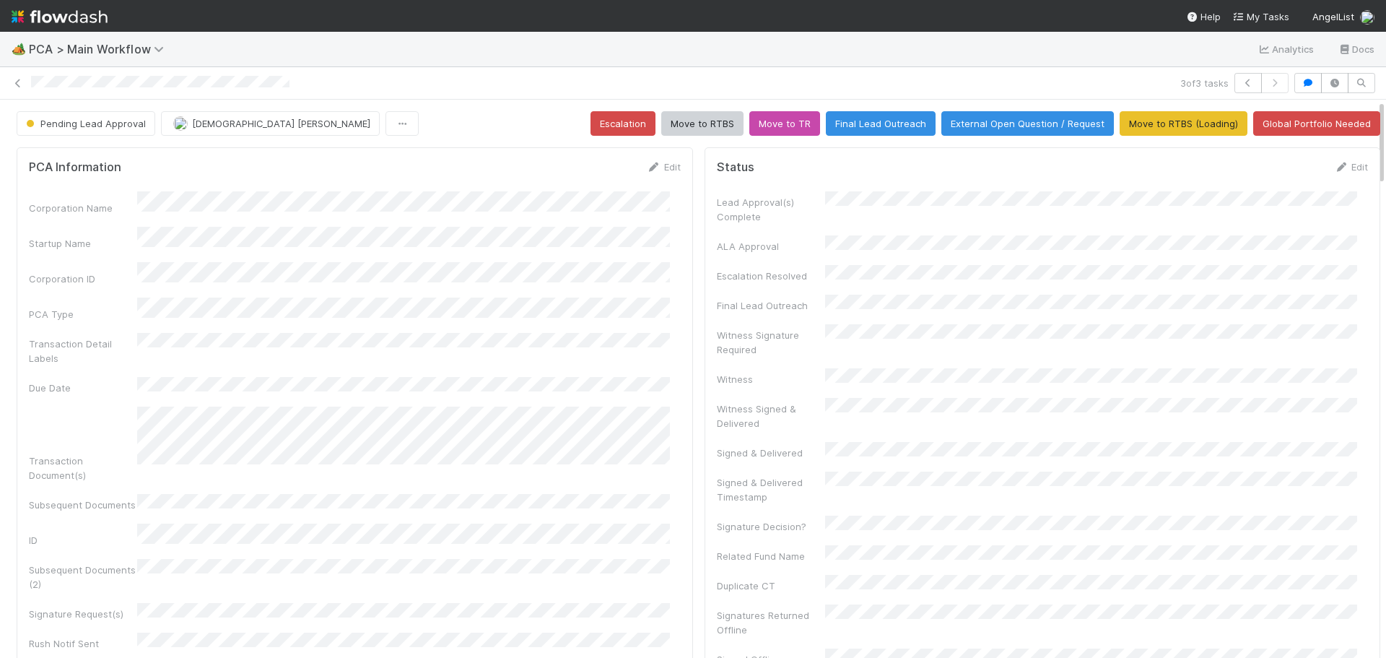
click at [19, 84] on icon at bounding box center [18, 83] width 14 height 9
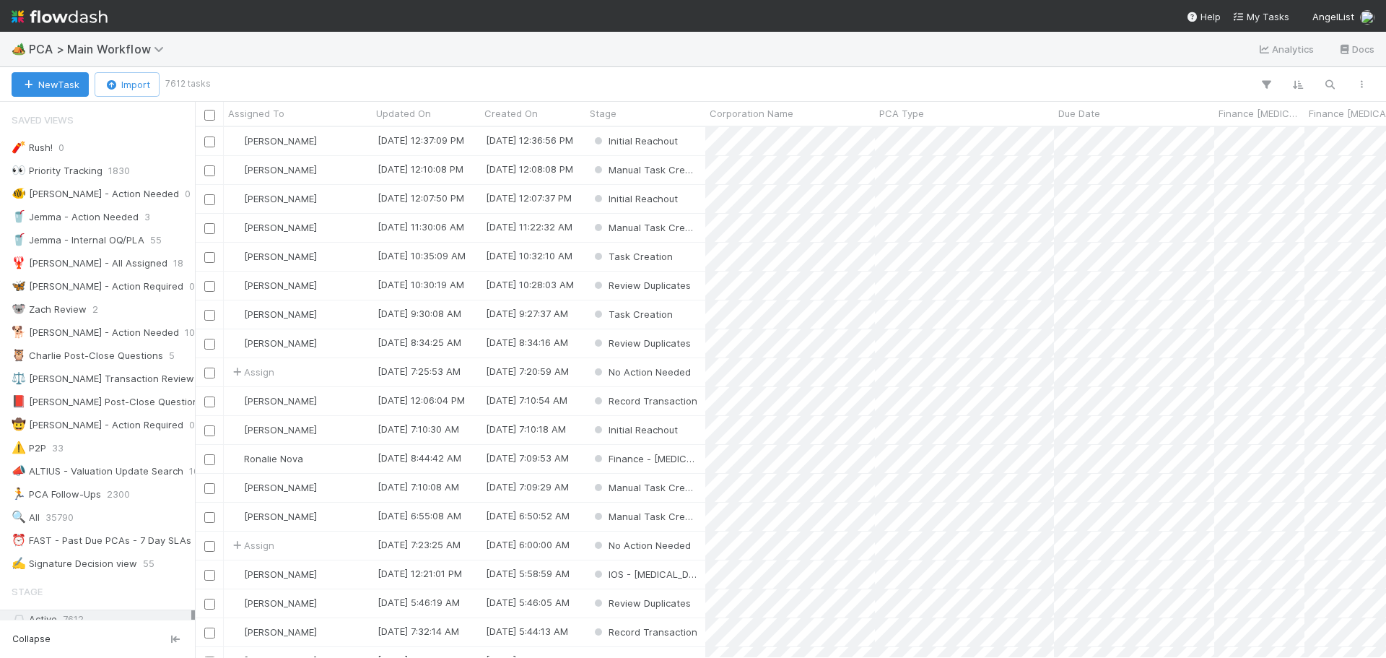
scroll to position [520, 1180]
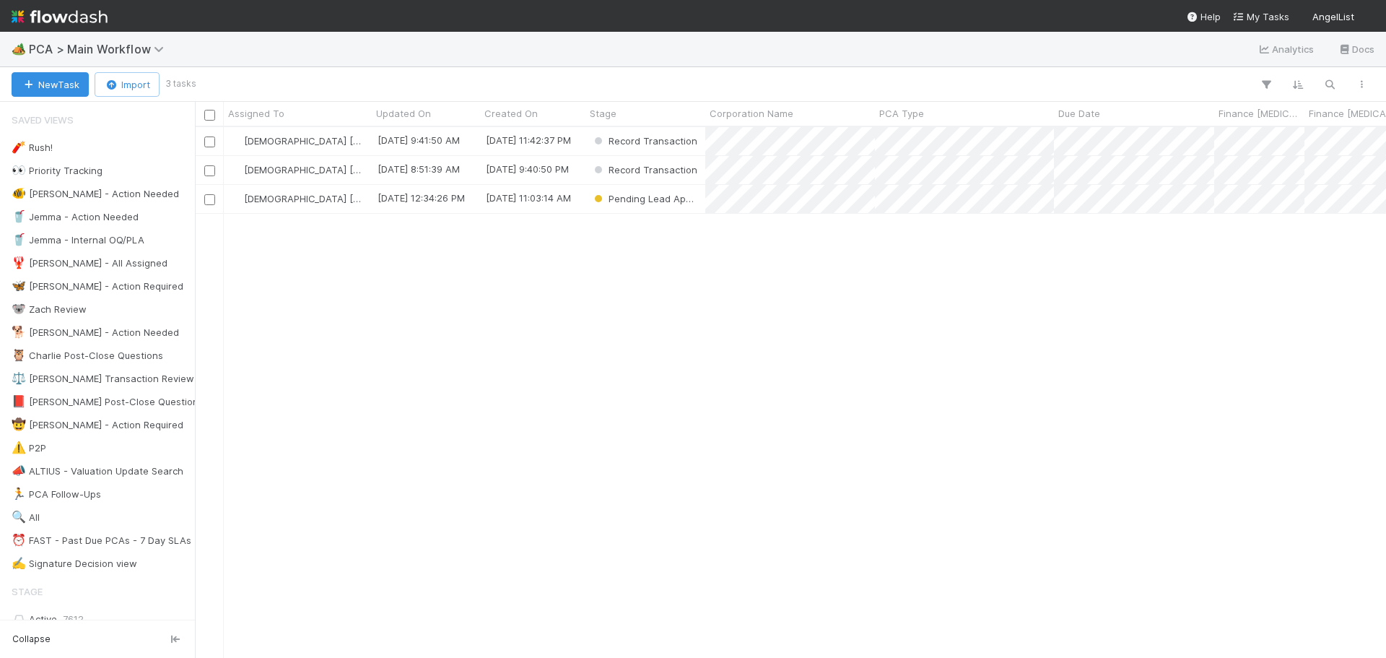
scroll to position [520, 1180]
click at [601, 210] on div "Pending Lead Approval" at bounding box center [645, 199] width 120 height 28
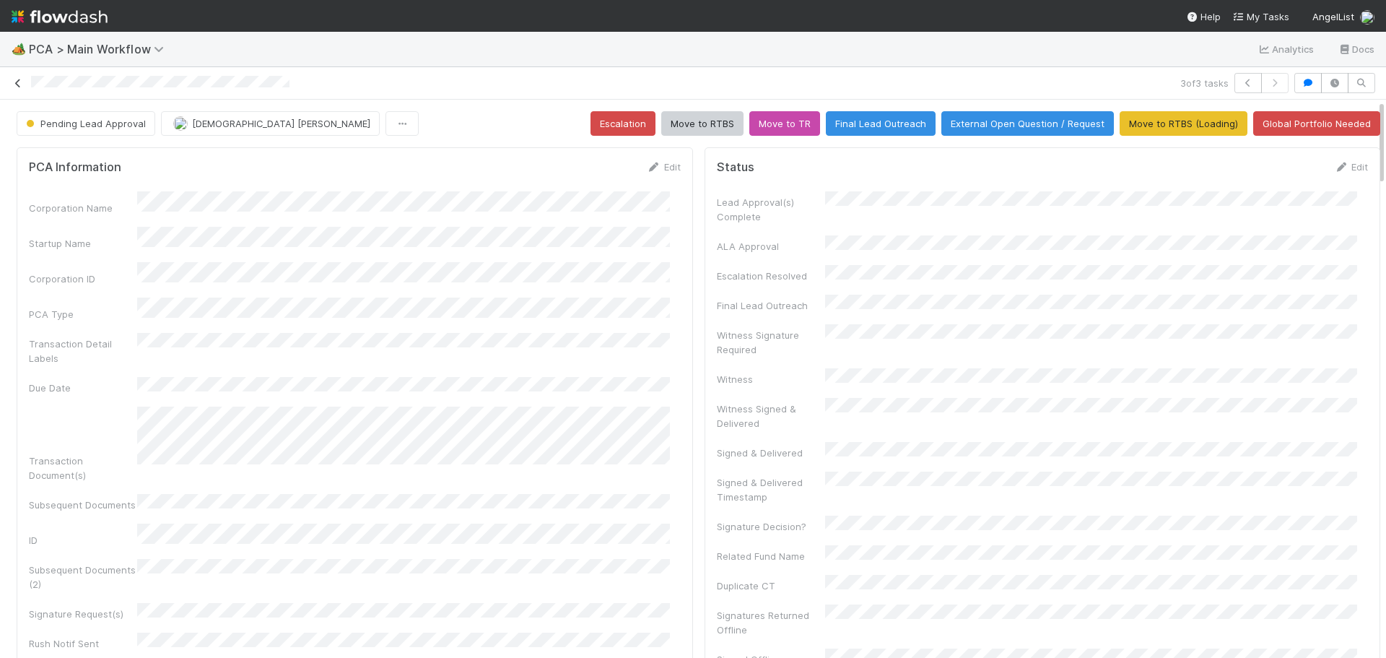
click at [19, 82] on icon at bounding box center [18, 83] width 14 height 9
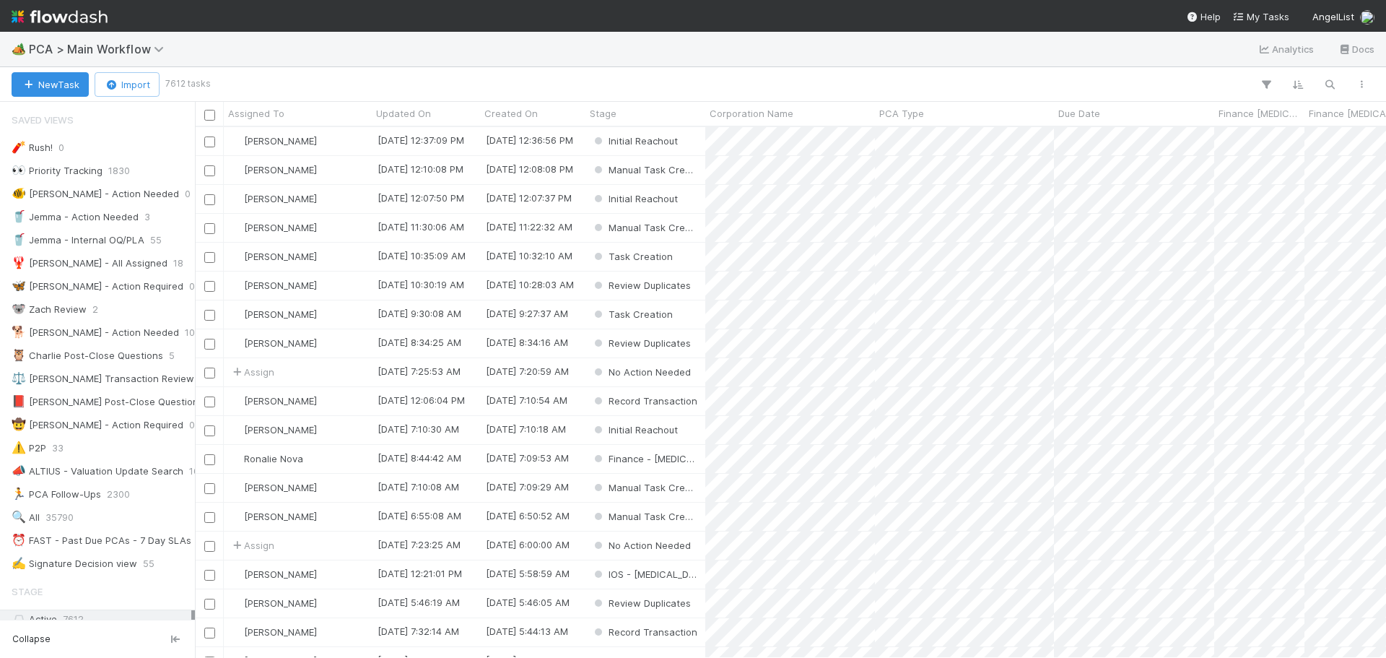
scroll to position [520, 1180]
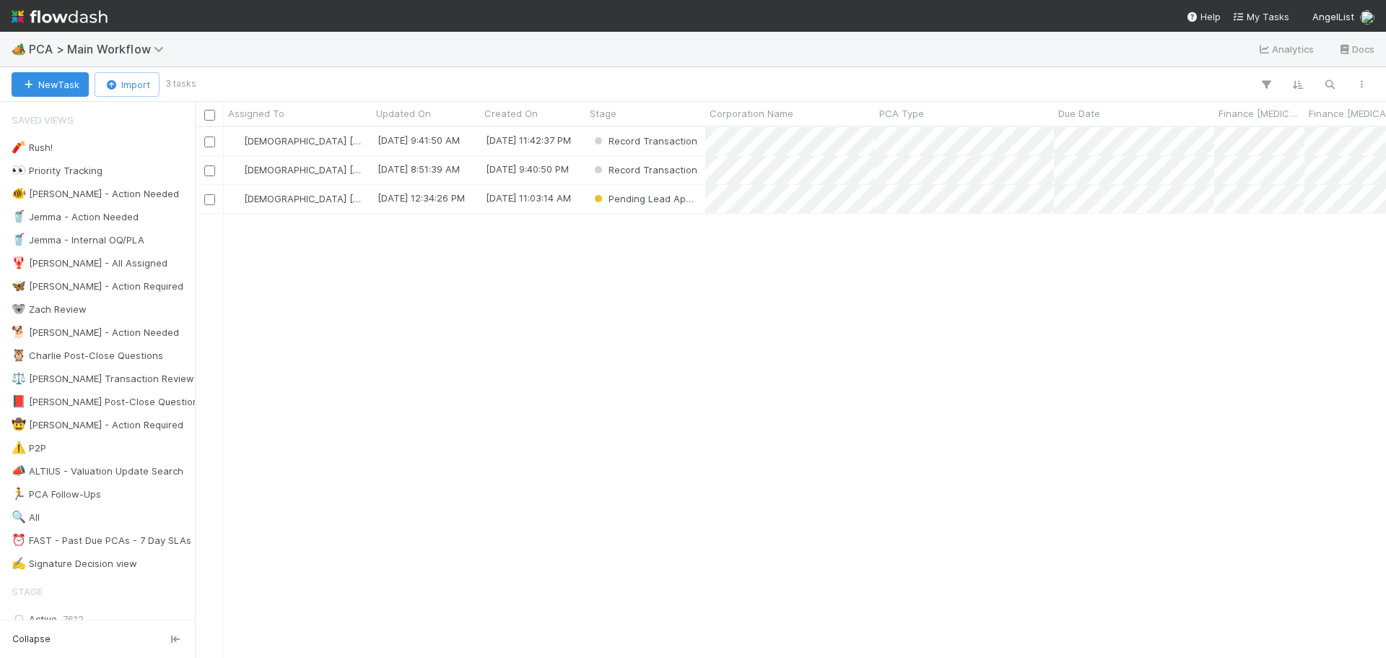
scroll to position [520, 1180]
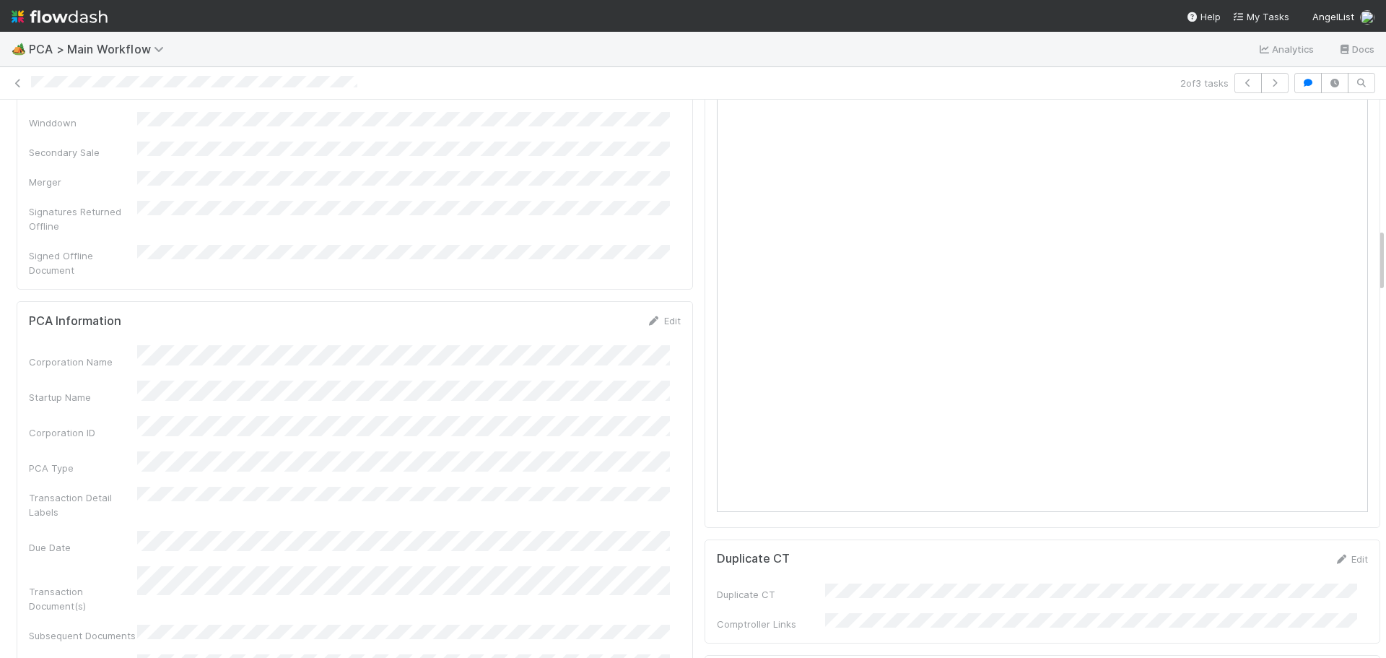
scroll to position [1083, 0]
drag, startPoint x: 646, startPoint y: 274, endPoint x: 546, endPoint y: 303, distance: 103.7
click at [647, 321] on icon at bounding box center [654, 325] width 14 height 9
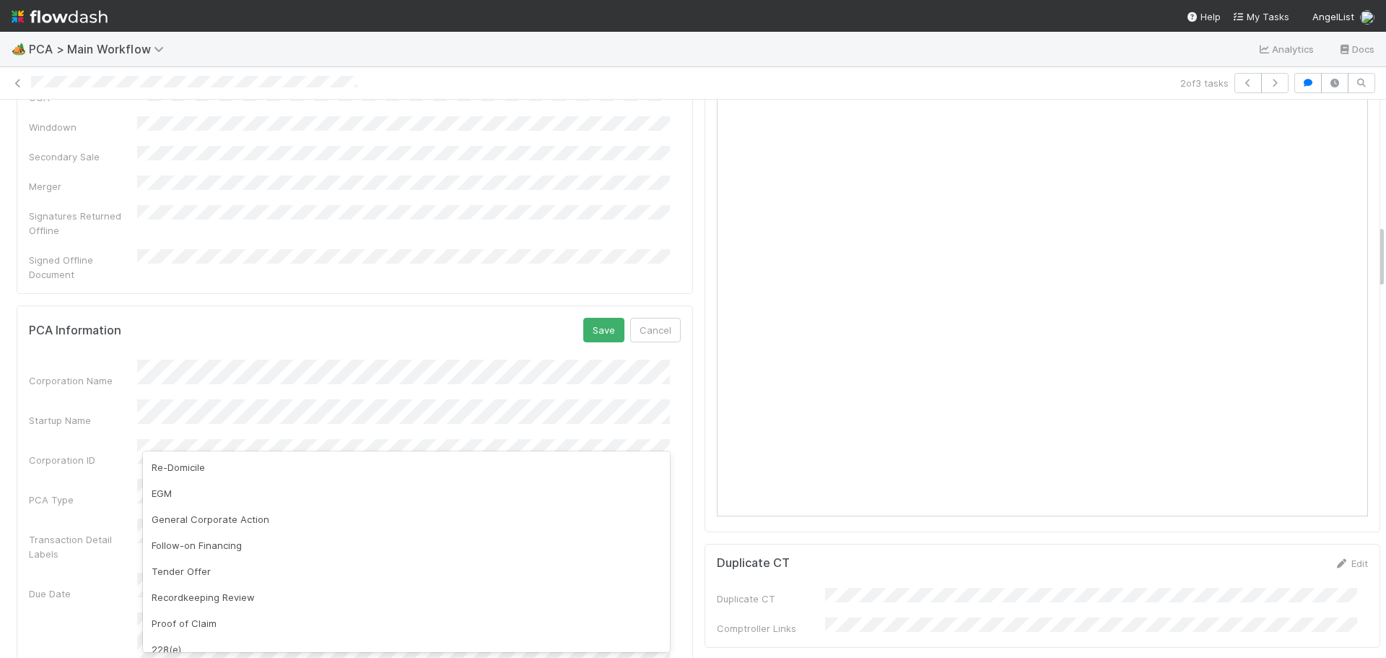
scroll to position [0, 0]
click at [663, 318] on button "Cancel" at bounding box center [655, 330] width 51 height 25
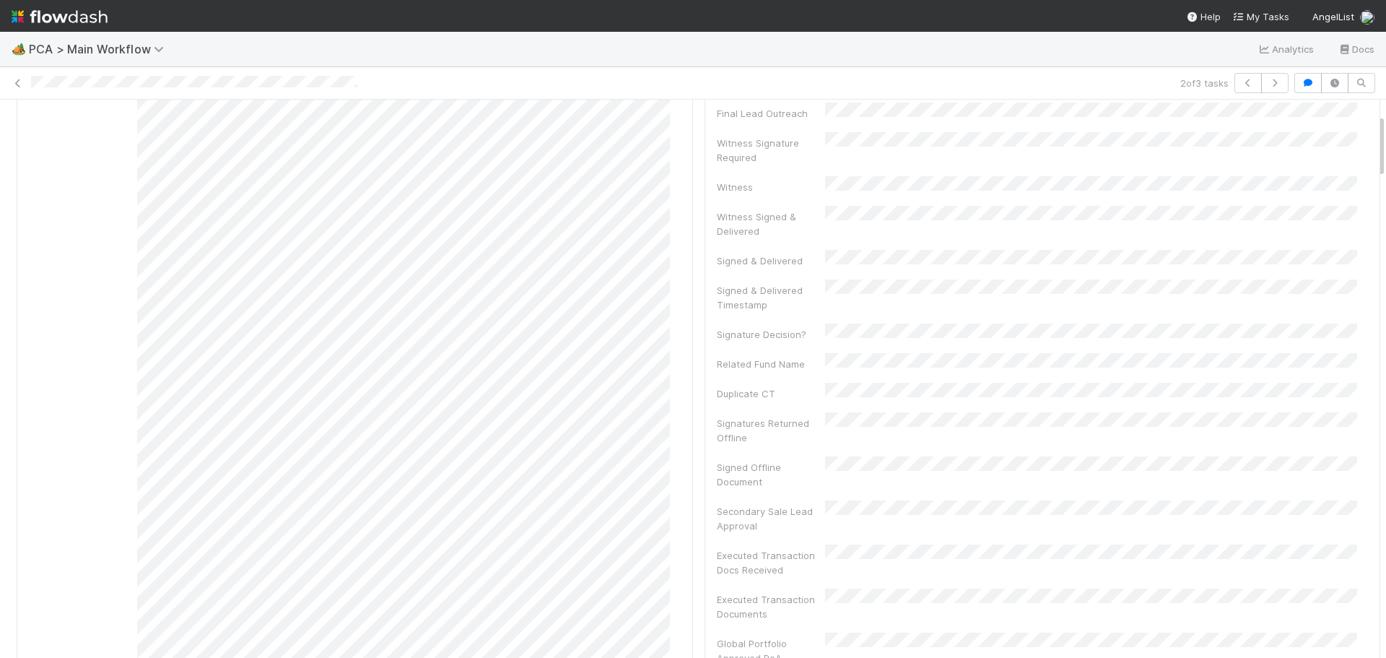
scroll to position [217, 0]
click at [34, 48] on span "PCA > Main Workflow" at bounding box center [100, 49] width 142 height 14
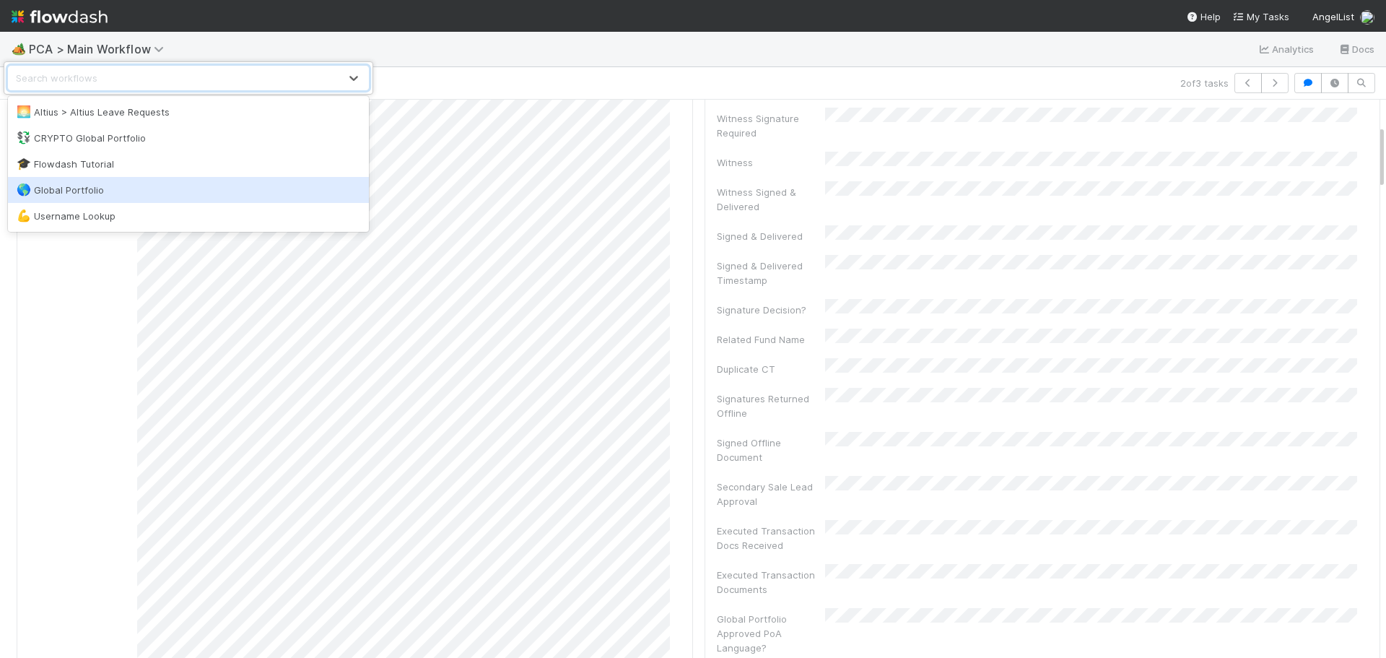
click at [86, 188] on div "🌎 Global Portfolio" at bounding box center [189, 190] width 344 height 14
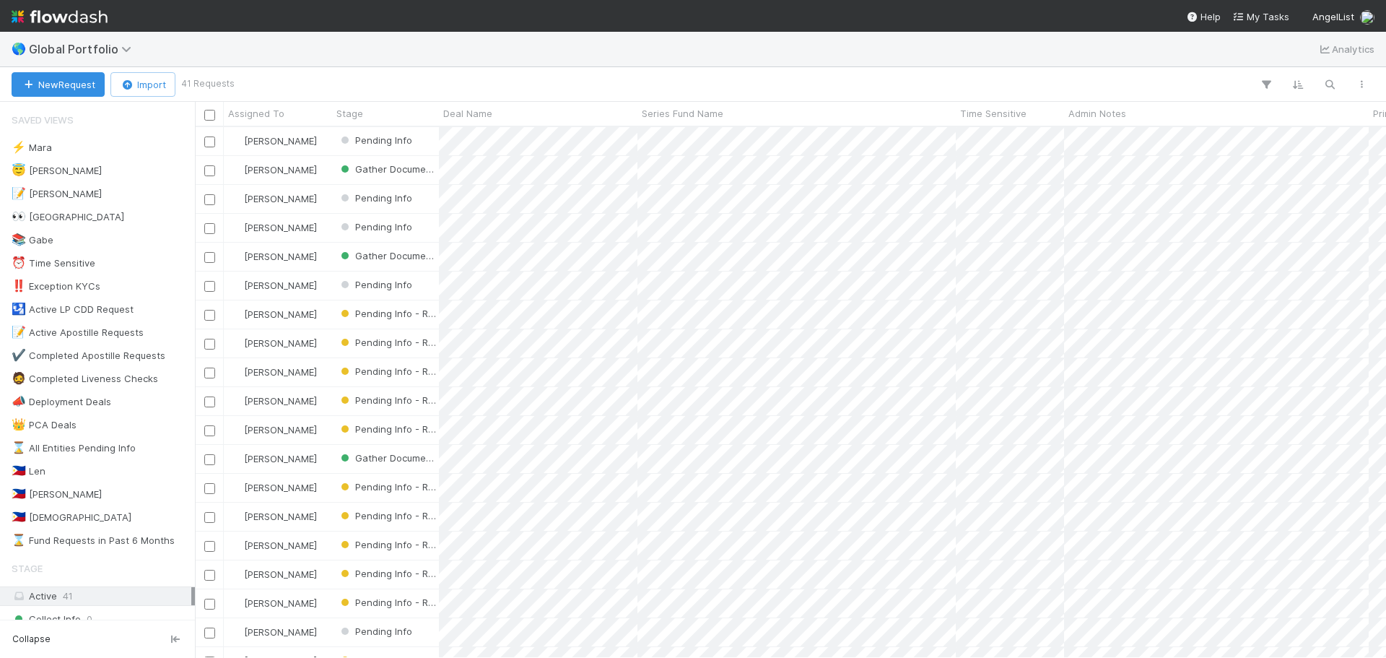
scroll to position [520, 1180]
click at [118, 515] on div "🇵🇭 Cristan 0" at bounding box center [102, 517] width 180 height 18
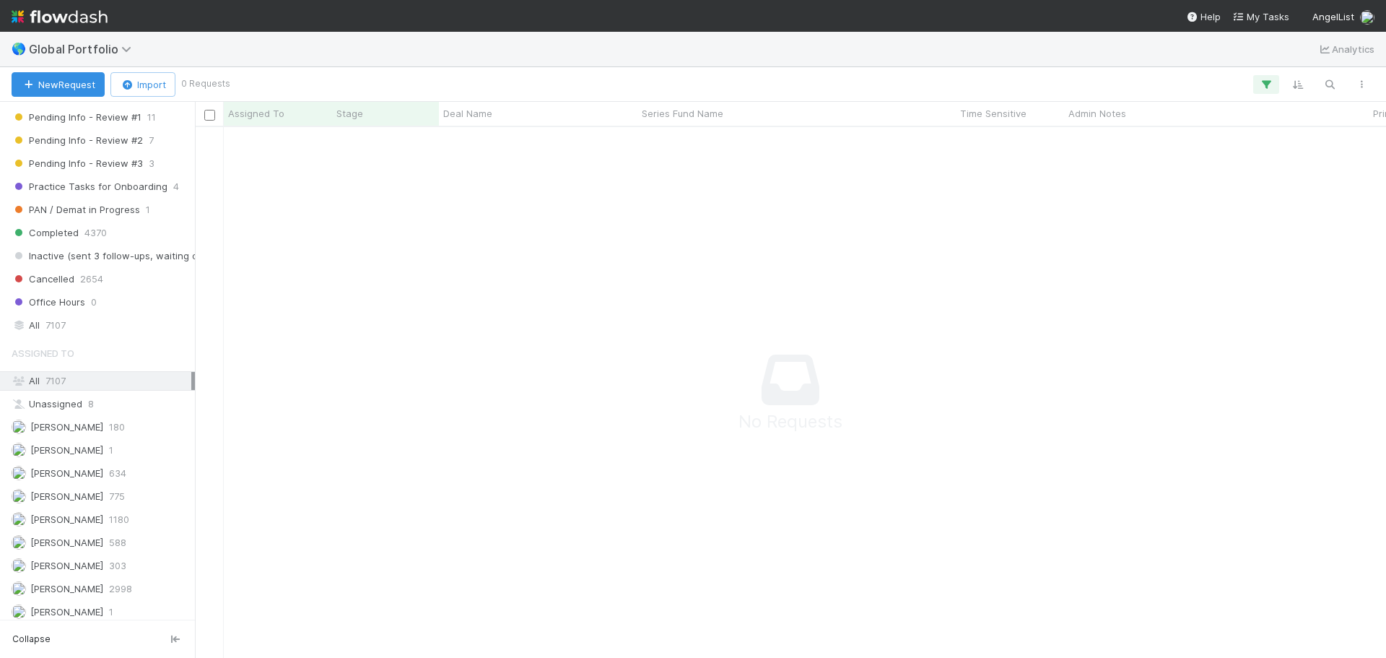
scroll to position [762, 0]
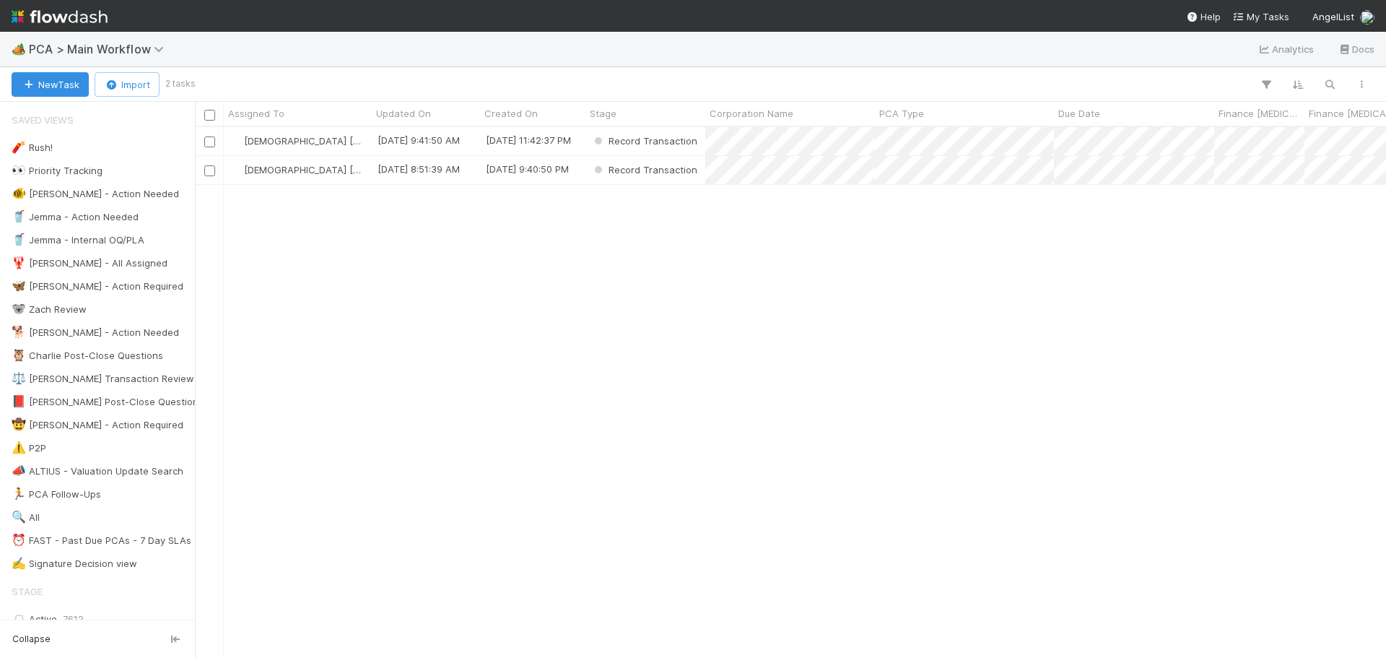
scroll to position [520, 1180]
click at [403, 180] on div "[DATE] 8:51:39 AM" at bounding box center [426, 170] width 108 height 28
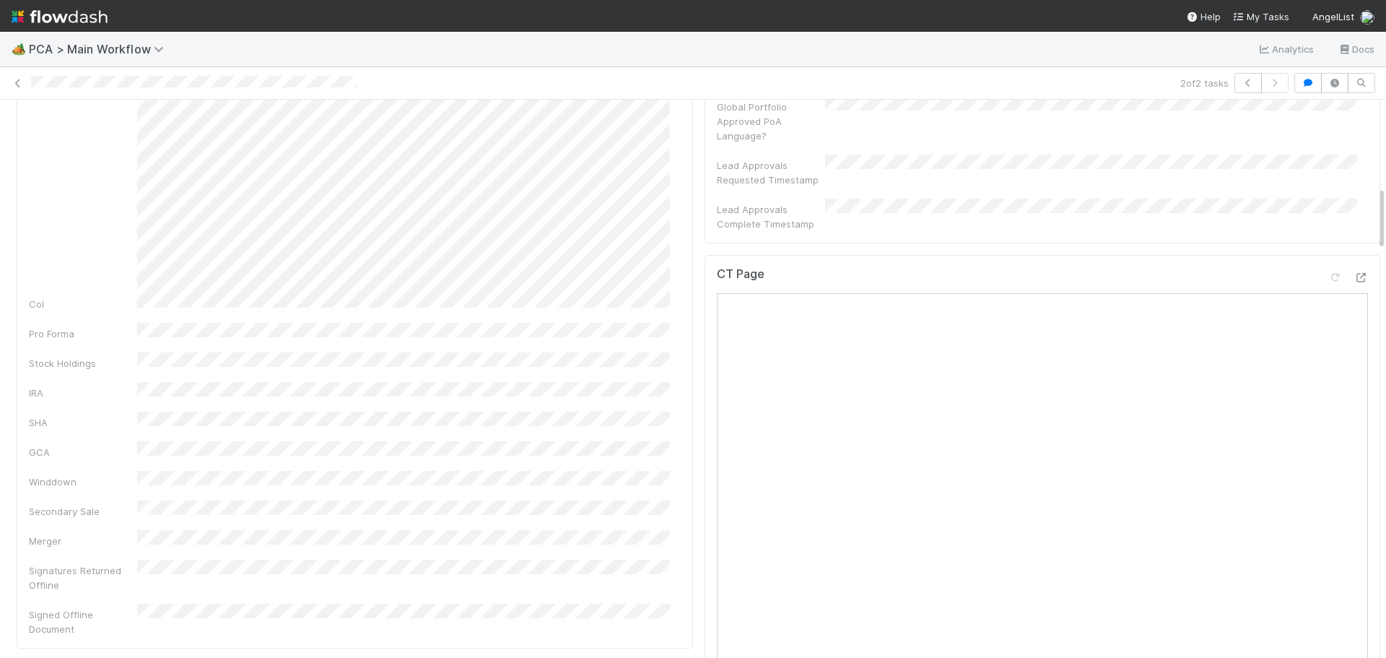
scroll to position [722, 0]
click at [1354, 279] on icon at bounding box center [1361, 283] width 14 height 9
click at [1354, 352] on icon at bounding box center [1361, 356] width 14 height 9
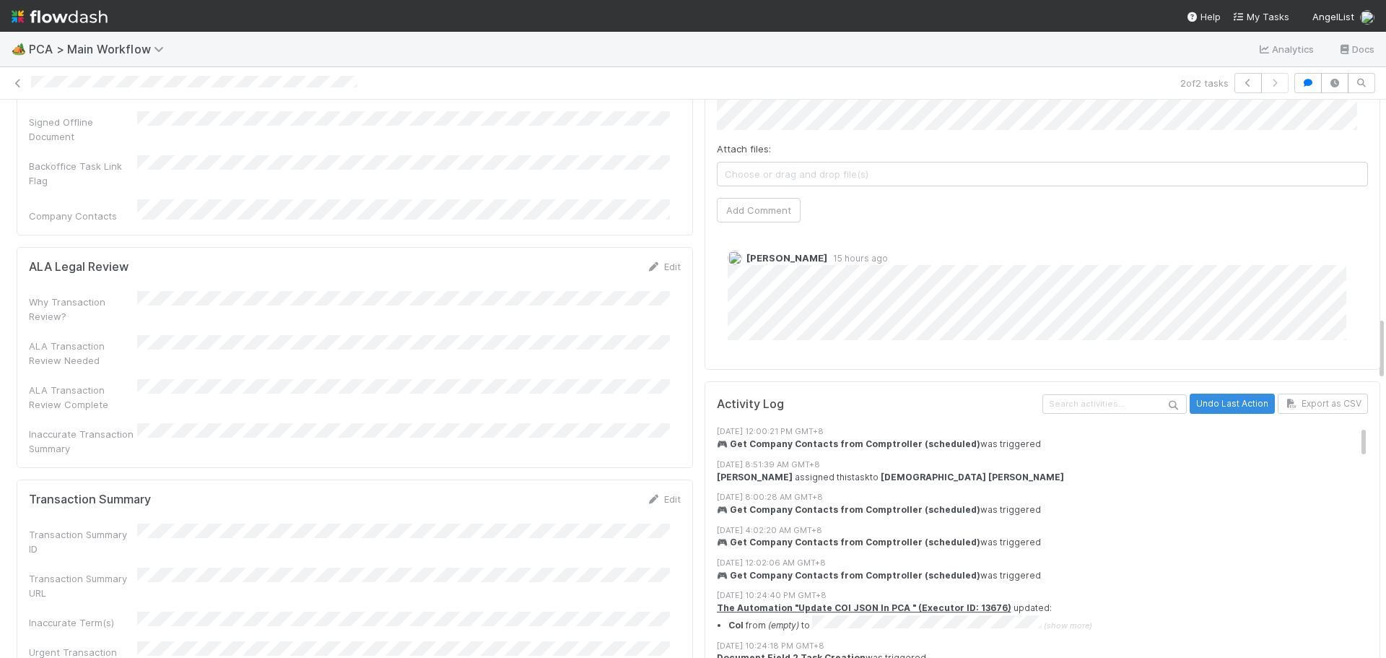
scroll to position [1877, 0]
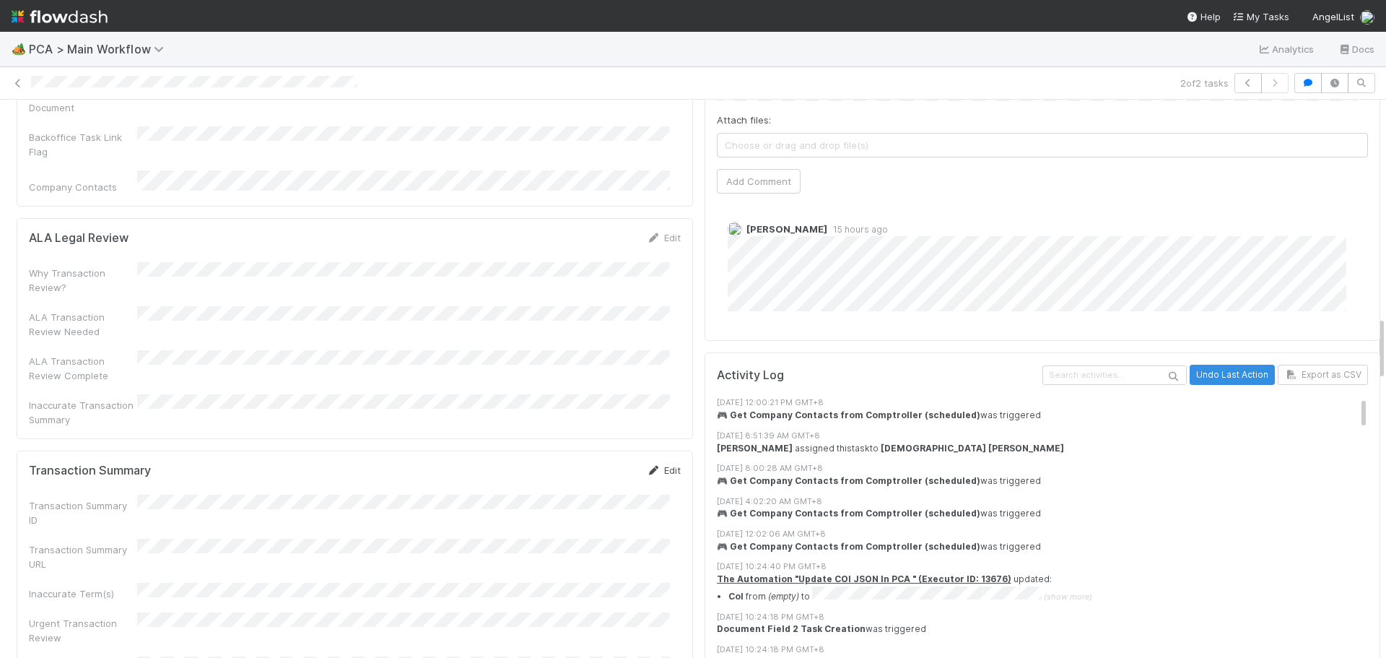
click at [654, 464] on link "Edit" at bounding box center [664, 470] width 34 height 12
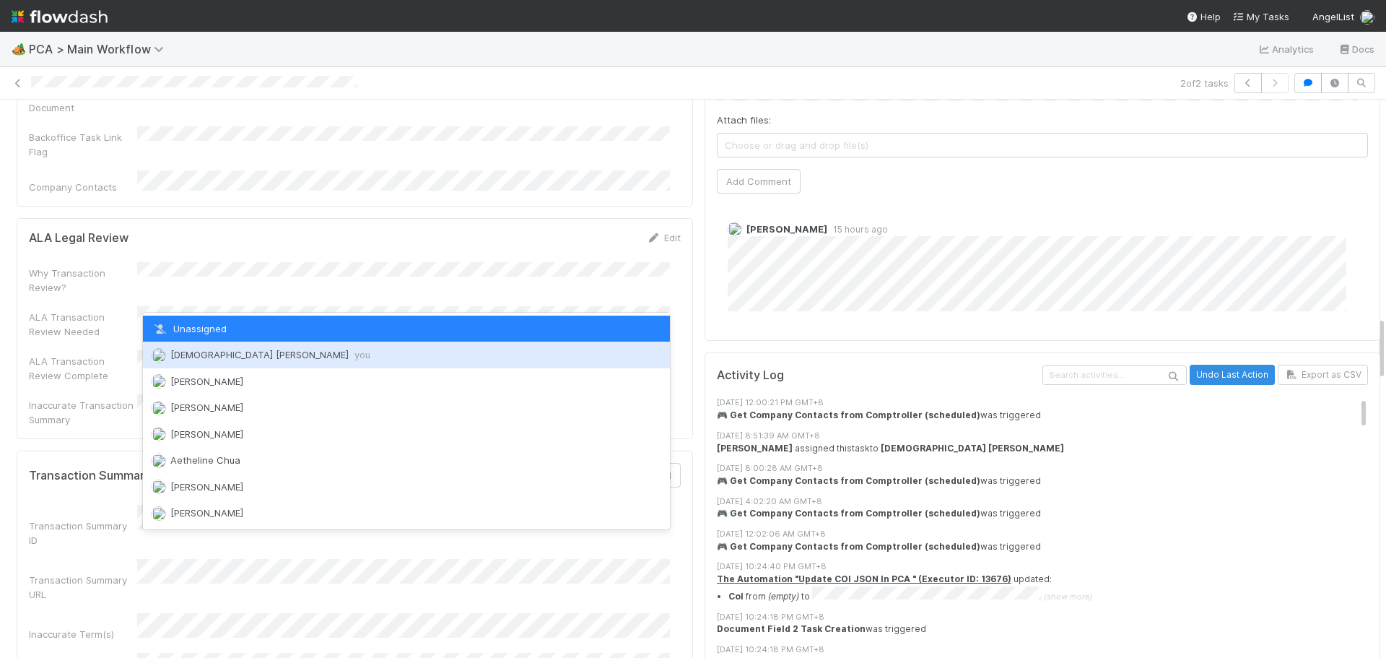
click at [284, 359] on span "Cristantine Angelus Caparos you" at bounding box center [270, 355] width 200 height 12
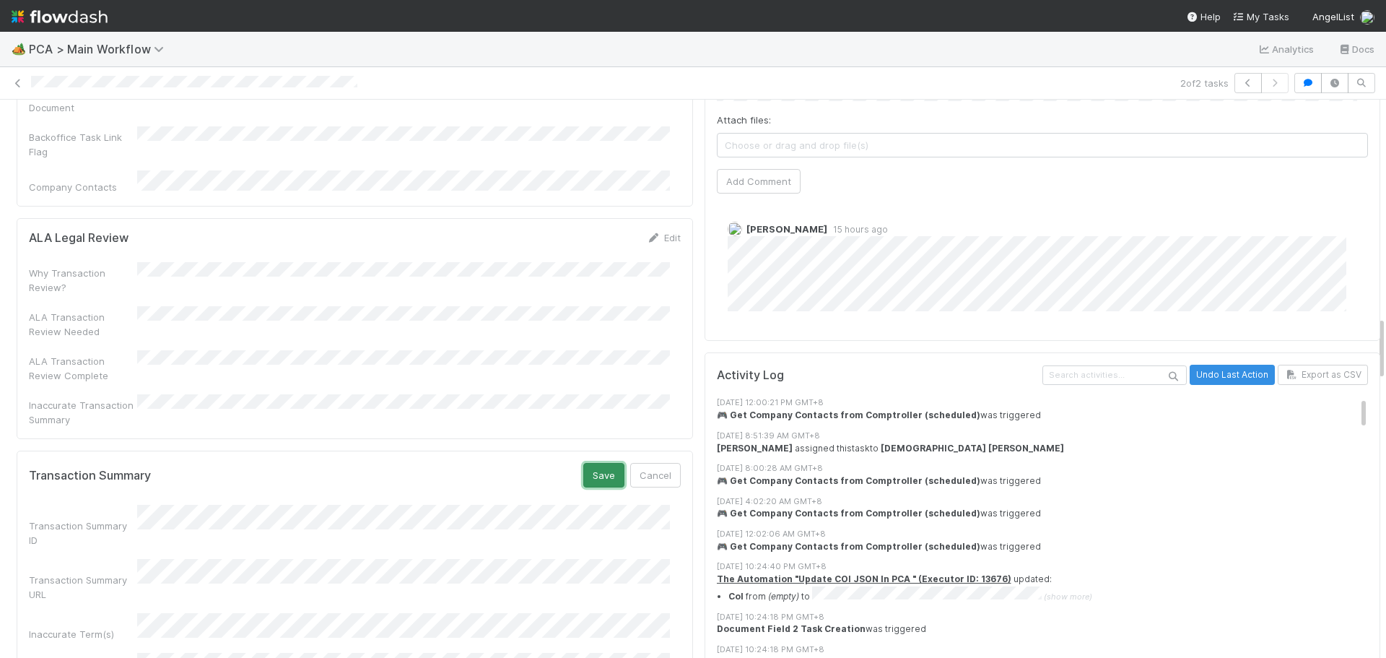
click at [590, 463] on button "Save" at bounding box center [603, 475] width 41 height 25
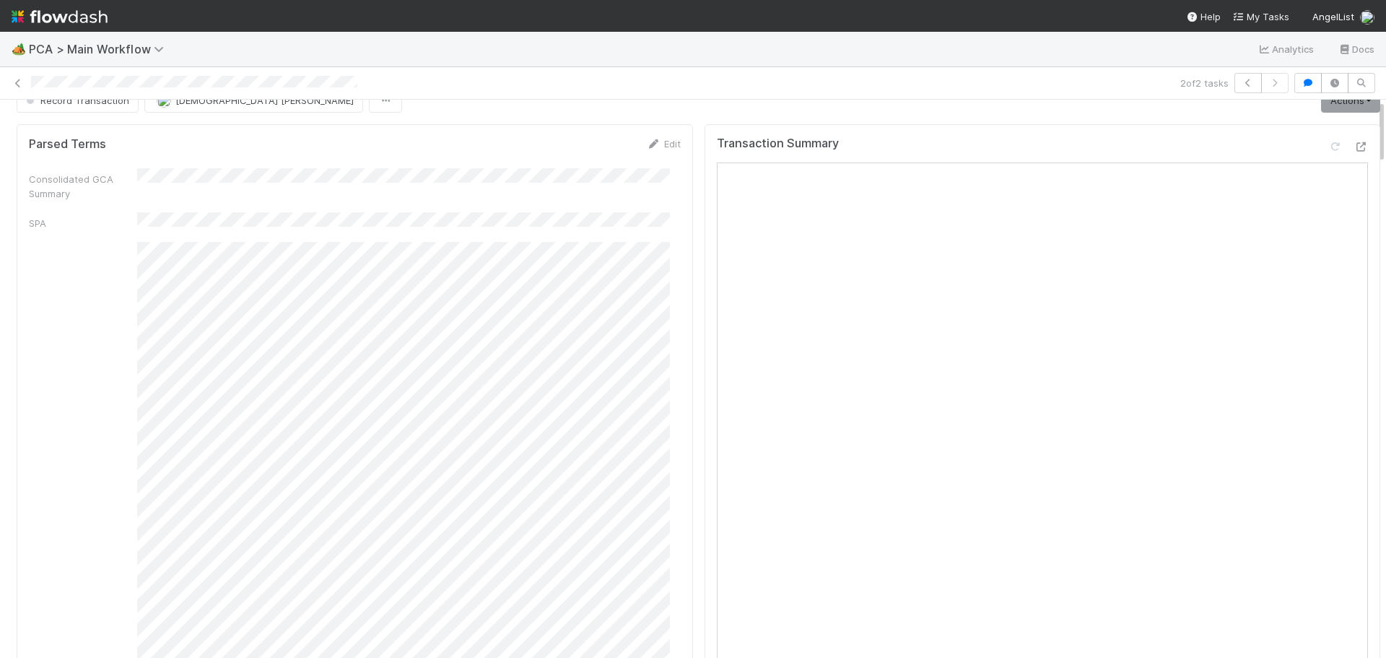
scroll to position [0, 0]
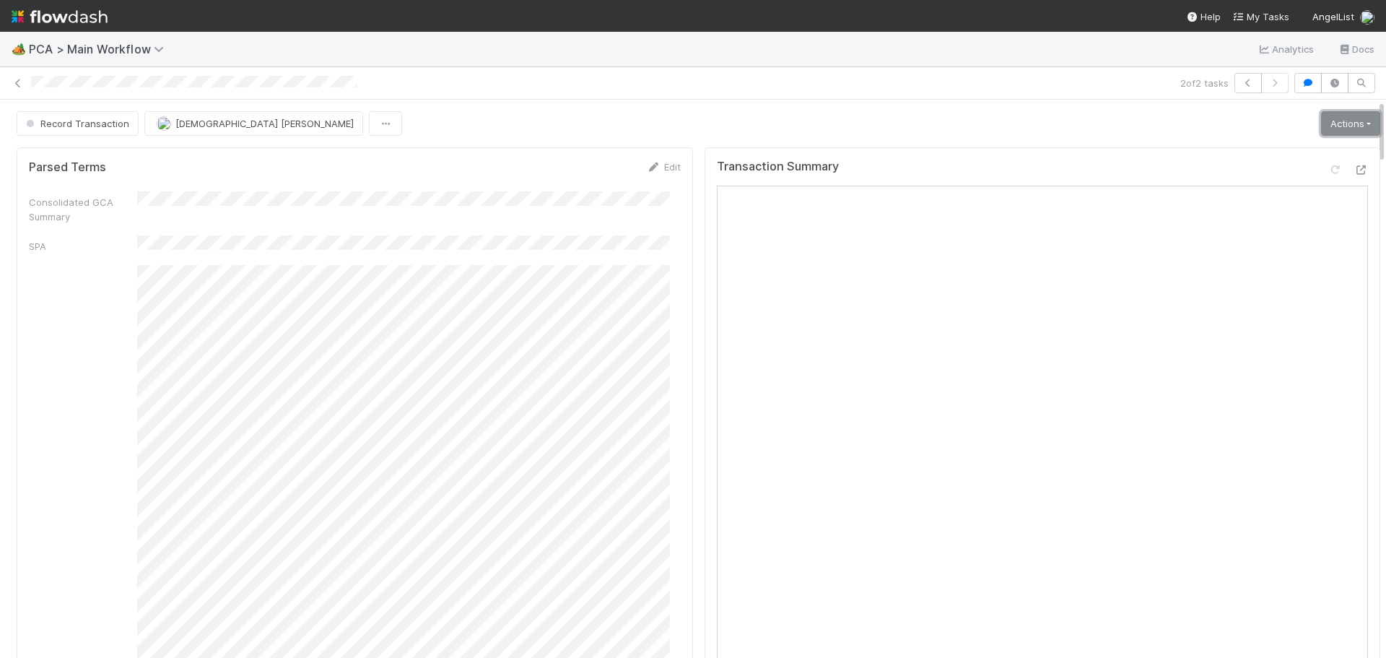
click at [1340, 118] on link "Actions" at bounding box center [1350, 123] width 59 height 25
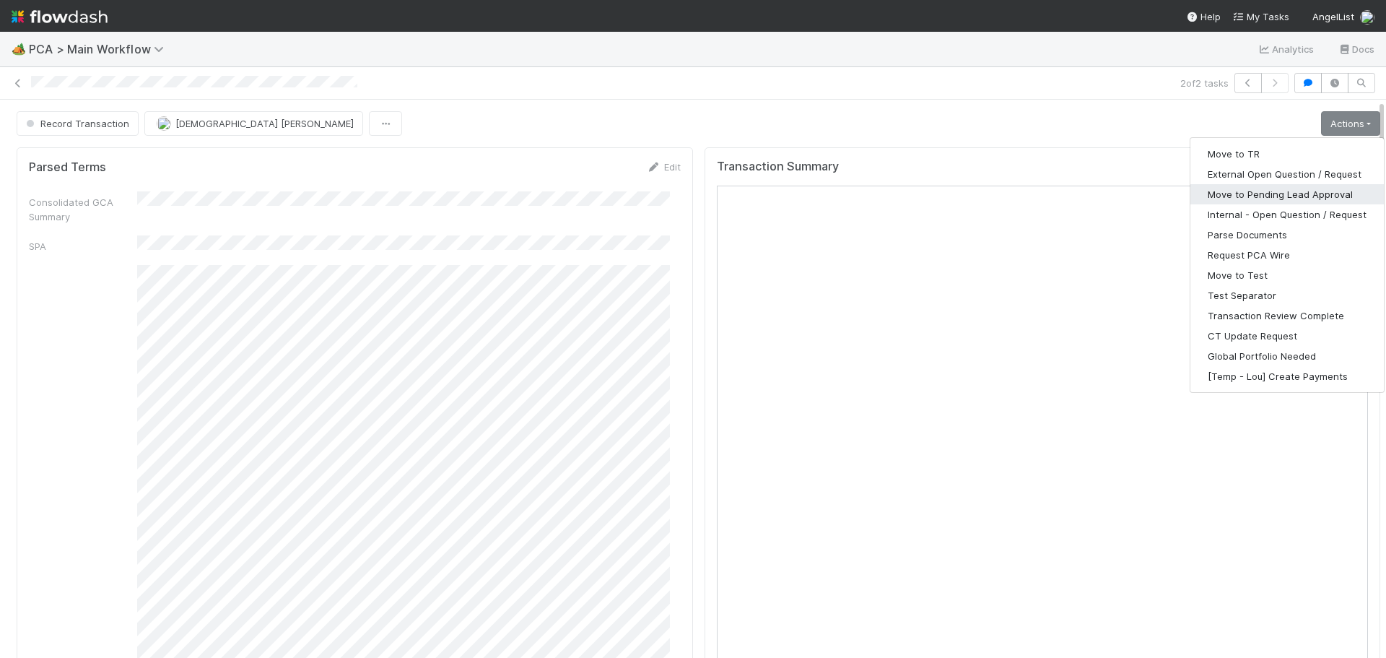
click at [1266, 197] on button "Move to Pending Lead Approval" at bounding box center [1286, 194] width 193 height 20
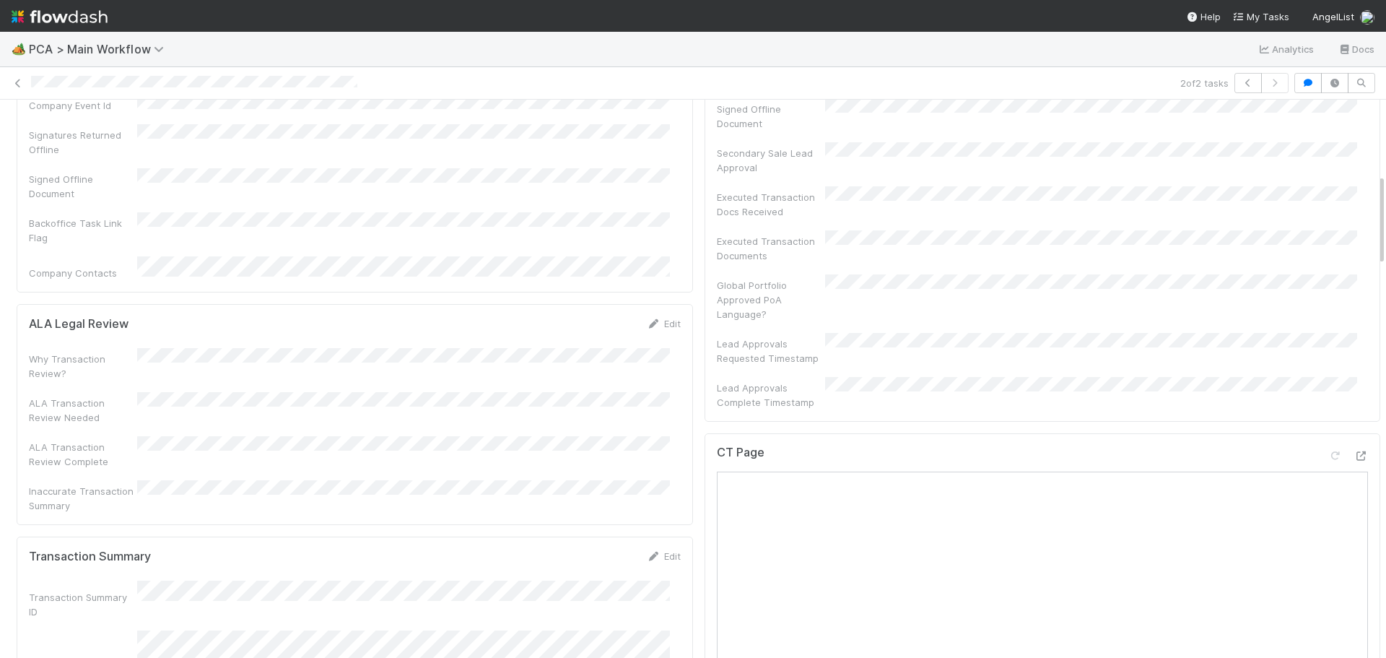
scroll to position [433, 0]
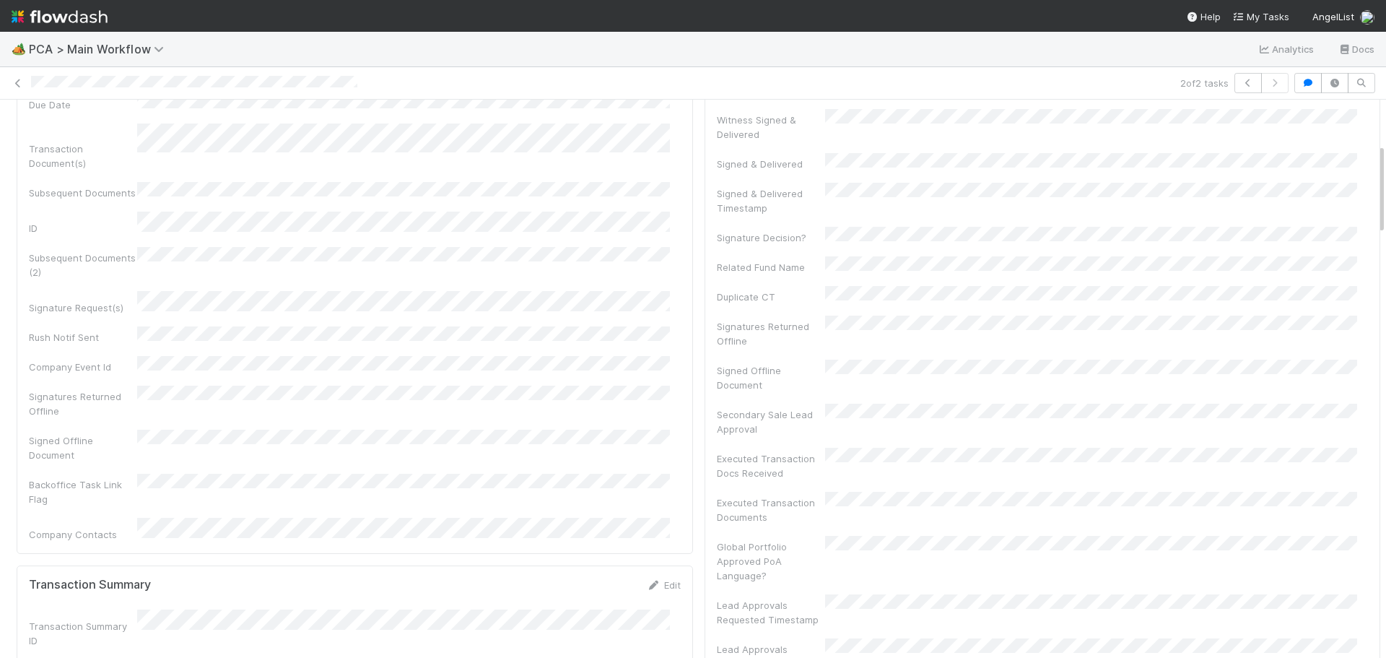
scroll to position [72, 0]
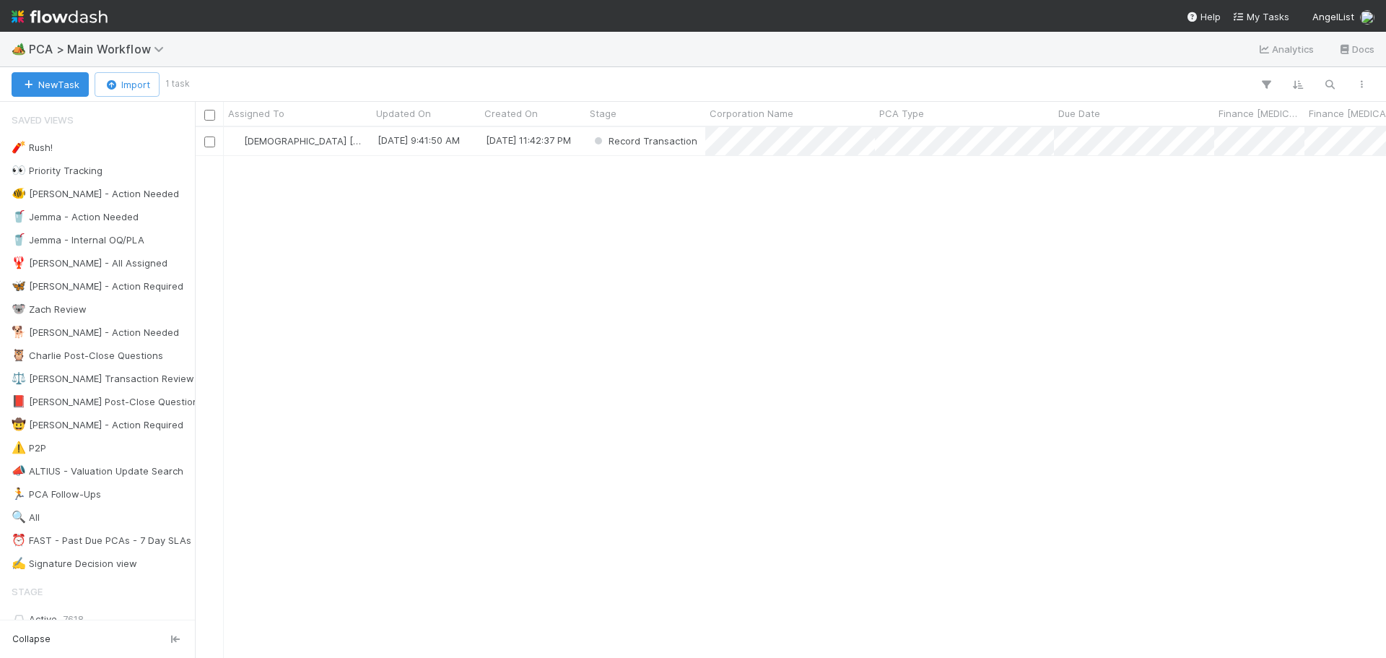
scroll to position [520, 1180]
click at [526, 149] on div "[DATE] 11:42:37 PM" at bounding box center [532, 141] width 105 height 28
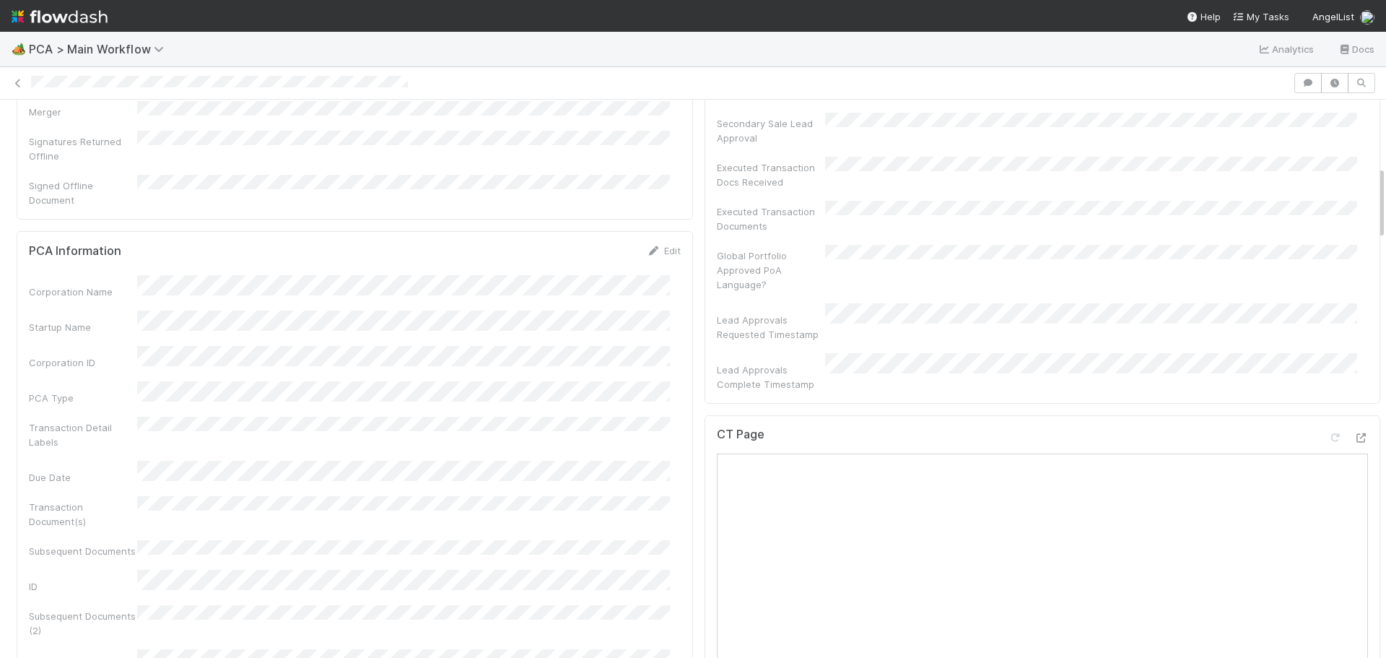
scroll to position [505, 0]
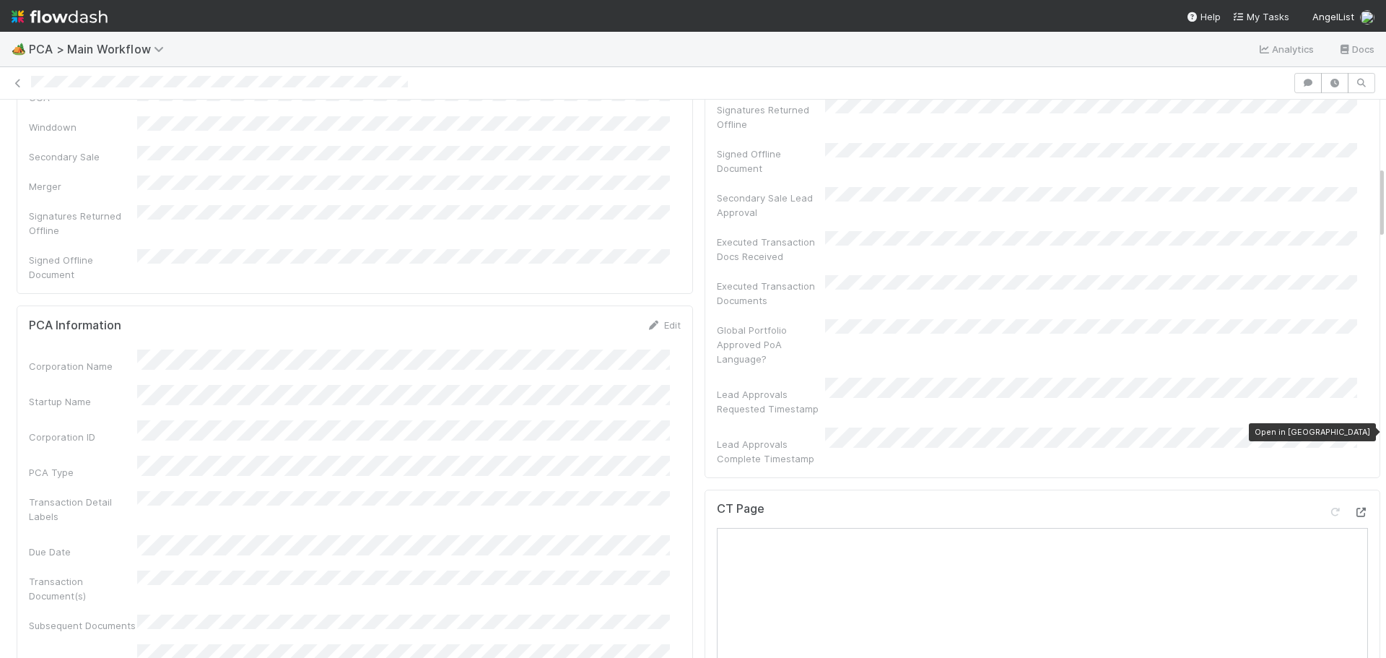
click at [1354, 507] on icon at bounding box center [1361, 511] width 14 height 9
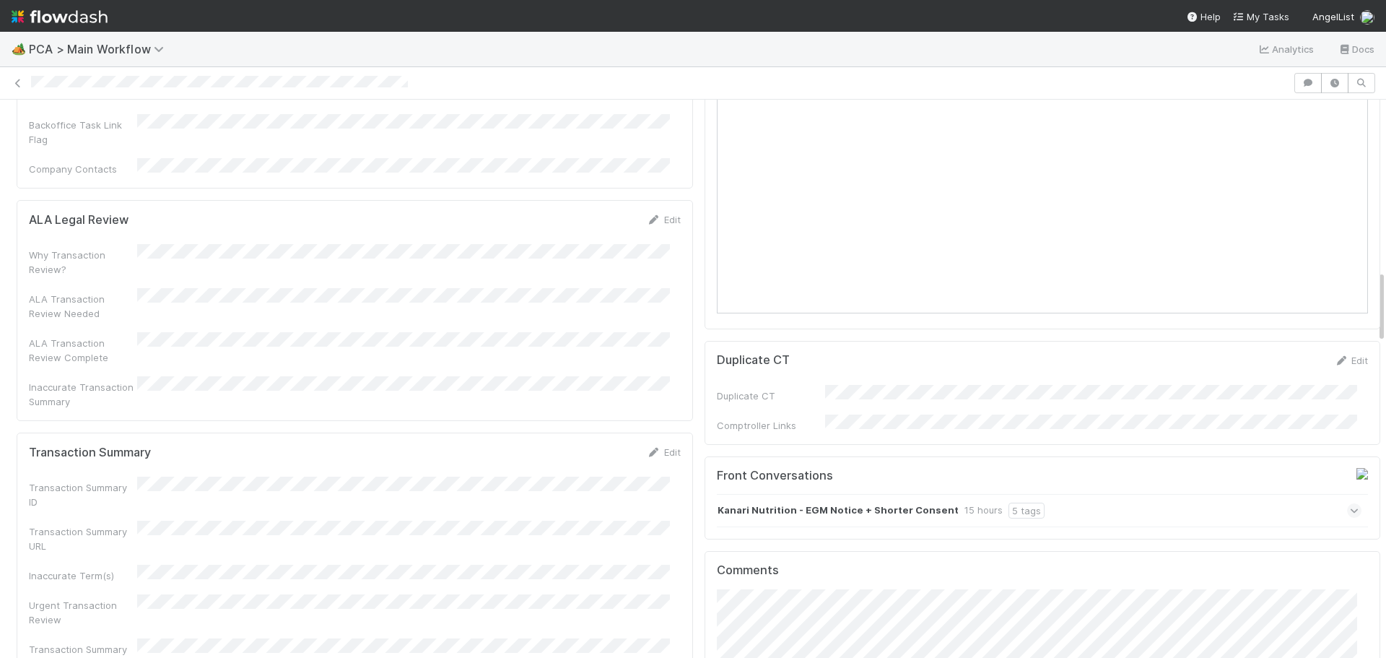
scroll to position [1299, 0]
click at [668, 444] on link "Edit" at bounding box center [664, 450] width 34 height 12
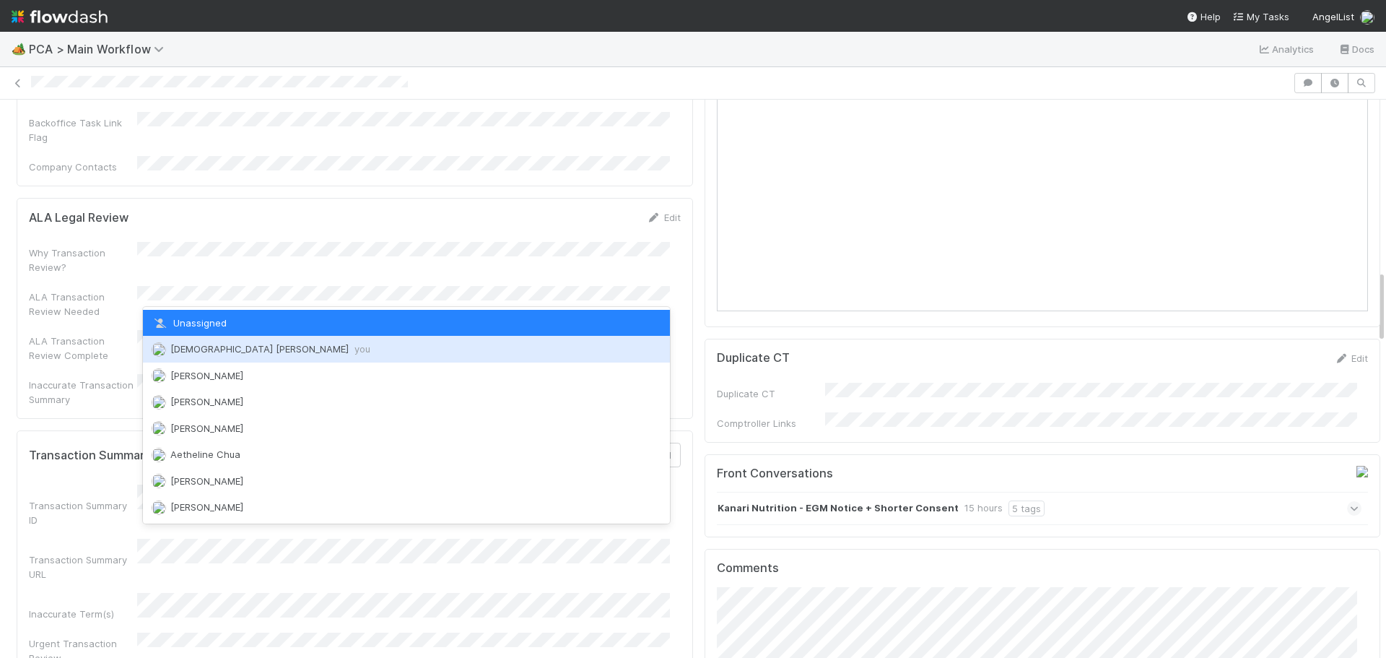
click at [256, 348] on span "Cristantine Angelus Caparos you" at bounding box center [270, 349] width 200 height 12
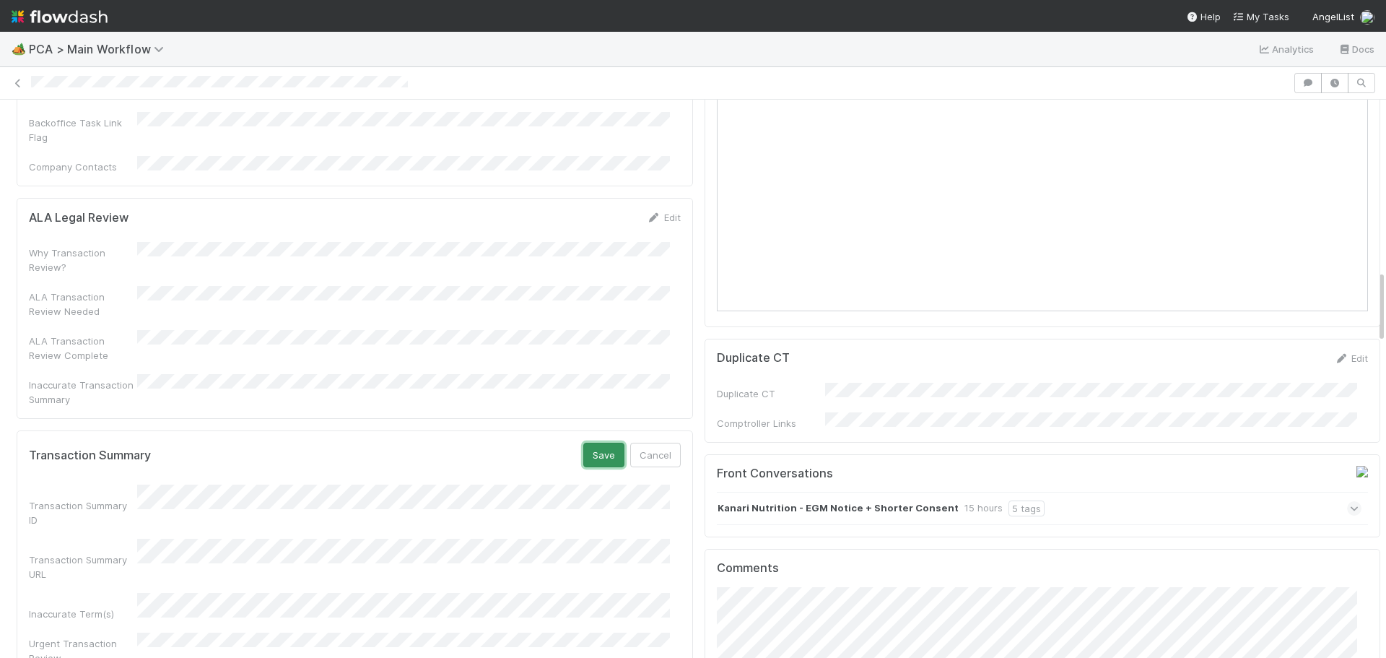
click at [596, 443] on button "Save" at bounding box center [603, 455] width 41 height 25
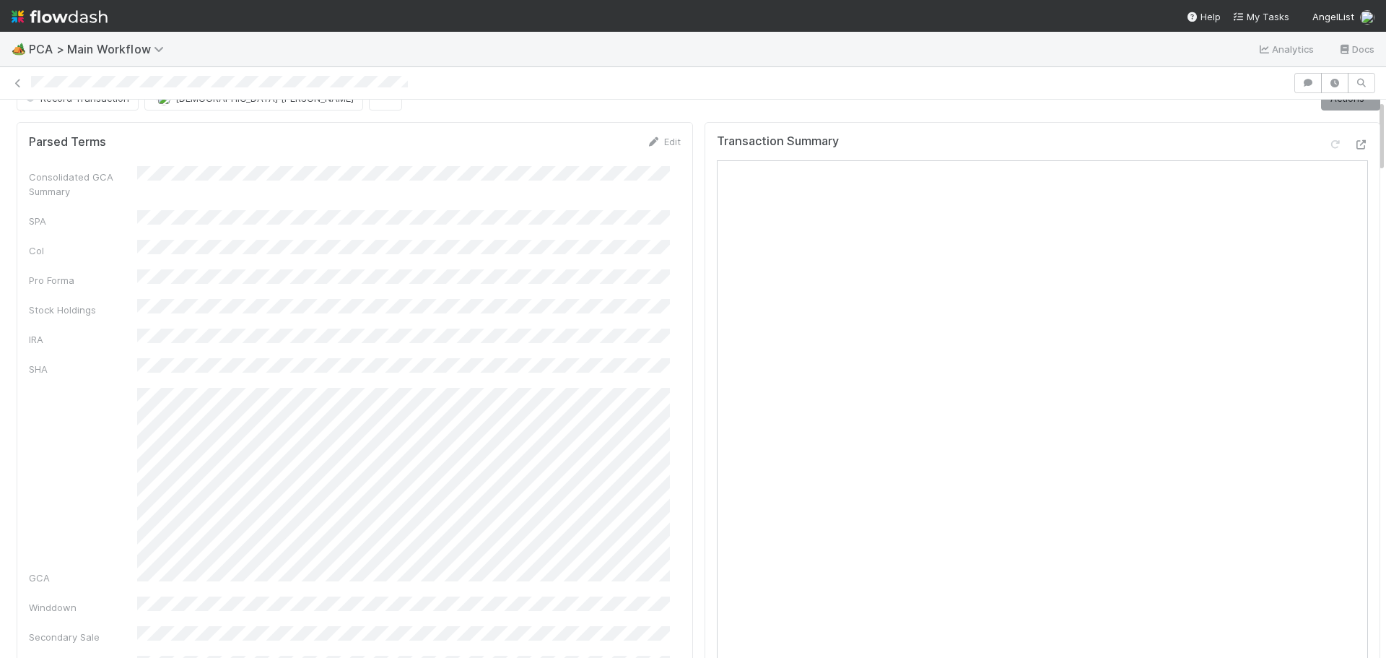
scroll to position [0, 0]
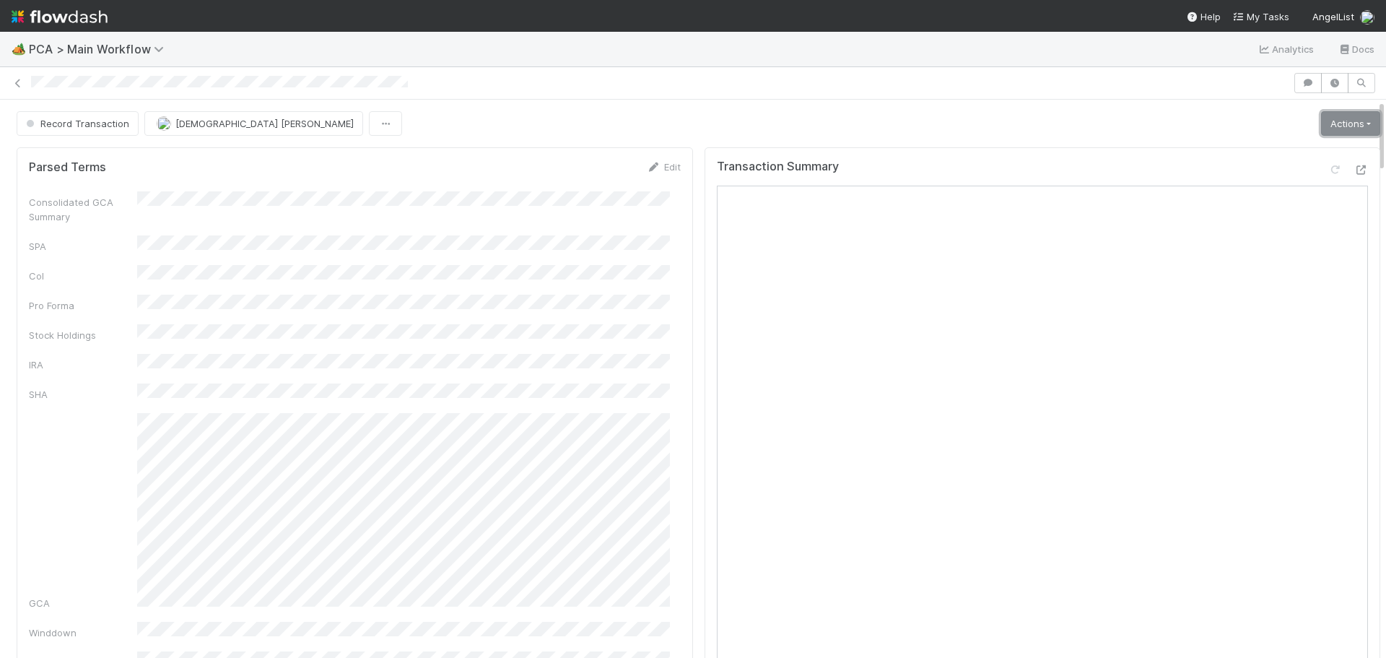
click at [1331, 121] on link "Actions" at bounding box center [1350, 123] width 59 height 25
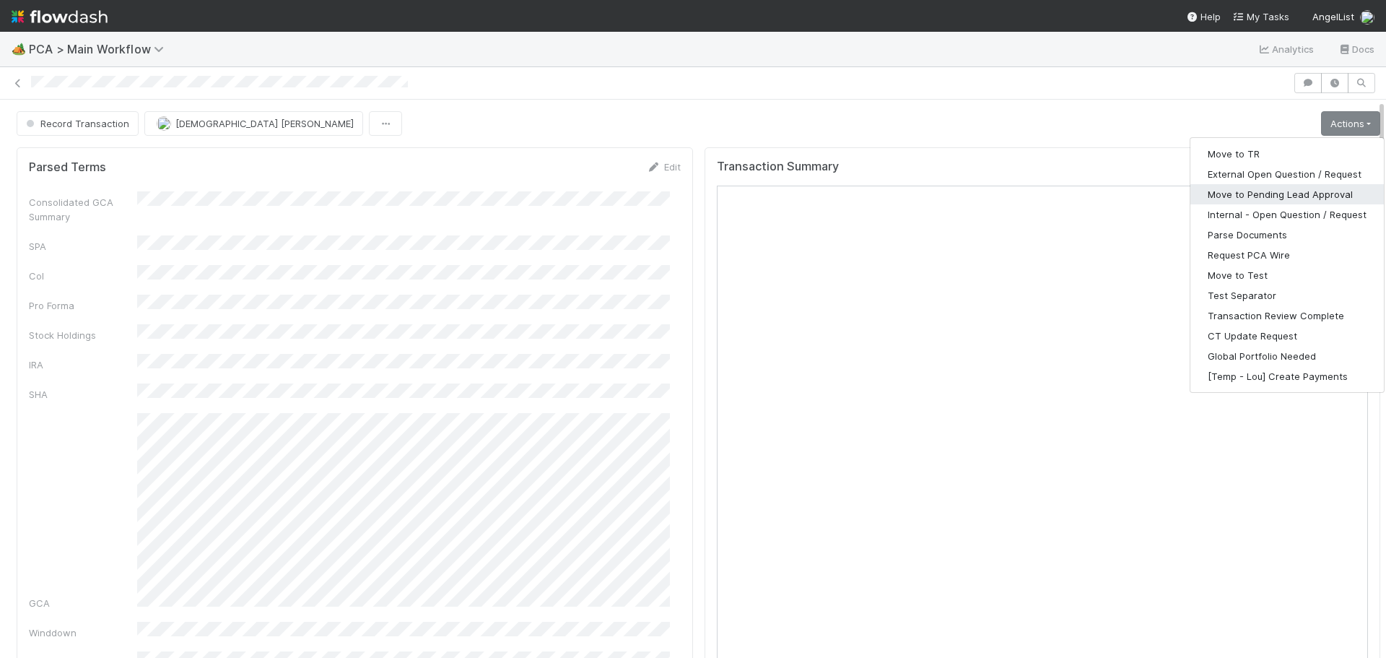
click at [1286, 192] on button "Move to Pending Lead Approval" at bounding box center [1286, 194] width 193 height 20
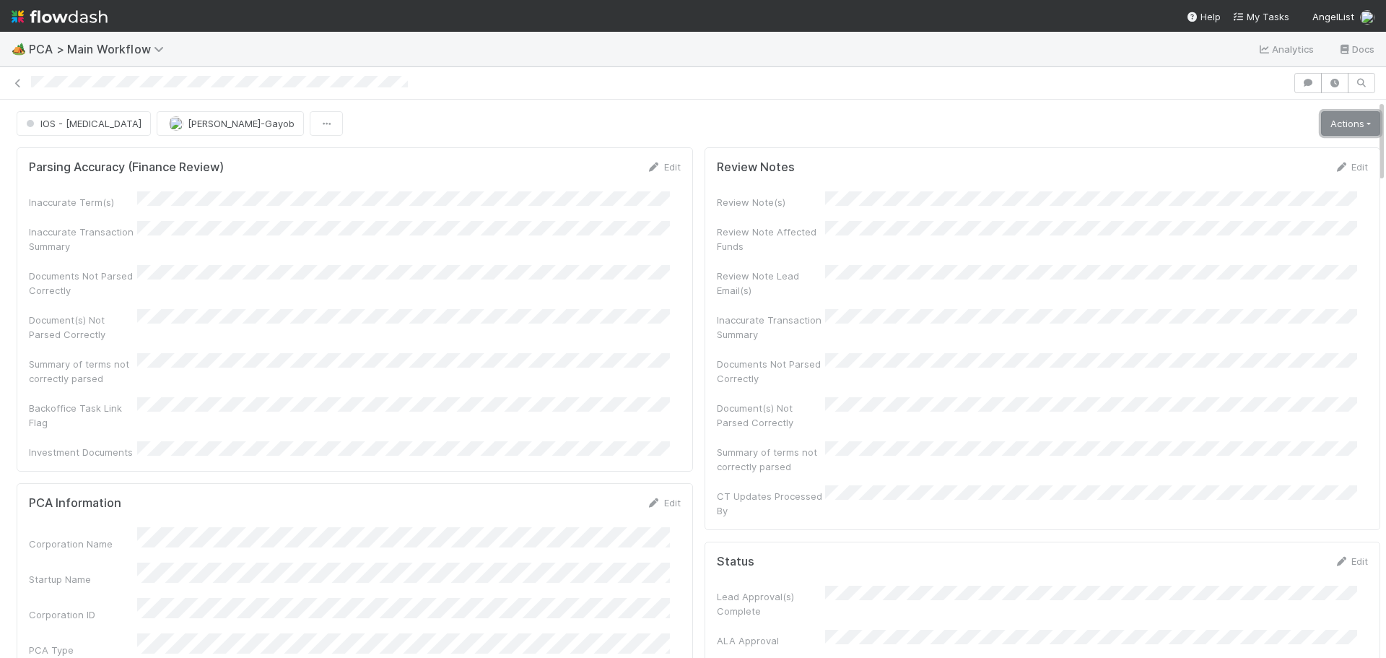
click at [1346, 127] on link "Actions" at bounding box center [1350, 123] width 59 height 25
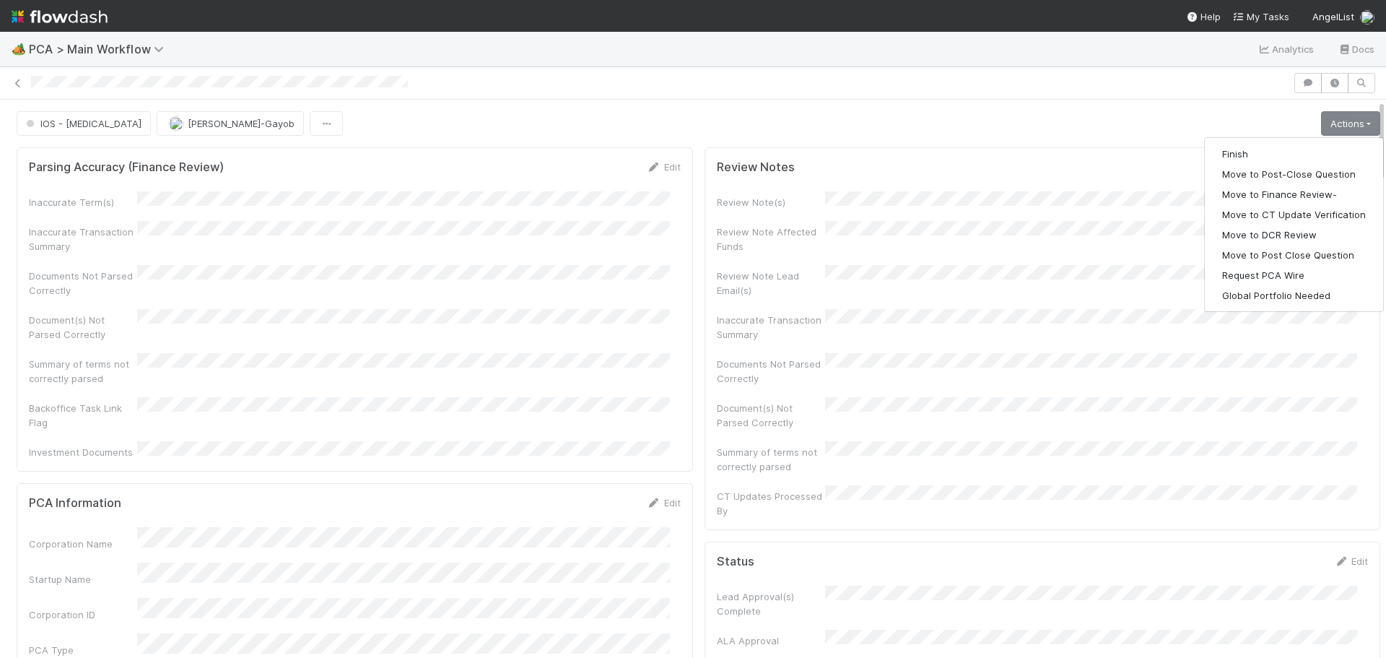
click at [986, 240] on div "Review Note Affected Funds" at bounding box center [1043, 237] width 652 height 32
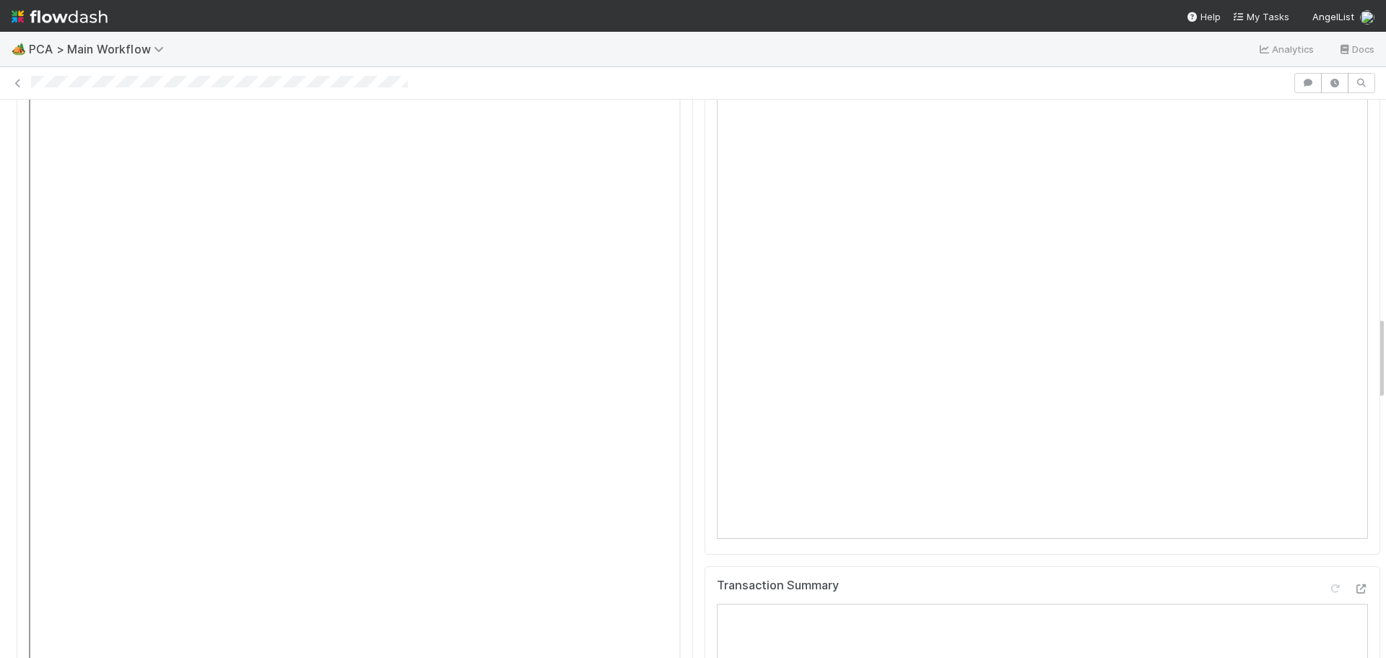
scroll to position [1444, 0]
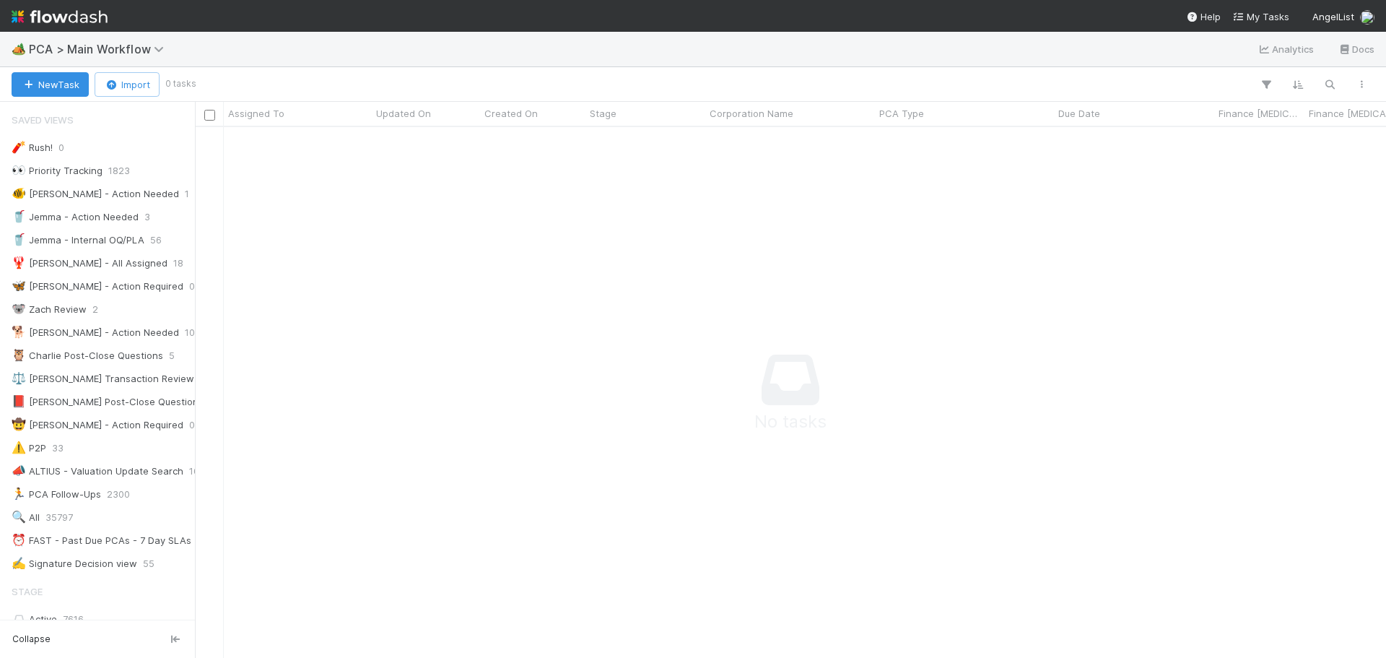
scroll to position [12, 12]
drag, startPoint x: 1084, startPoint y: 575, endPoint x: 1385, endPoint y: 443, distance: 329.1
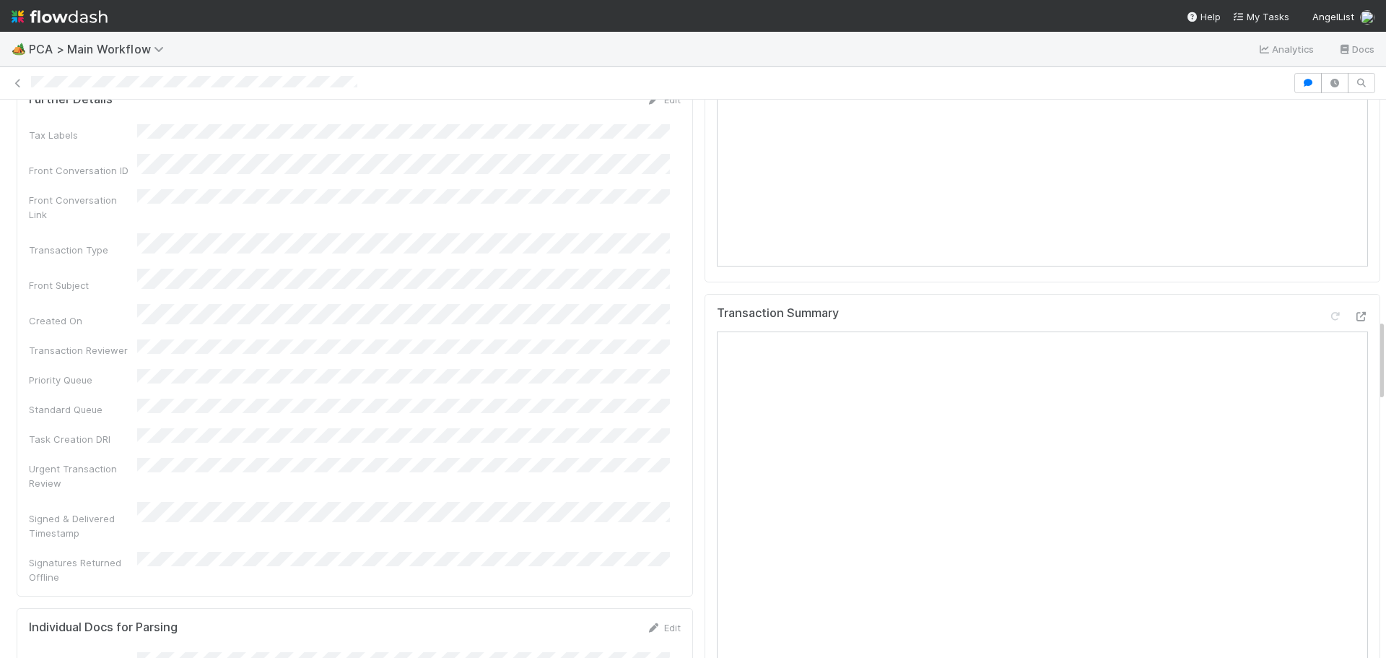
scroll to position [1481, 0]
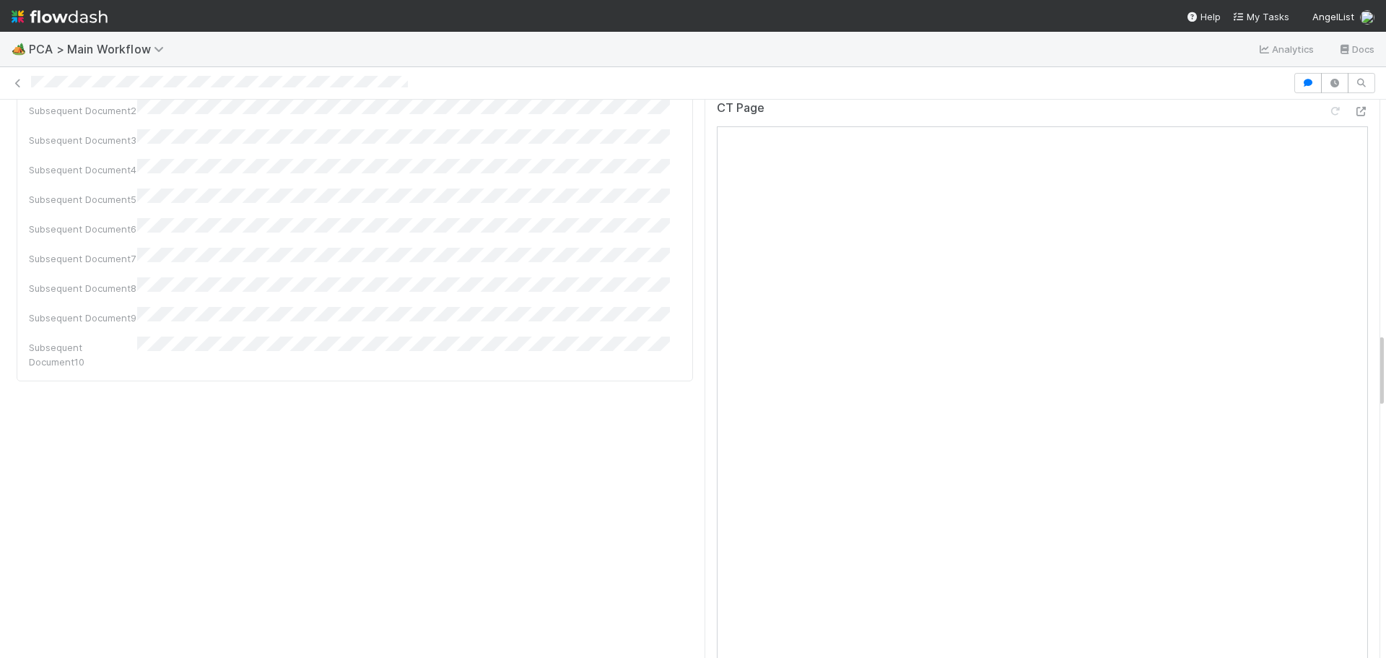
scroll to position [2310, 0]
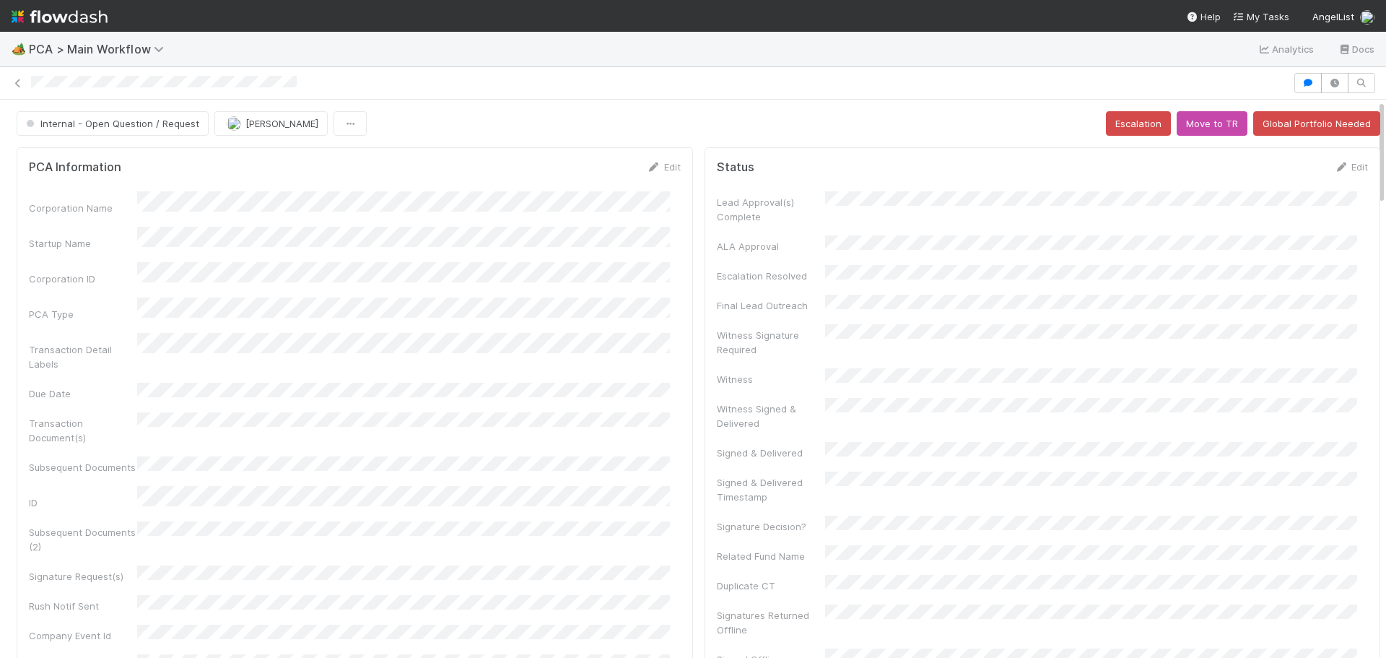
click at [1231, 367] on div "Lead Approval(s) Complete ALA Approval Escalation Resolved Final Lead Outreach …" at bounding box center [1043, 575] width 652 height 768
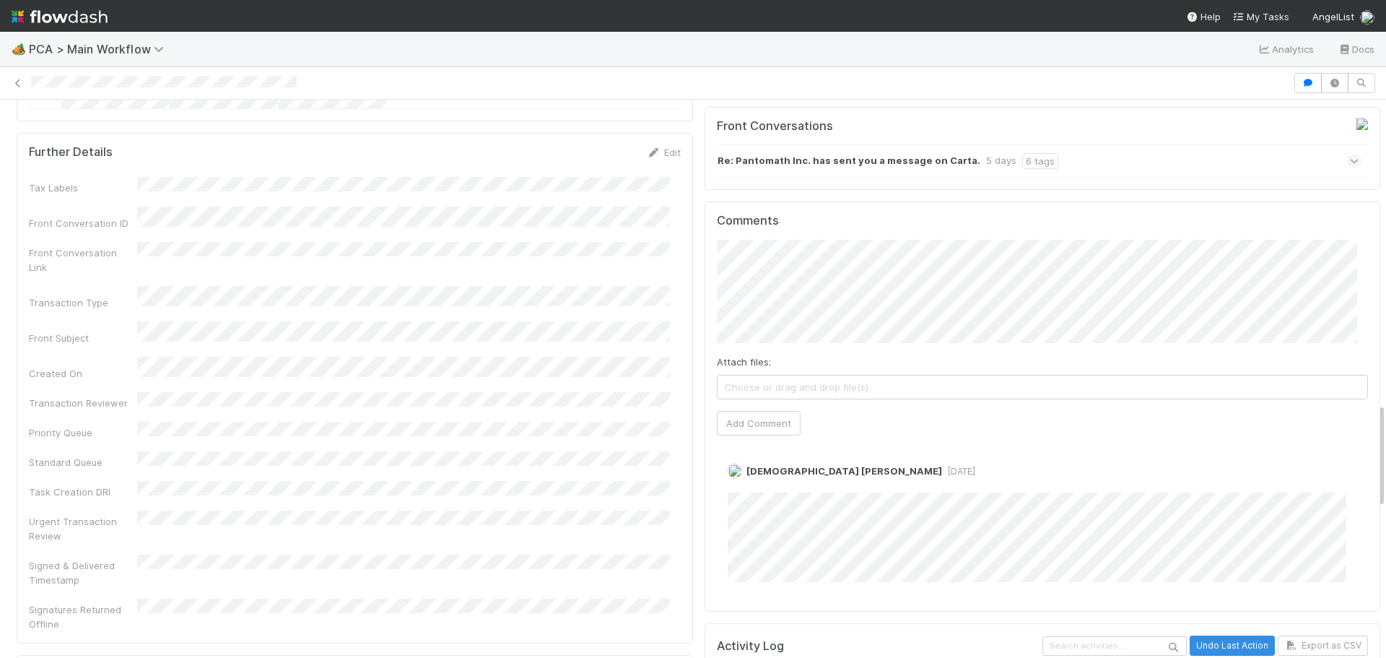
scroll to position [1660, 0]
